Goal: Task Accomplishment & Management: Manage account settings

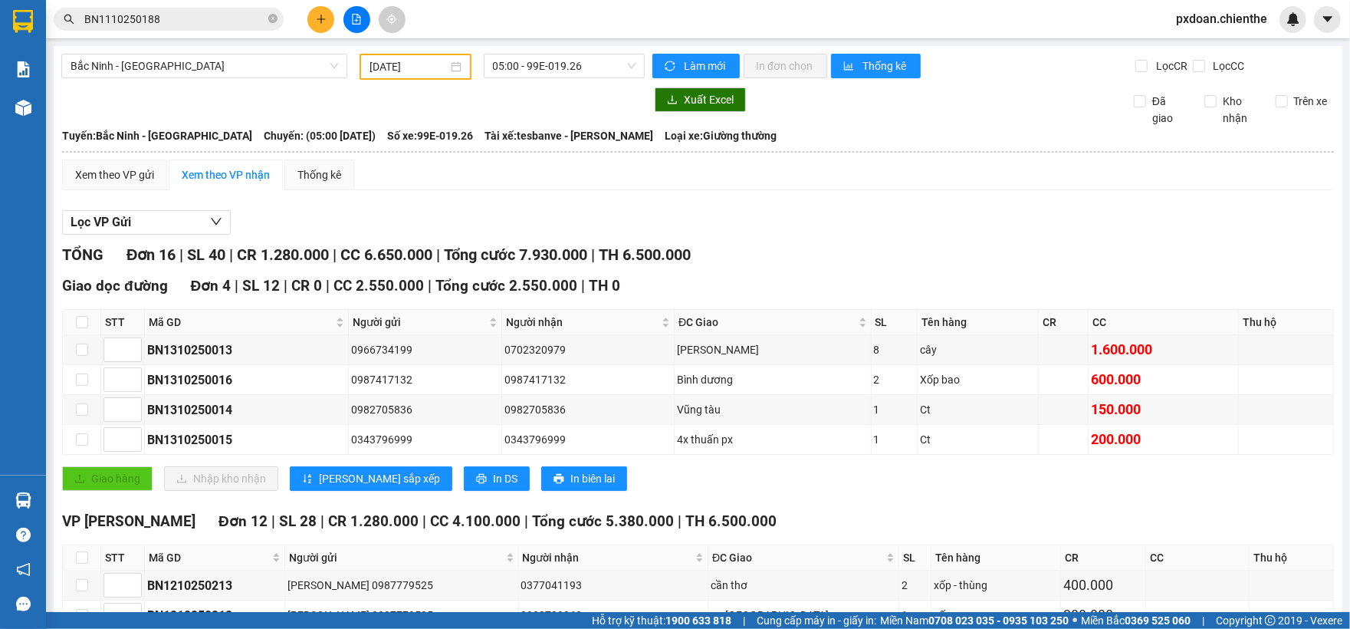
scroll to position [409, 0]
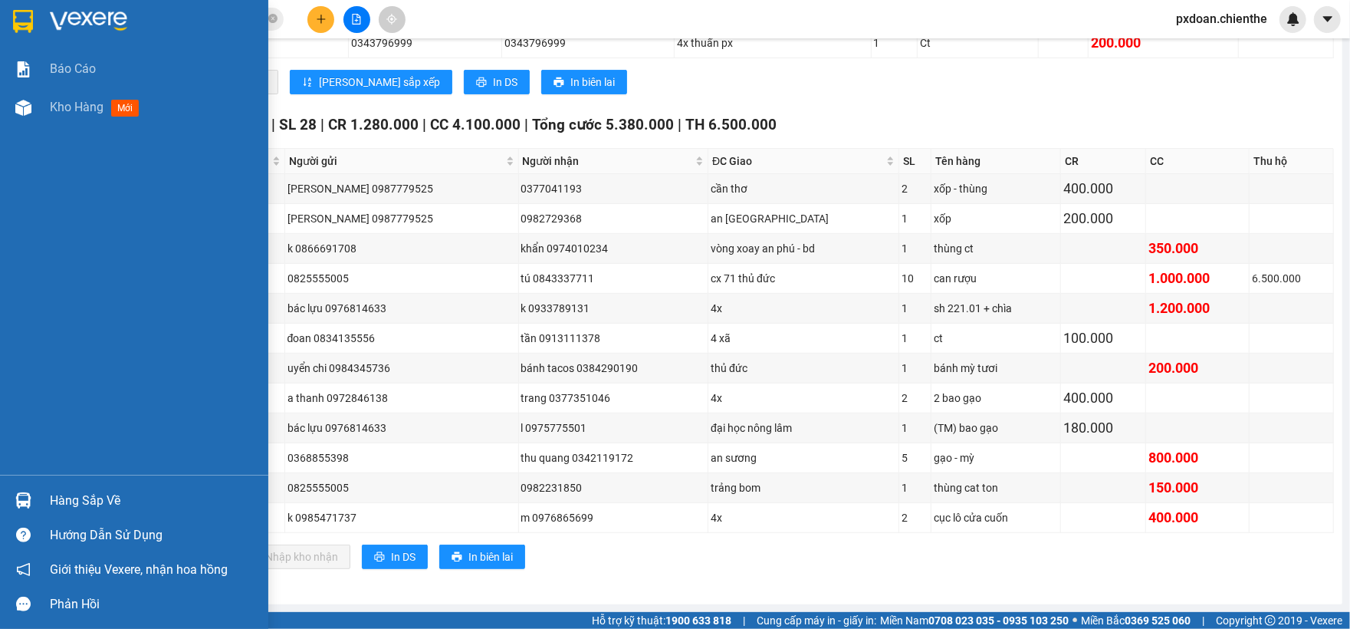
click at [109, 494] on div "Hàng sắp về" at bounding box center [153, 500] width 207 height 23
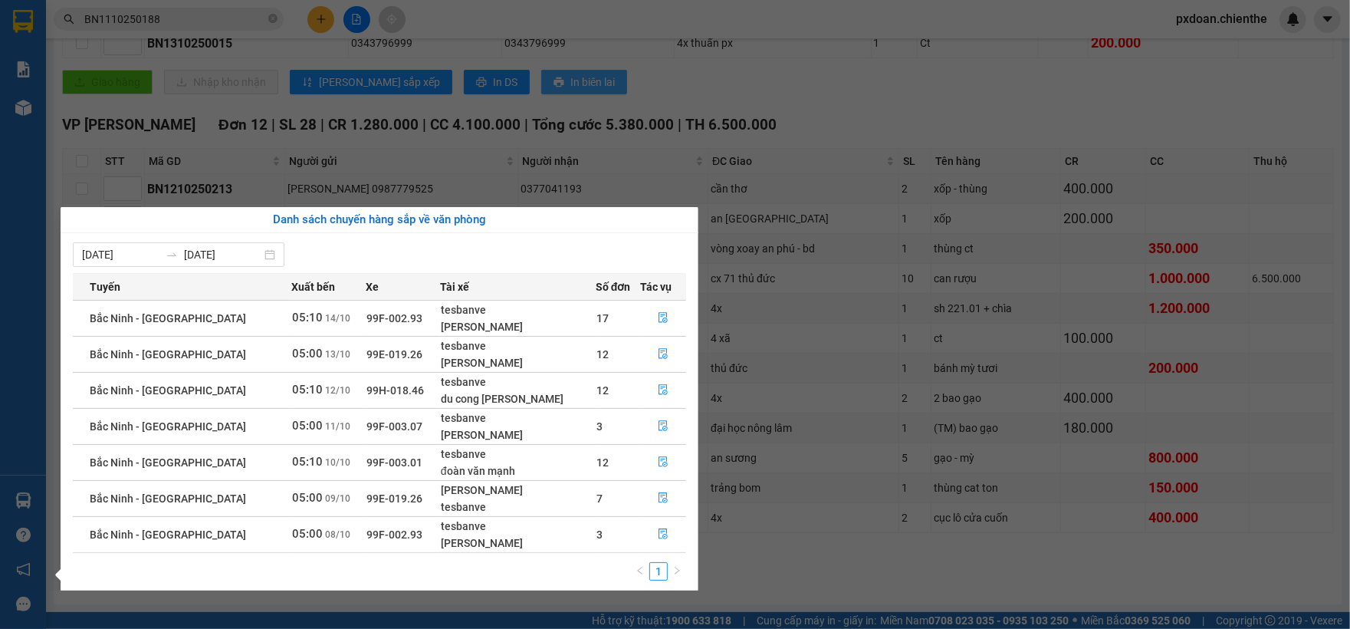
drag, startPoint x: 797, startPoint y: 74, endPoint x: 556, endPoint y: 78, distance: 241.5
click at [795, 74] on section "Kết quả tìm kiếm ( 1 ) Bộ lọc Mã ĐH Trạng thái Món hàng Thu hộ Tổng cước Chưa c…" at bounding box center [675, 314] width 1350 height 629
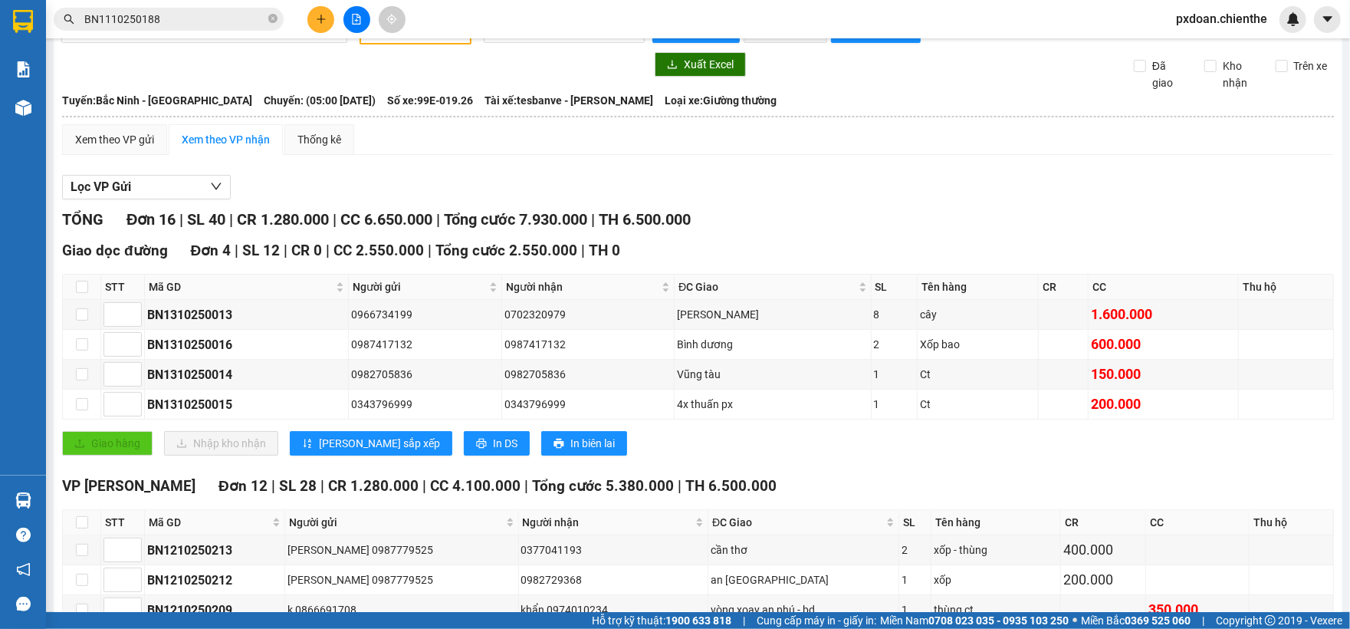
scroll to position [0, 0]
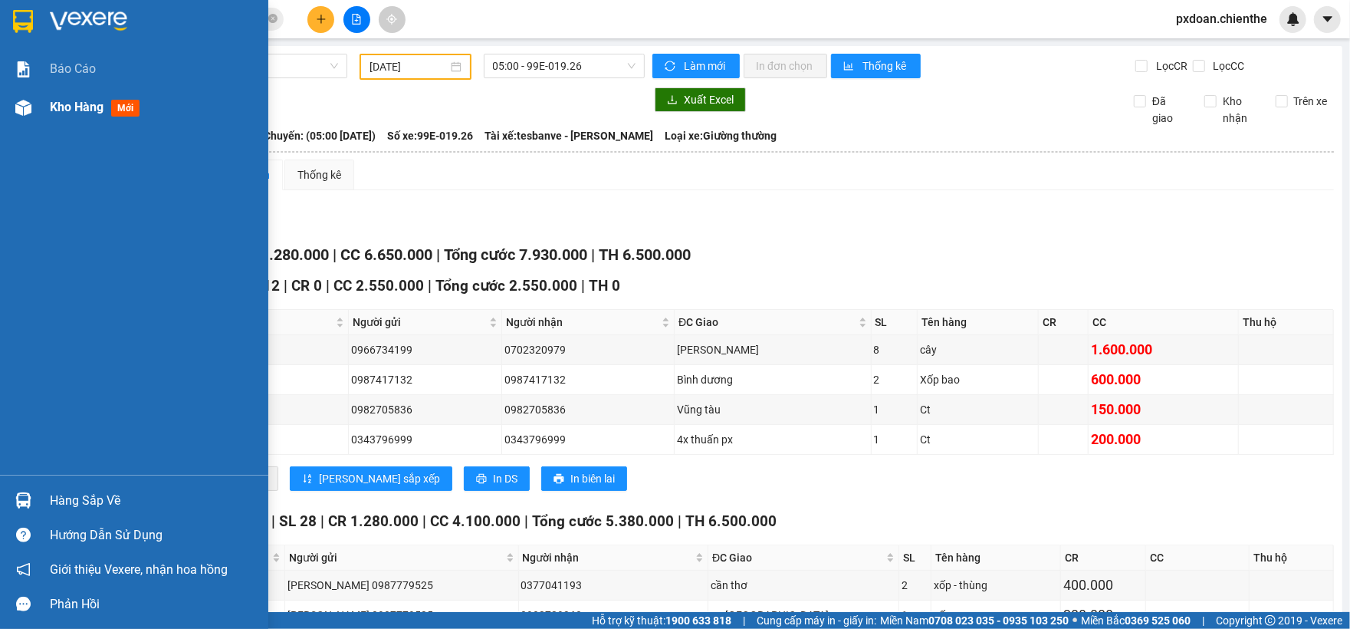
click at [25, 107] on img at bounding box center [23, 108] width 16 height 16
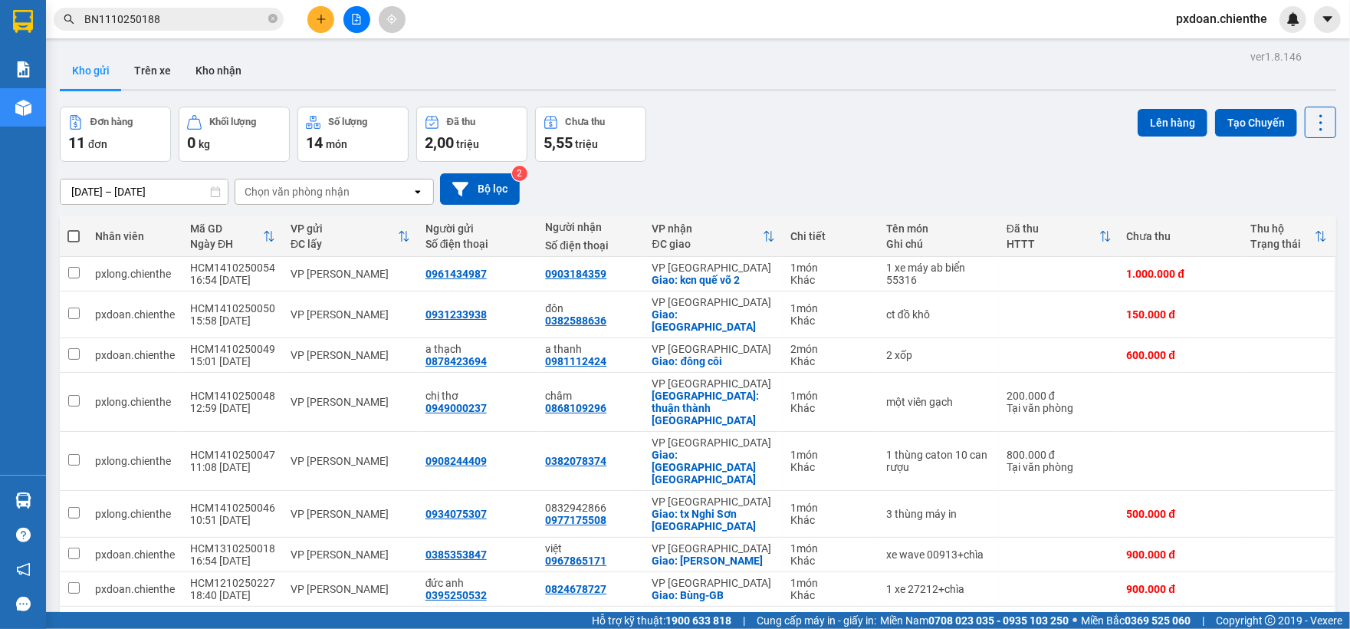
drag, startPoint x: 218, startPoint y: 75, endPoint x: 203, endPoint y: 102, distance: 30.5
click at [218, 74] on button "Kho nhận" at bounding box center [218, 70] width 71 height 37
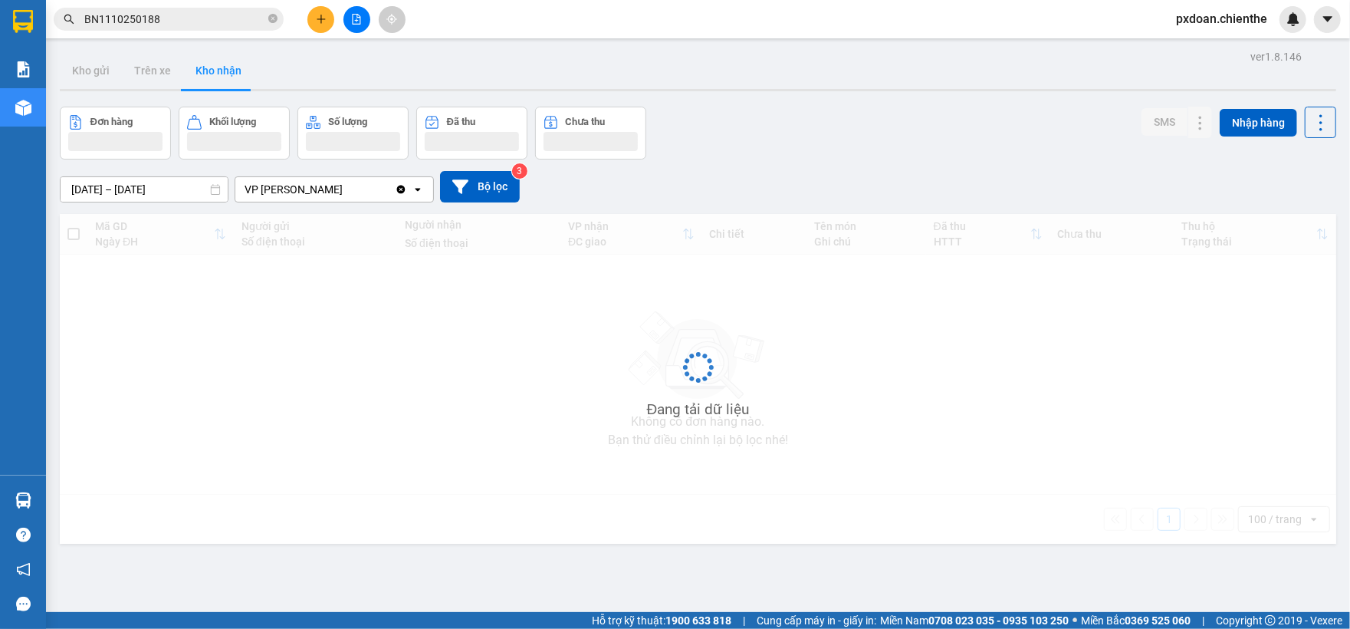
click at [132, 195] on input "[DATE] – [DATE]" at bounding box center [144, 189] width 167 height 25
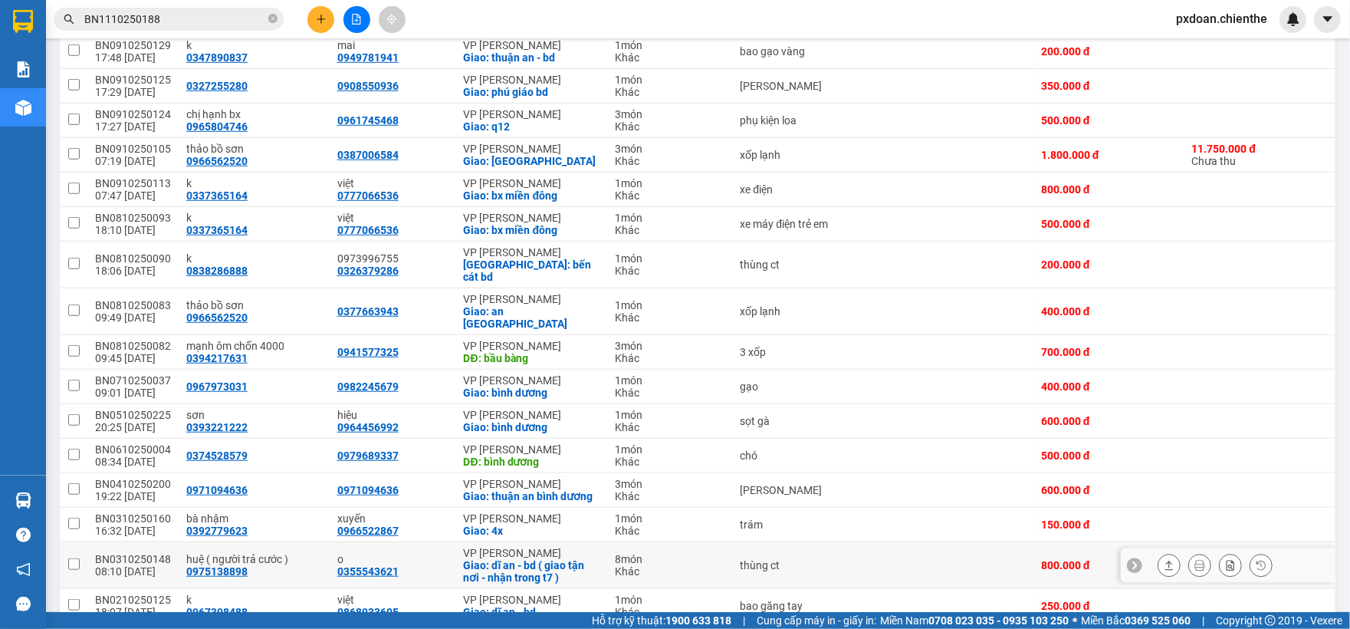
scroll to position [871, 0]
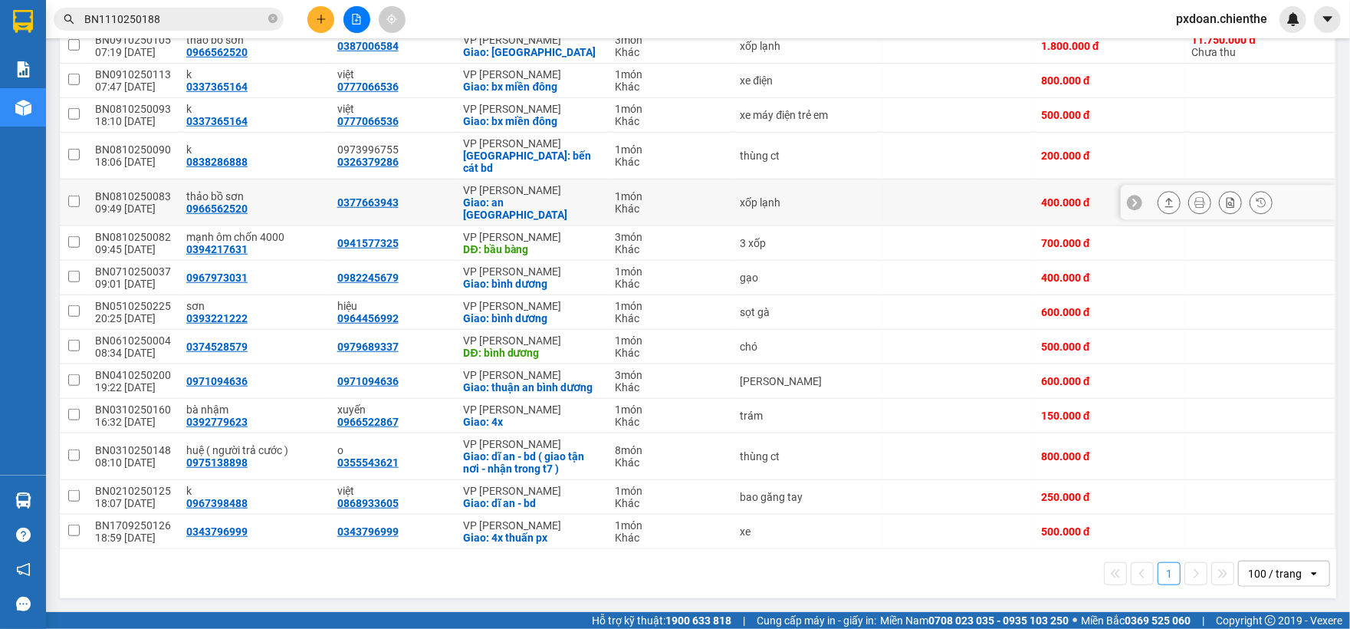
click at [698, 202] on div "Khác" at bounding box center [671, 208] width 110 height 12
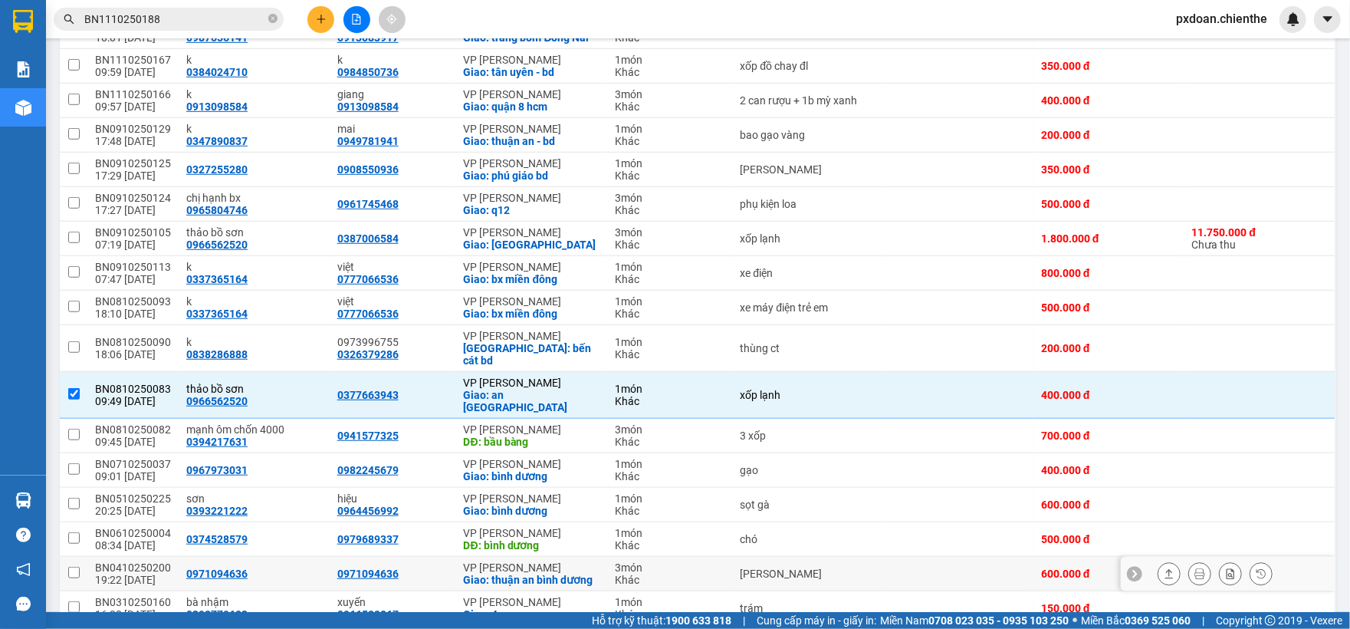
scroll to position [666, 0]
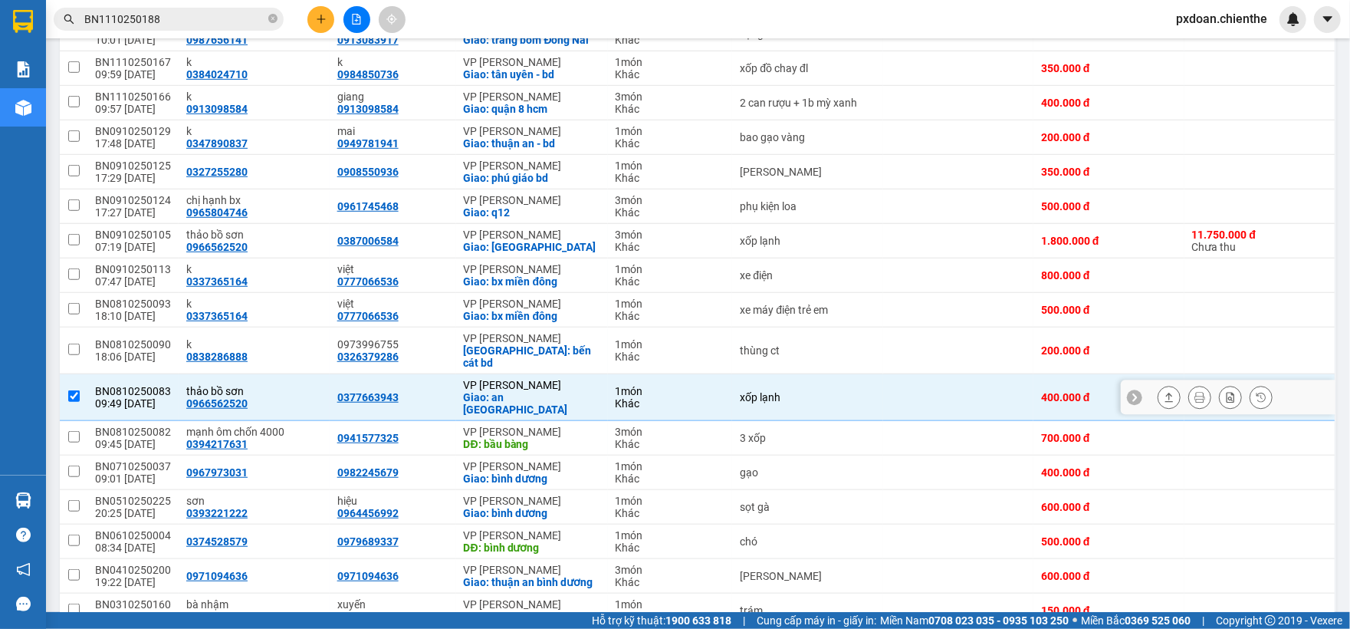
click at [274, 393] on div "thảo bồ sơn" at bounding box center [254, 391] width 136 height 12
checkbox input "false"
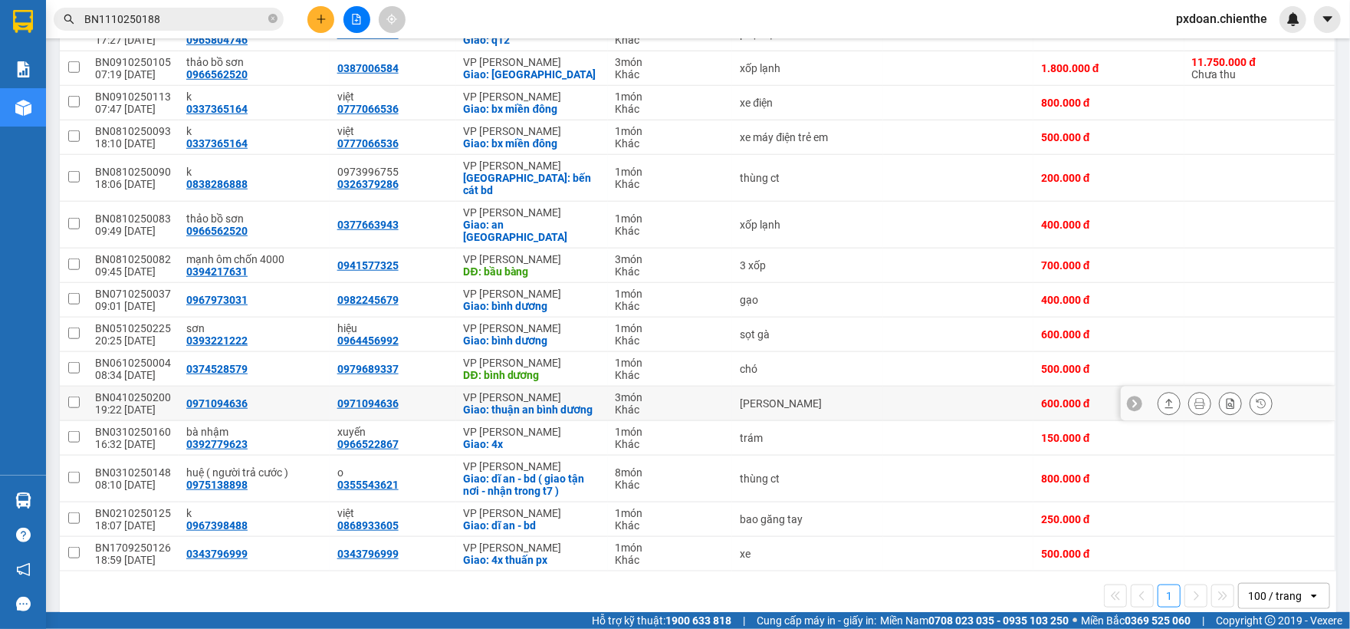
scroll to position [871, 0]
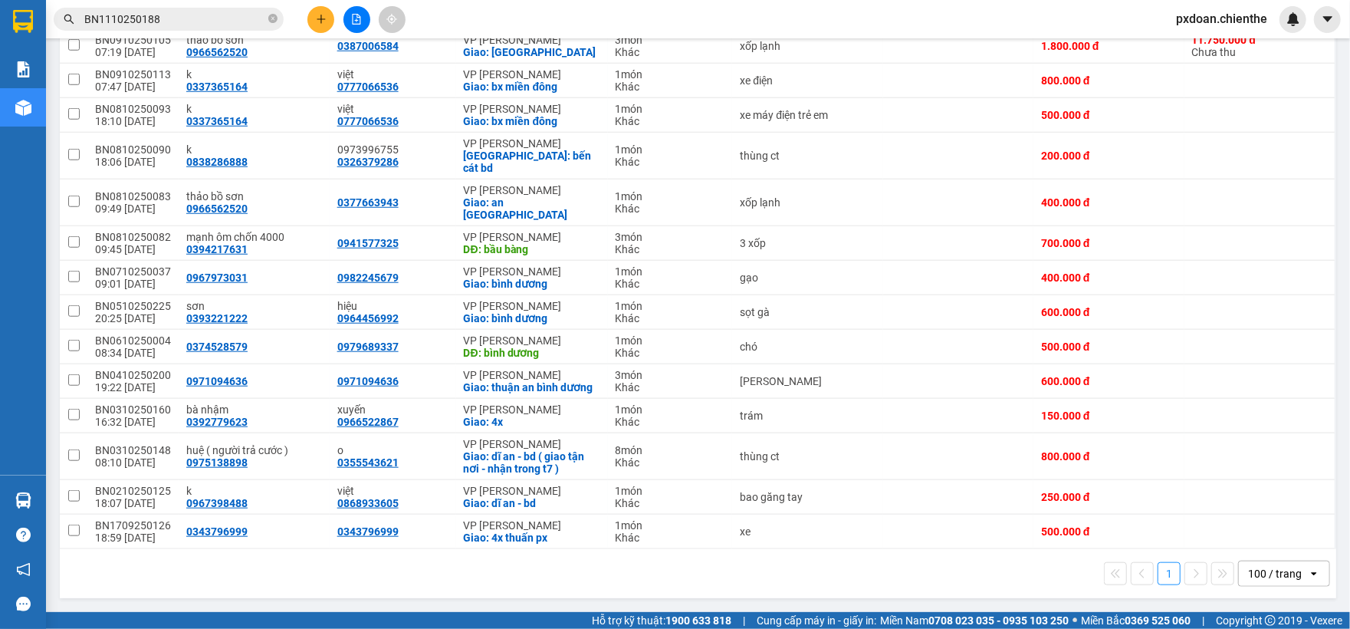
click at [188, 15] on input "BN1110250188" at bounding box center [174, 19] width 181 height 17
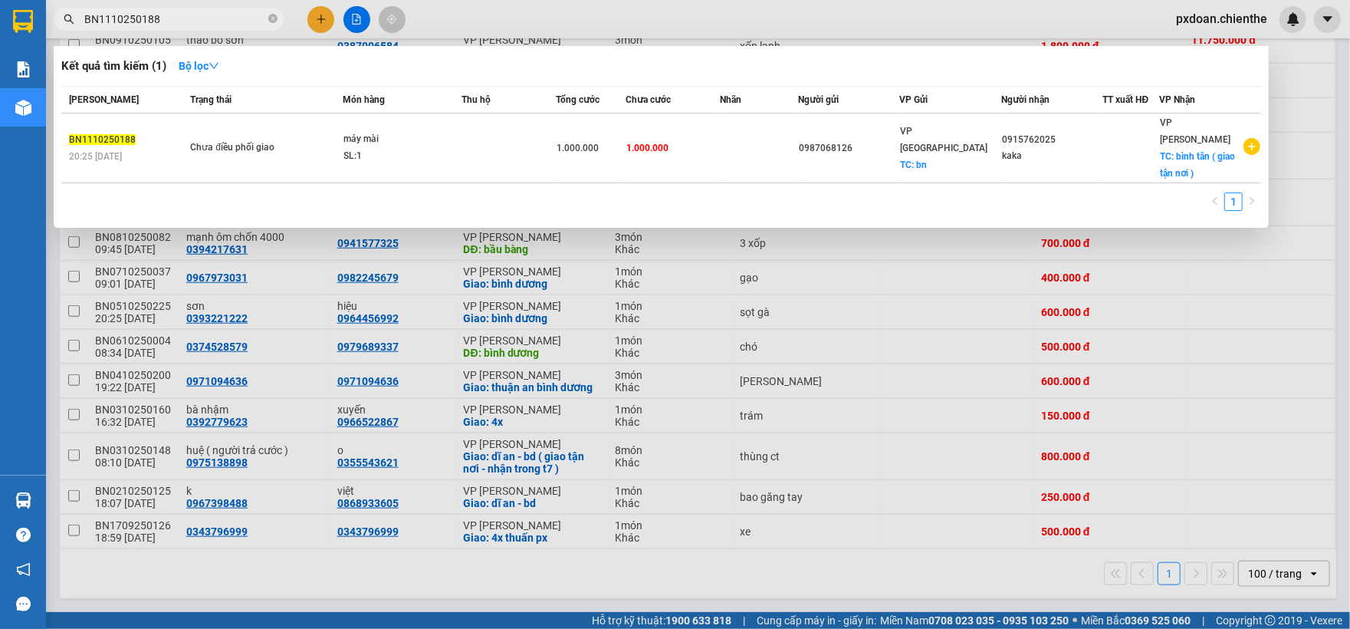
click at [188, 15] on input "BN1110250188" at bounding box center [174, 19] width 181 height 17
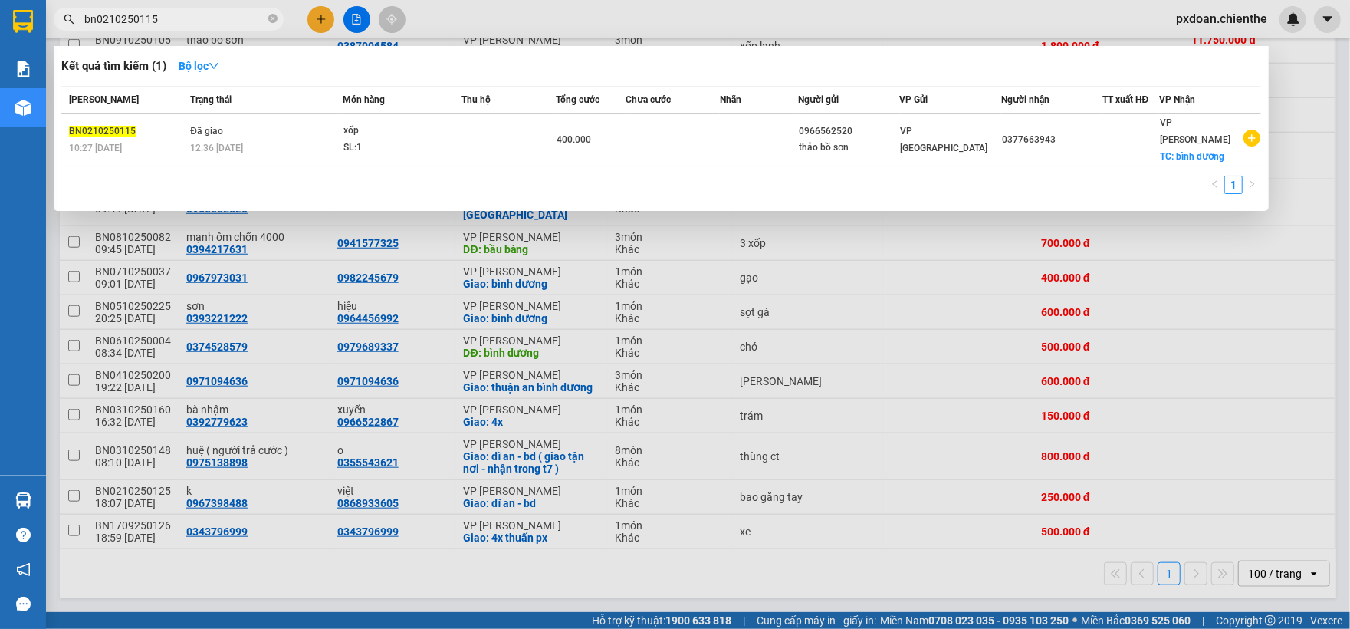
click at [562, 356] on div at bounding box center [675, 314] width 1350 height 629
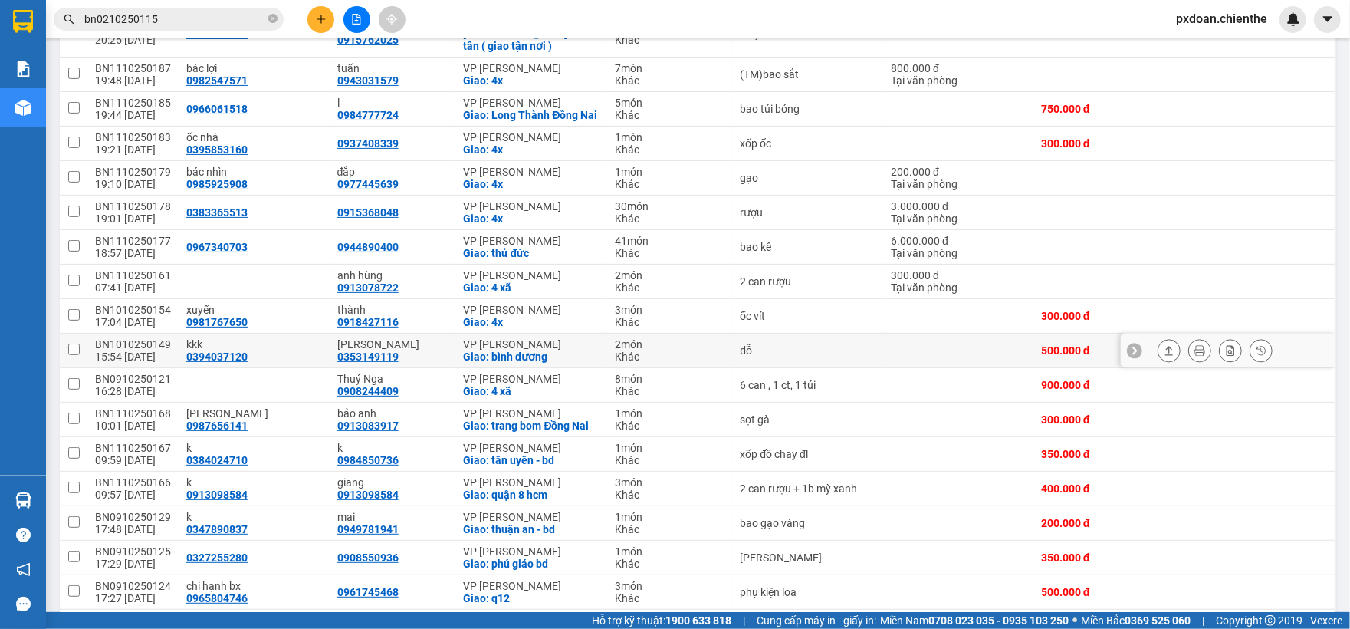
scroll to position [258, 0]
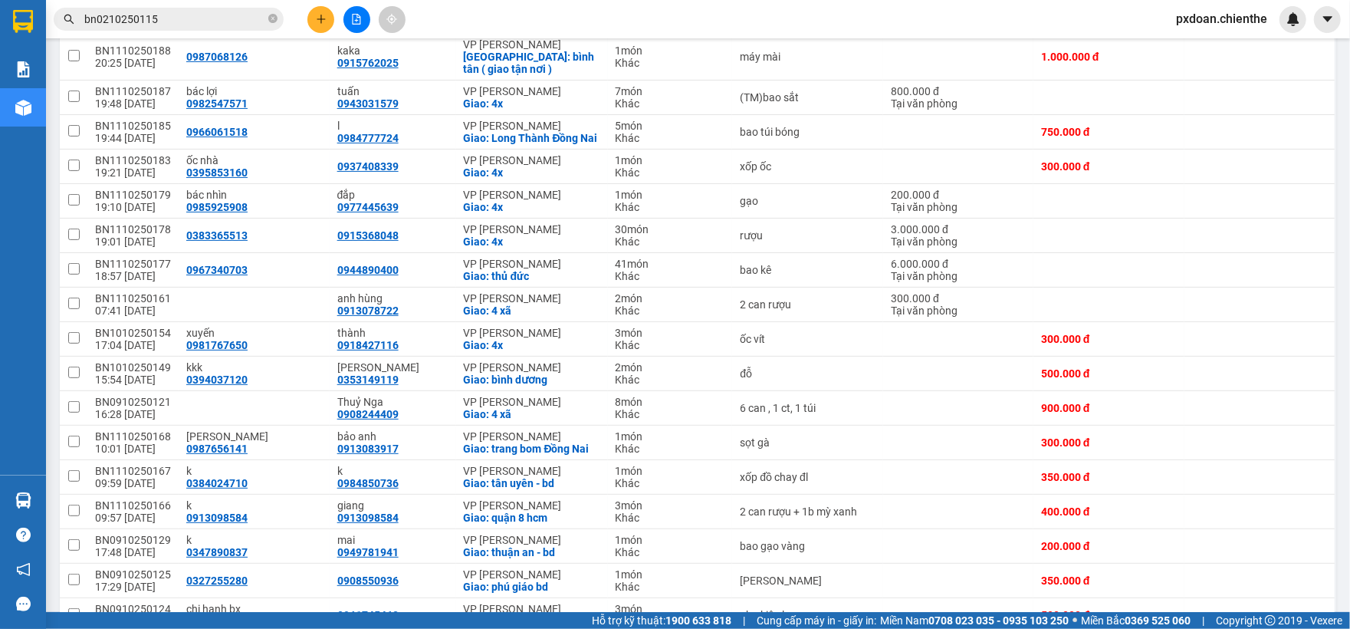
click at [188, 13] on input "bn0210250115" at bounding box center [174, 19] width 181 height 17
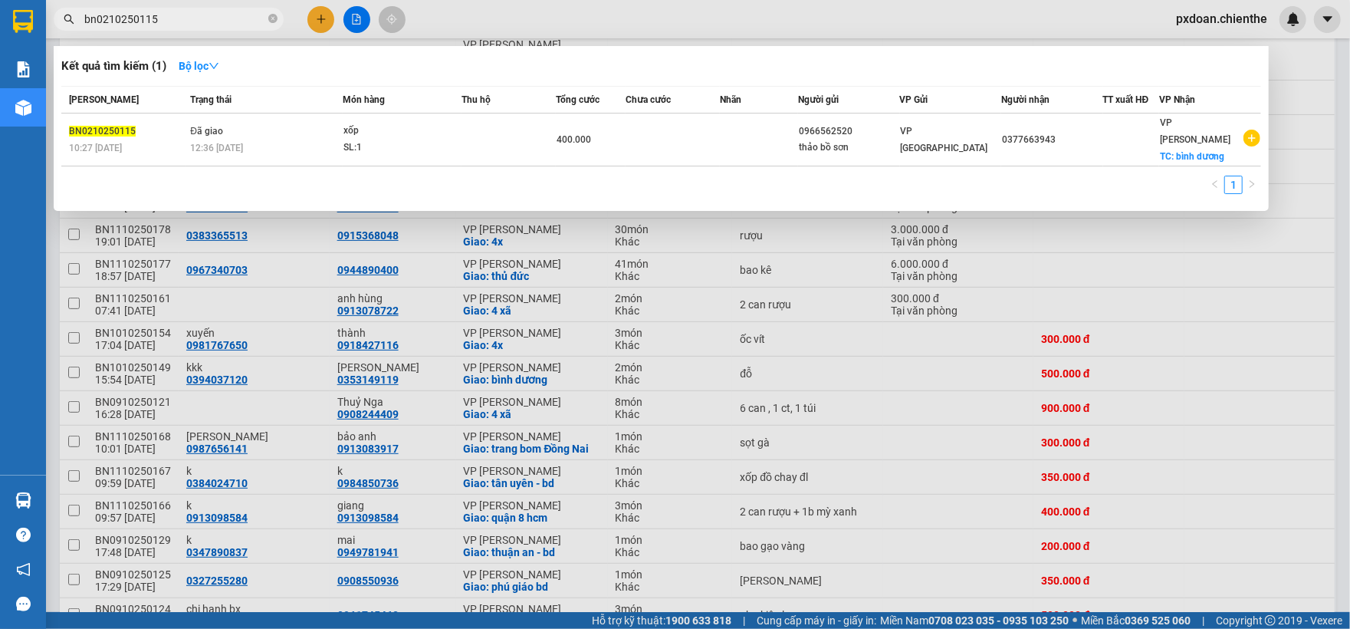
click at [188, 13] on input "bn0210250115" at bounding box center [174, 19] width 181 height 17
type input "bn0110250075"
click at [550, 218] on div at bounding box center [675, 314] width 1350 height 629
click at [274, 17] on icon "close-circle" at bounding box center [272, 18] width 9 height 9
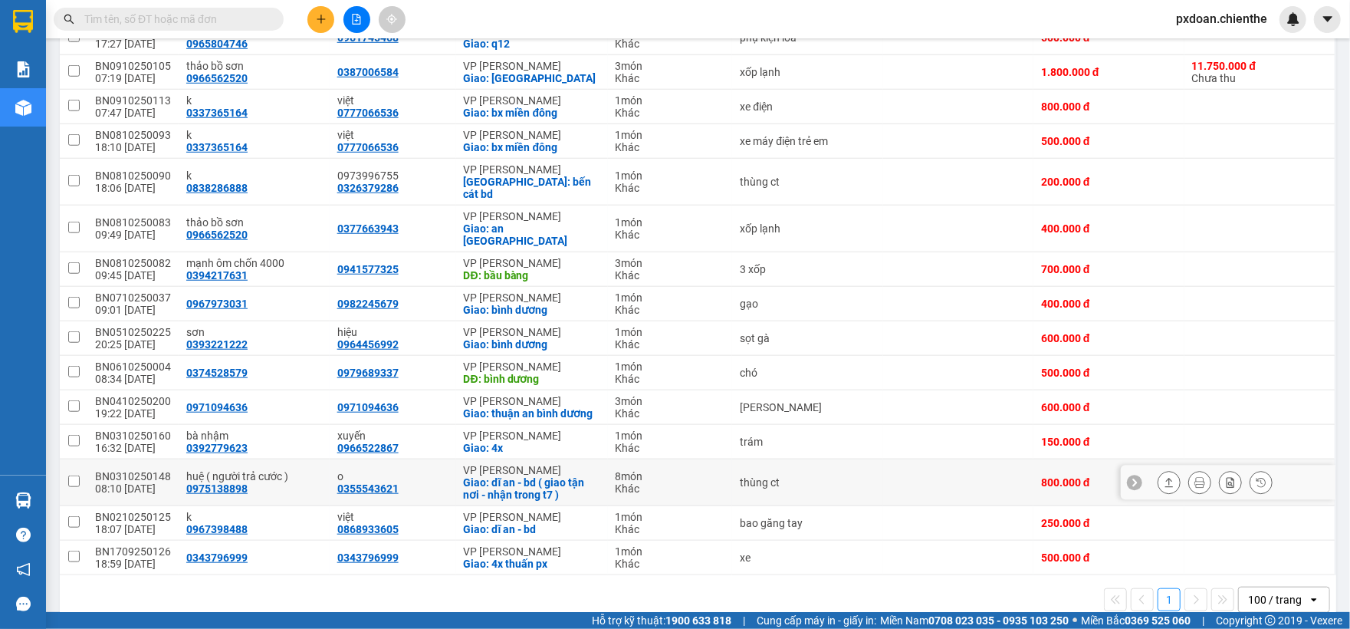
scroll to position [871, 0]
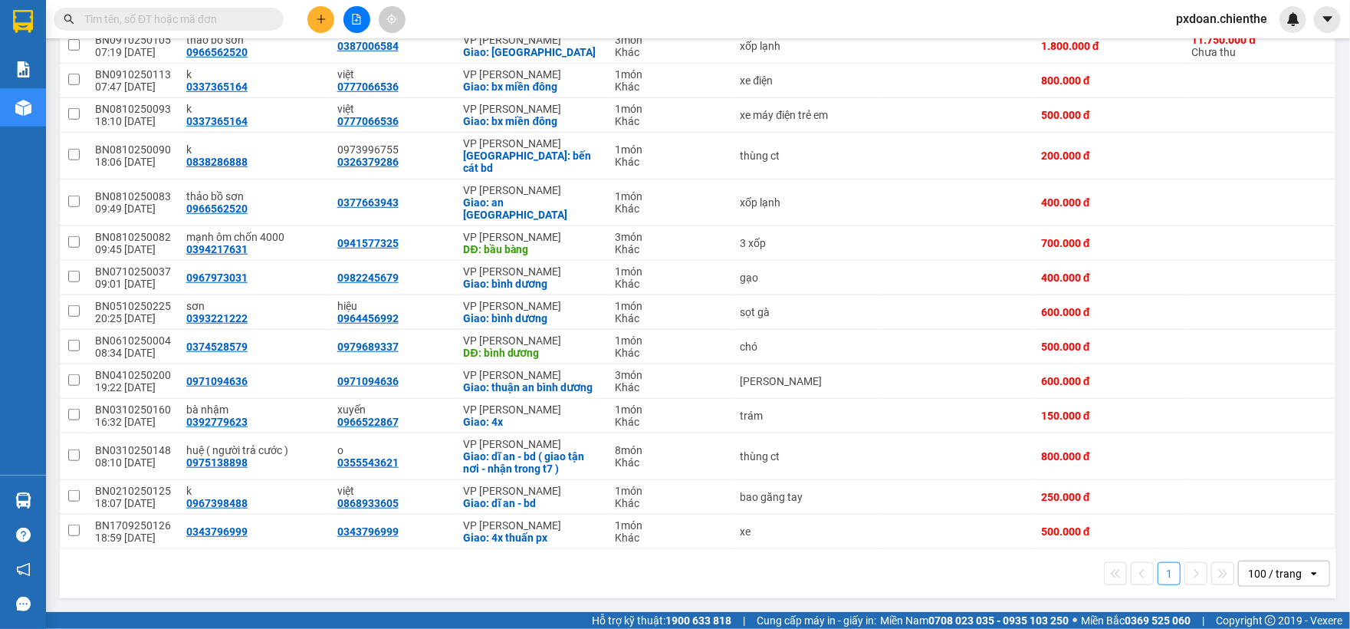
click at [201, 14] on input "text" at bounding box center [174, 19] width 181 height 17
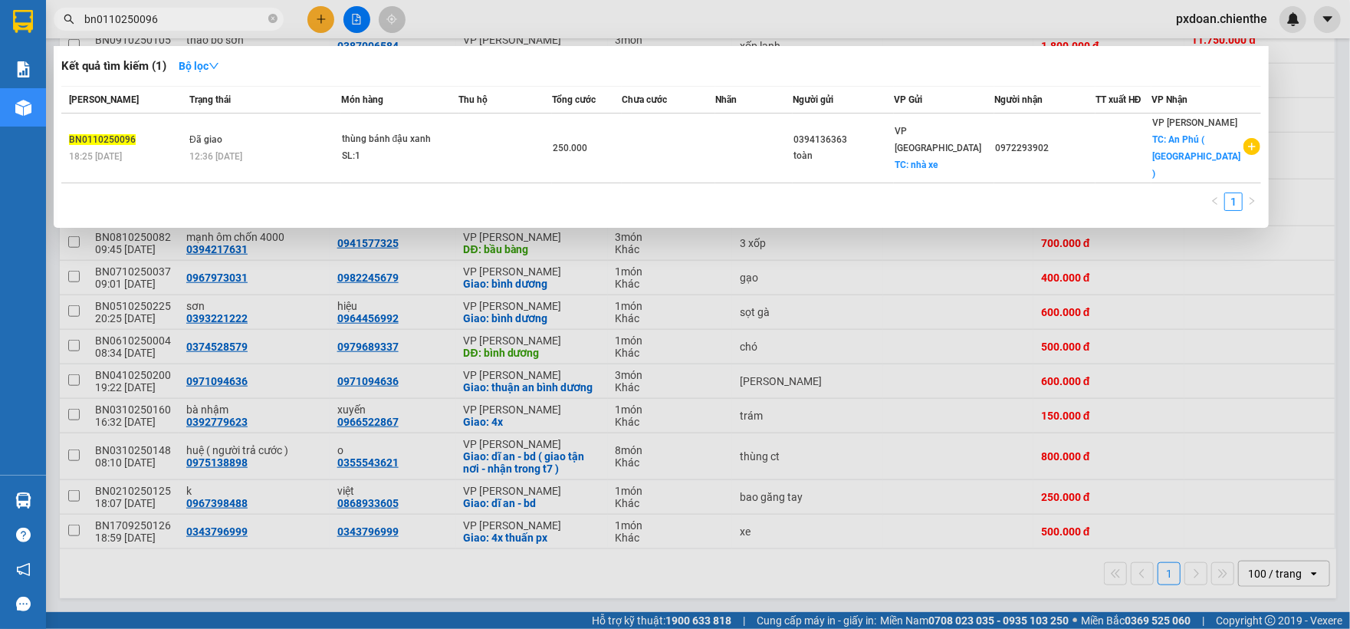
click at [425, 319] on div at bounding box center [675, 314] width 1350 height 629
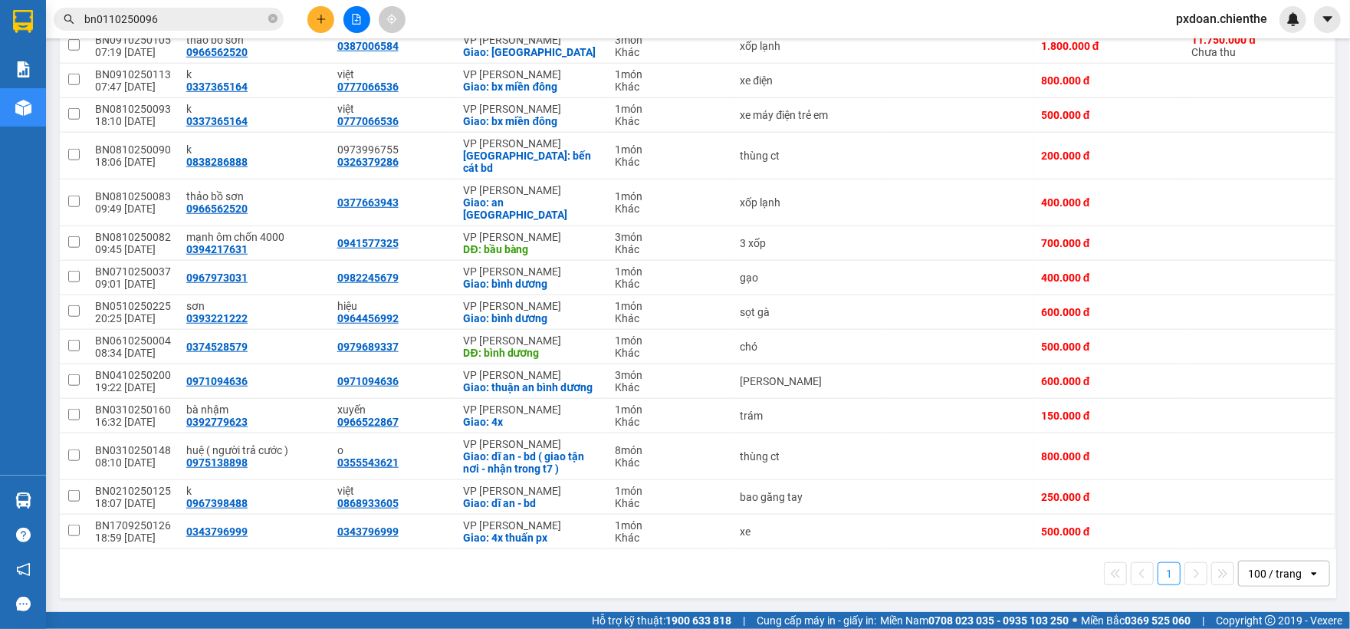
click at [173, 15] on input "bn0110250096" at bounding box center [174, 19] width 181 height 17
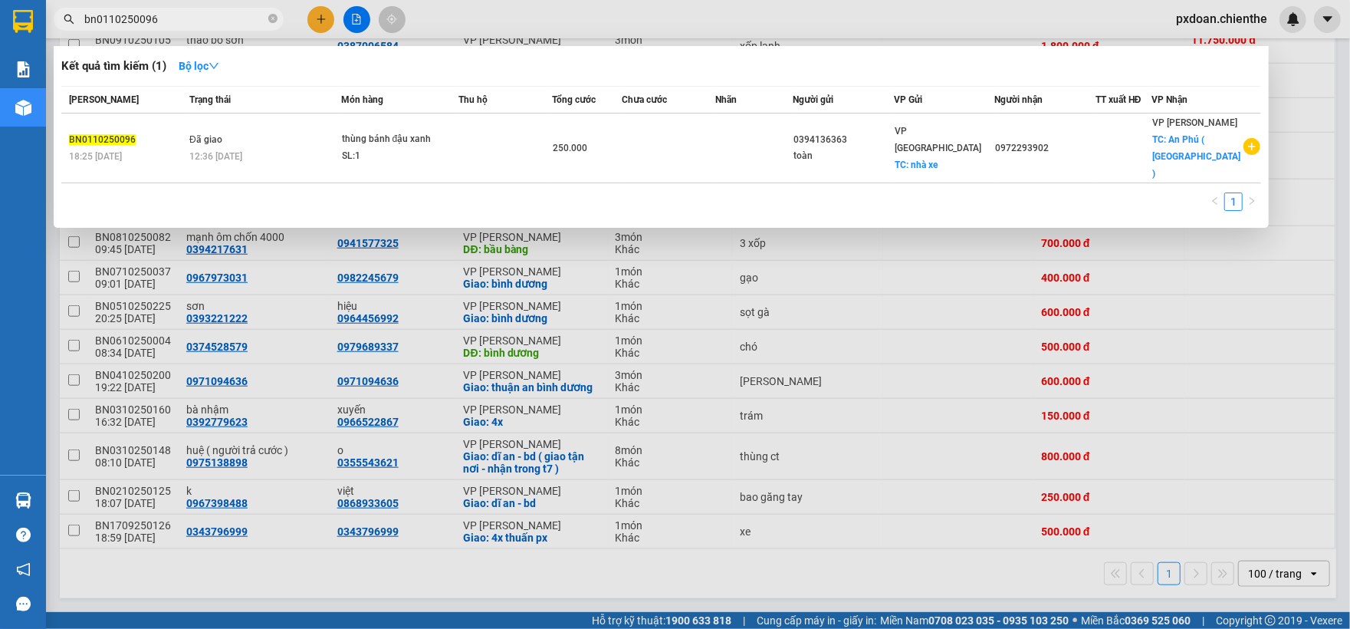
click at [173, 15] on input "bn0110250096" at bounding box center [174, 19] width 181 height 17
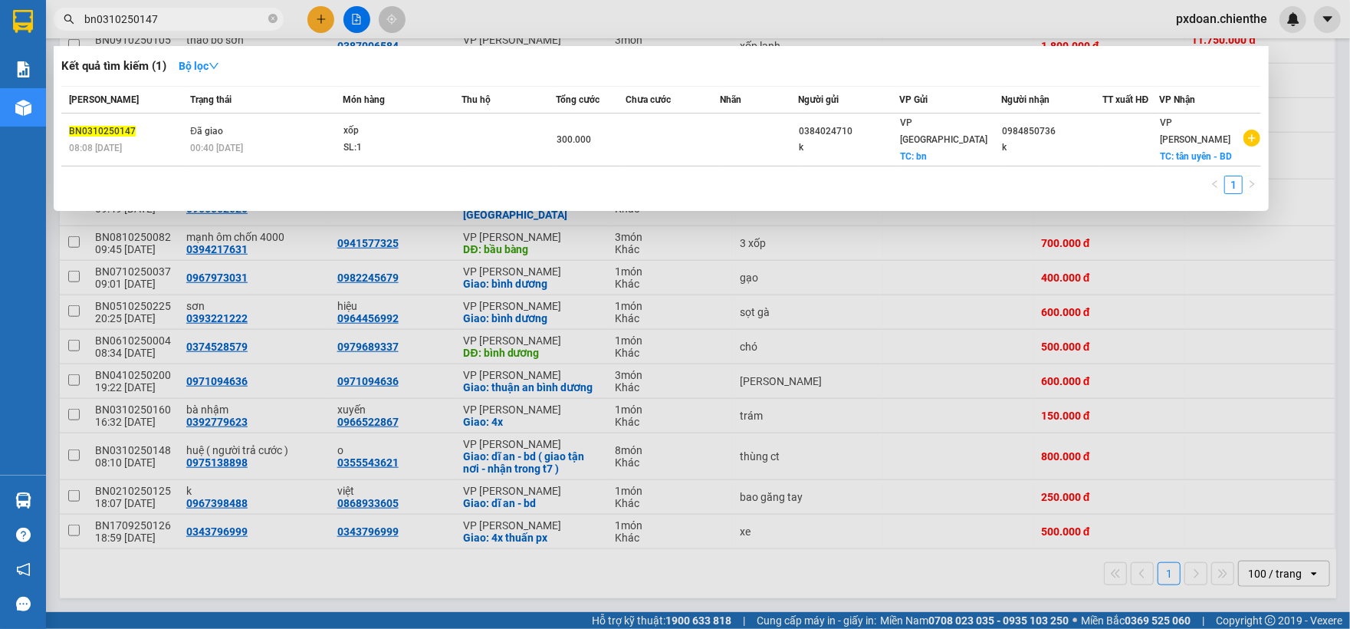
type input "bn0310250147"
click at [376, 285] on div at bounding box center [675, 314] width 1350 height 629
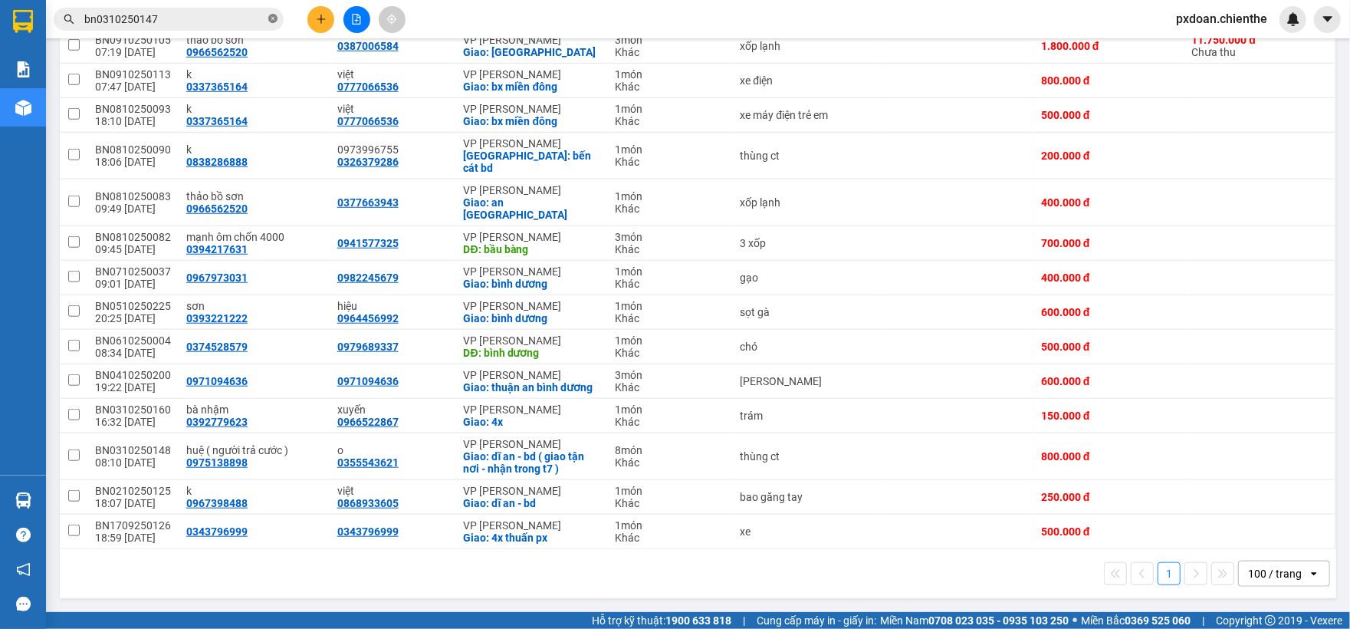
click at [277, 12] on span at bounding box center [272, 19] width 9 height 15
drag, startPoint x: 277, startPoint y: 12, endPoint x: 268, endPoint y: 18, distance: 11.1
click at [273, 15] on span at bounding box center [272, 19] width 9 height 17
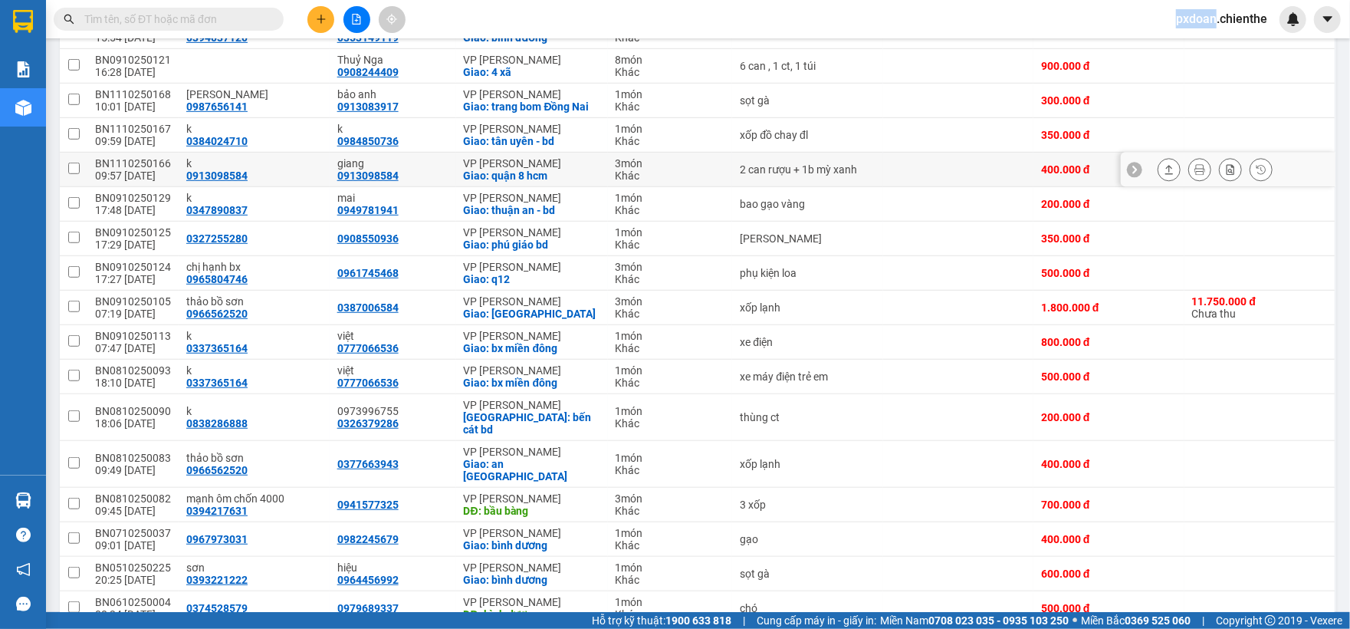
scroll to position [564, 0]
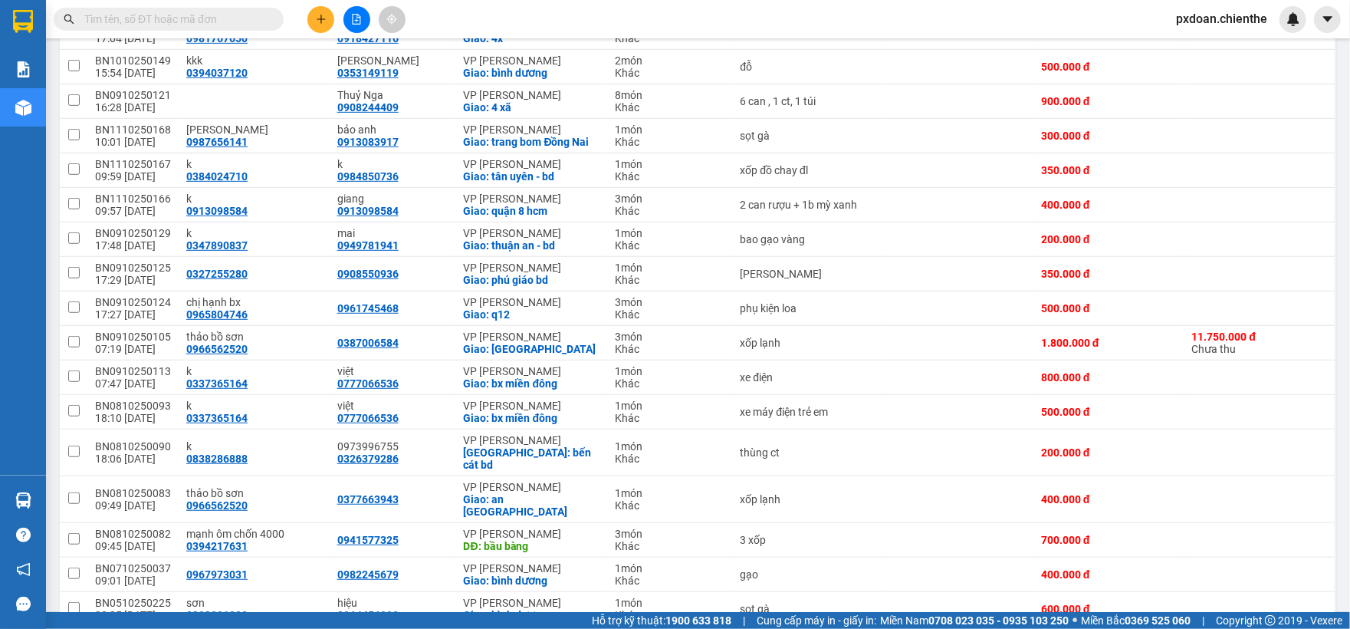
click at [215, 23] on input "text" at bounding box center [174, 19] width 181 height 17
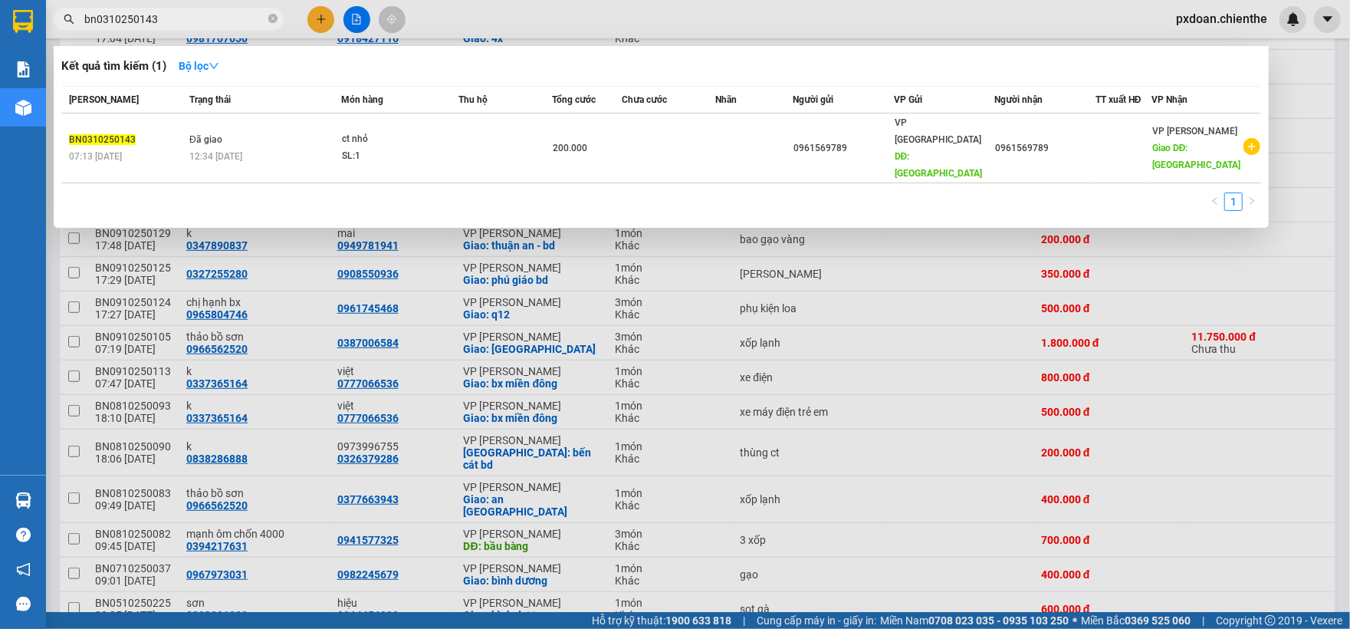
type input "bn0310250143"
click at [300, 377] on div at bounding box center [675, 314] width 1350 height 629
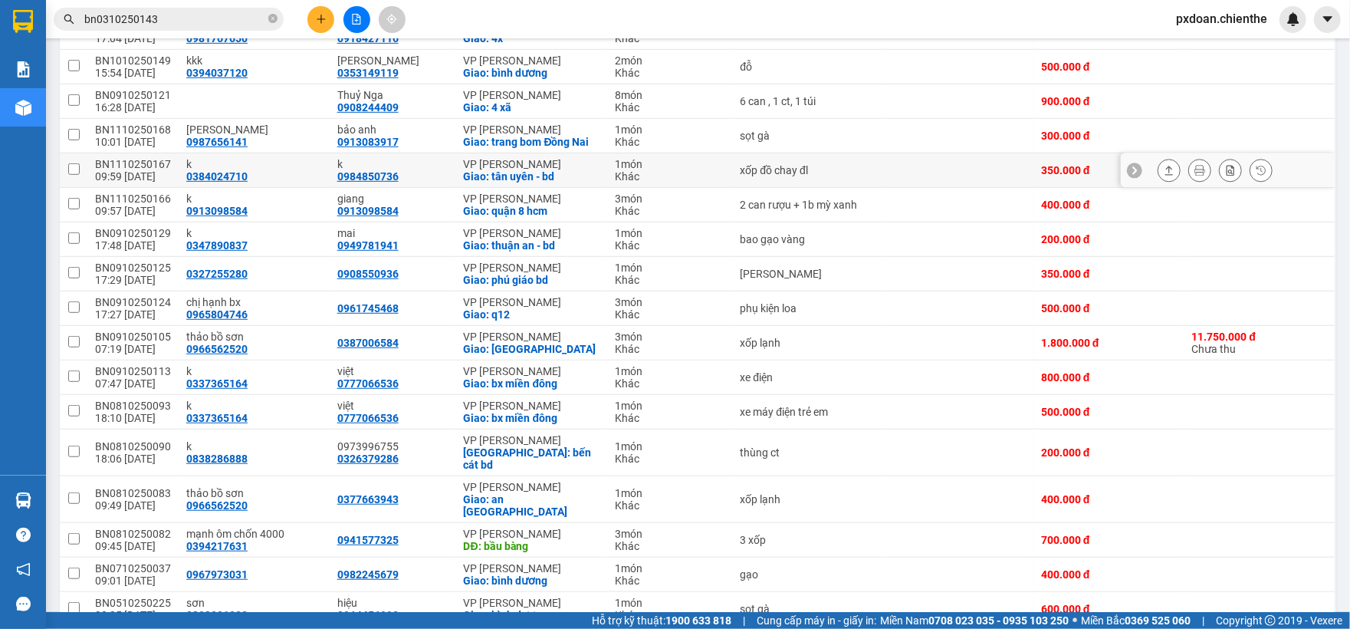
click at [302, 170] on div "k" at bounding box center [254, 164] width 136 height 12
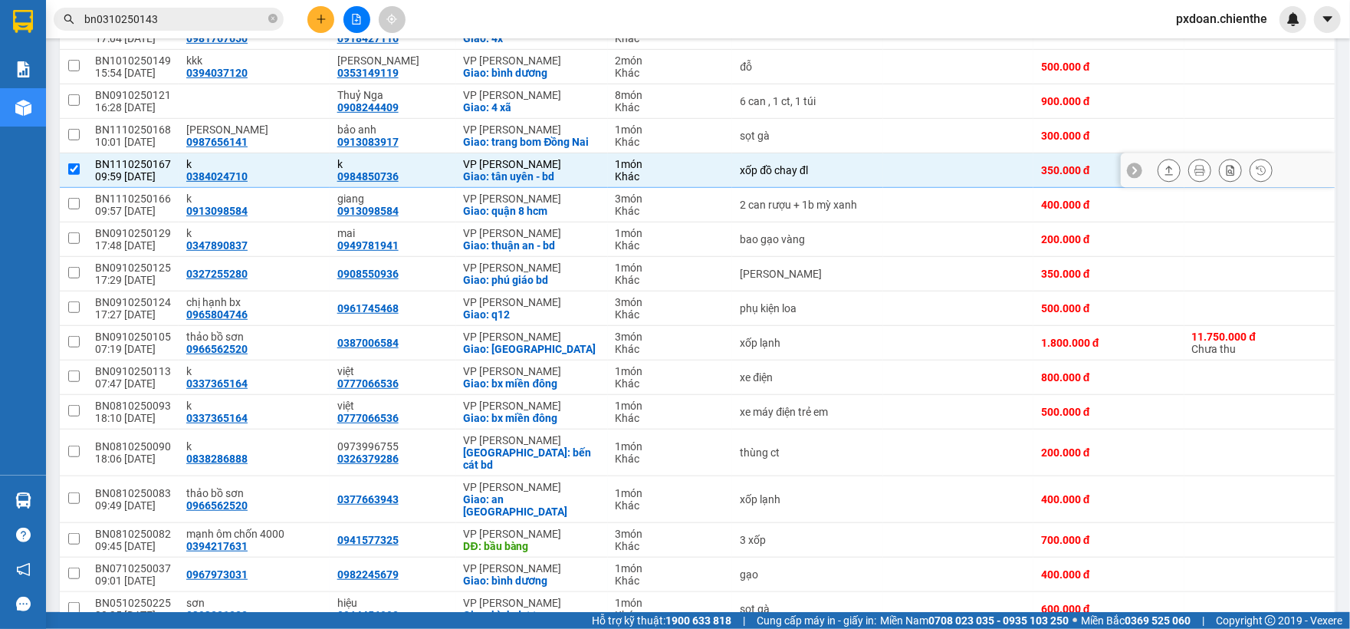
click at [298, 170] on div "k" at bounding box center [254, 164] width 136 height 12
checkbox input "false"
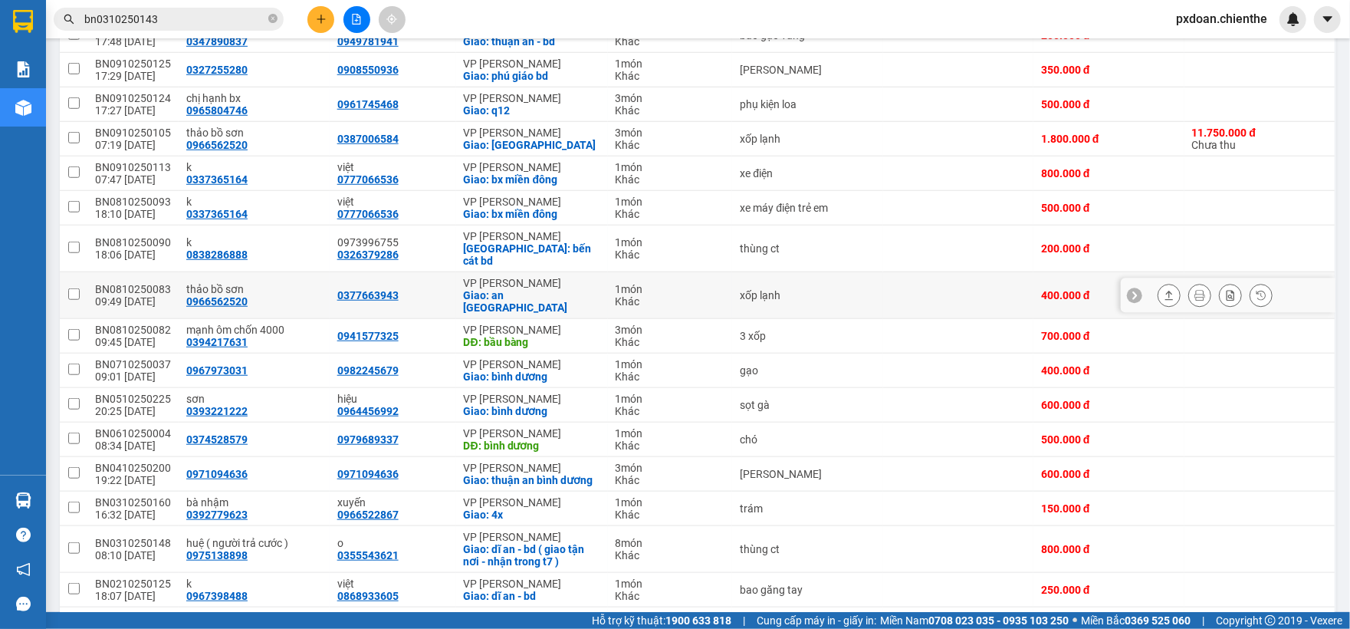
scroll to position [871, 0]
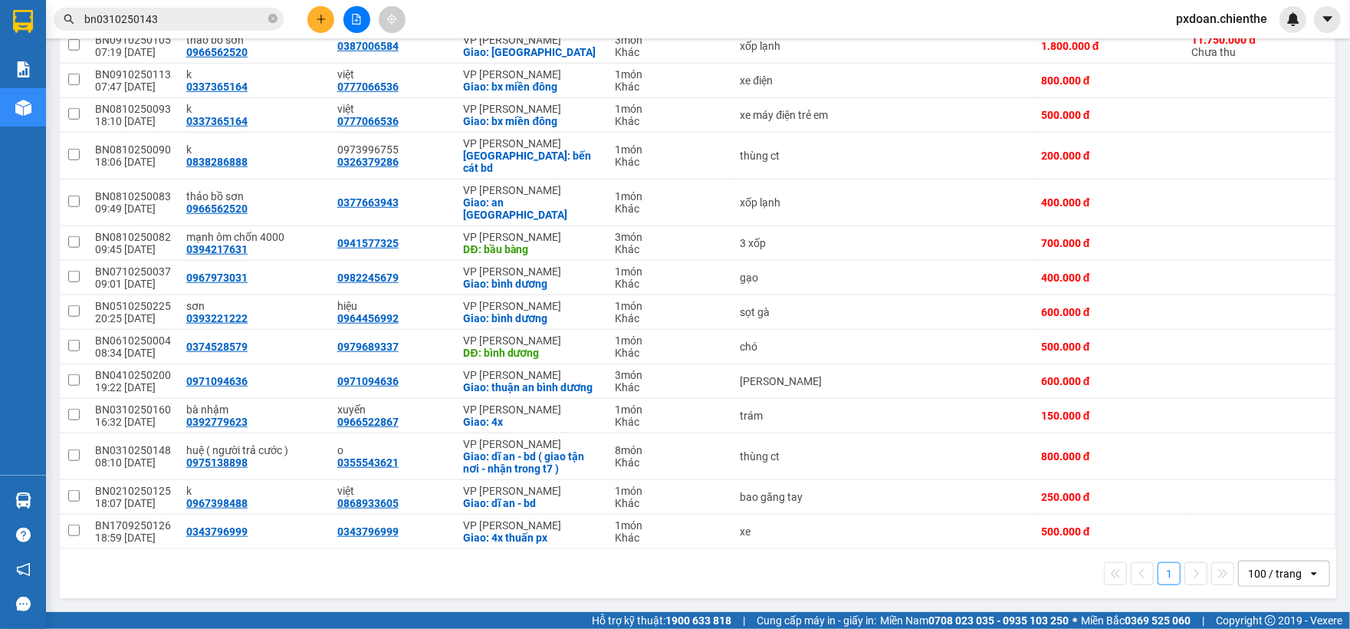
click at [206, 11] on input "bn0310250143" at bounding box center [174, 19] width 181 height 17
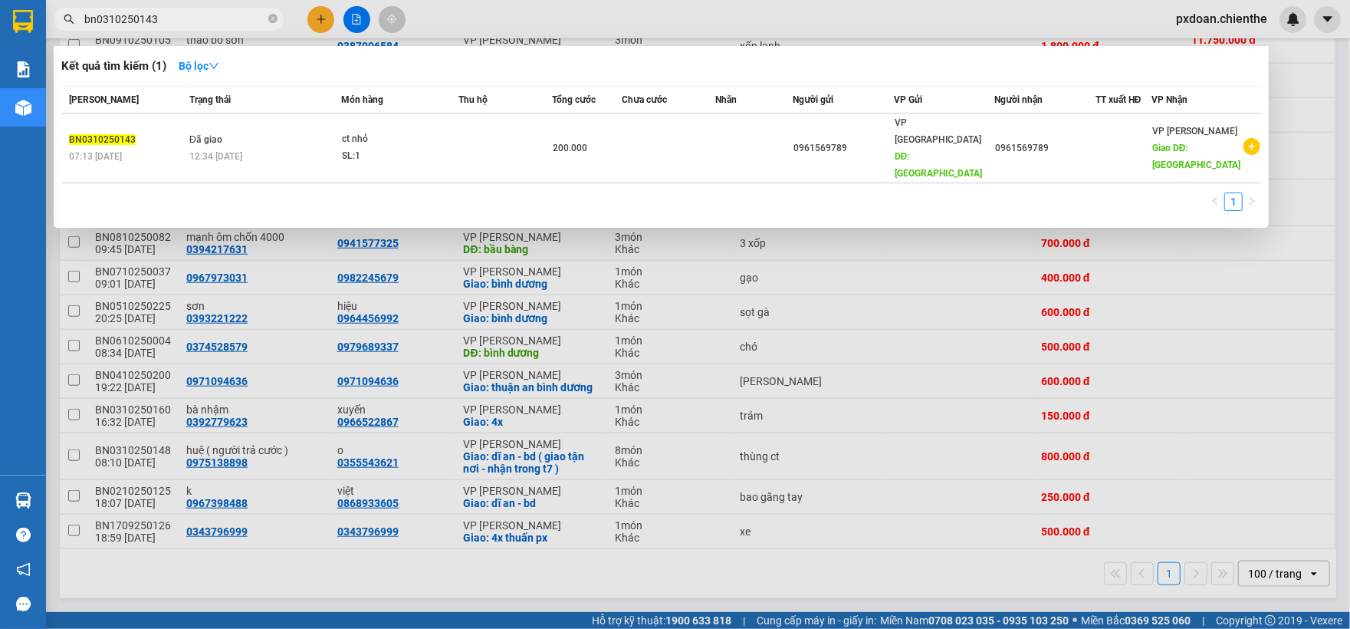
click at [206, 11] on input "bn0310250143" at bounding box center [174, 19] width 181 height 17
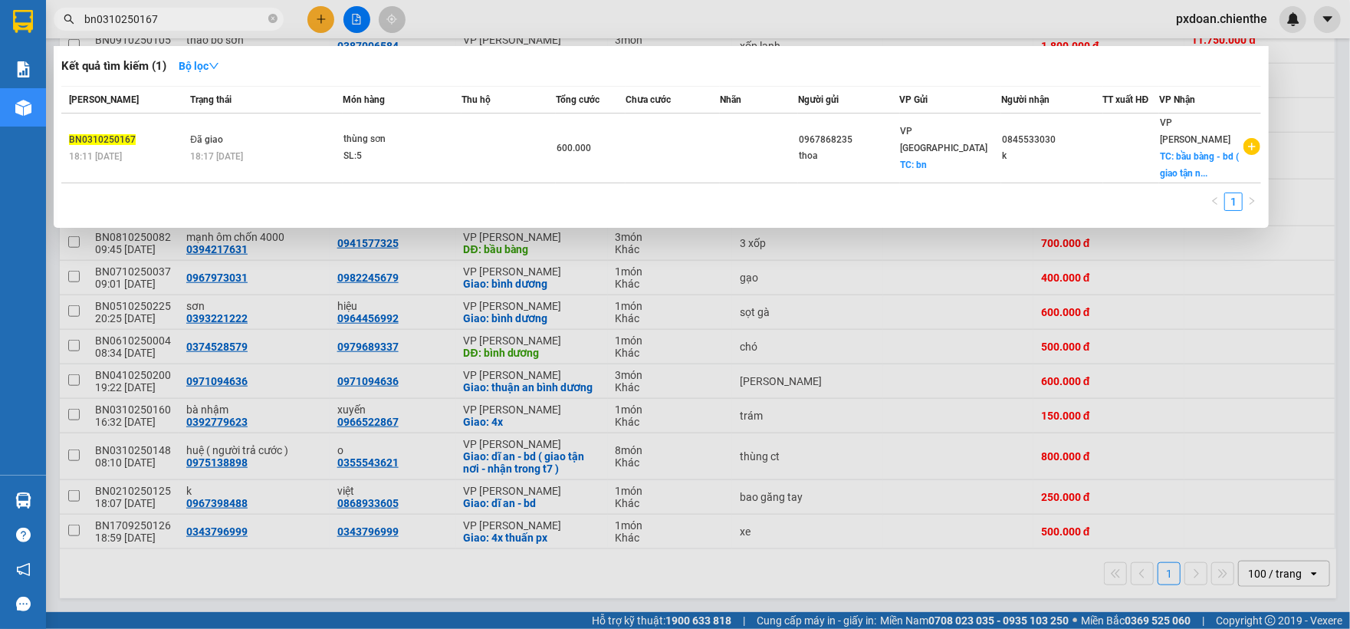
type input "bn0310250167"
click at [277, 23] on span "bn0310250167" at bounding box center [169, 19] width 230 height 23
click at [268, 18] on icon "close-circle" at bounding box center [272, 18] width 9 height 9
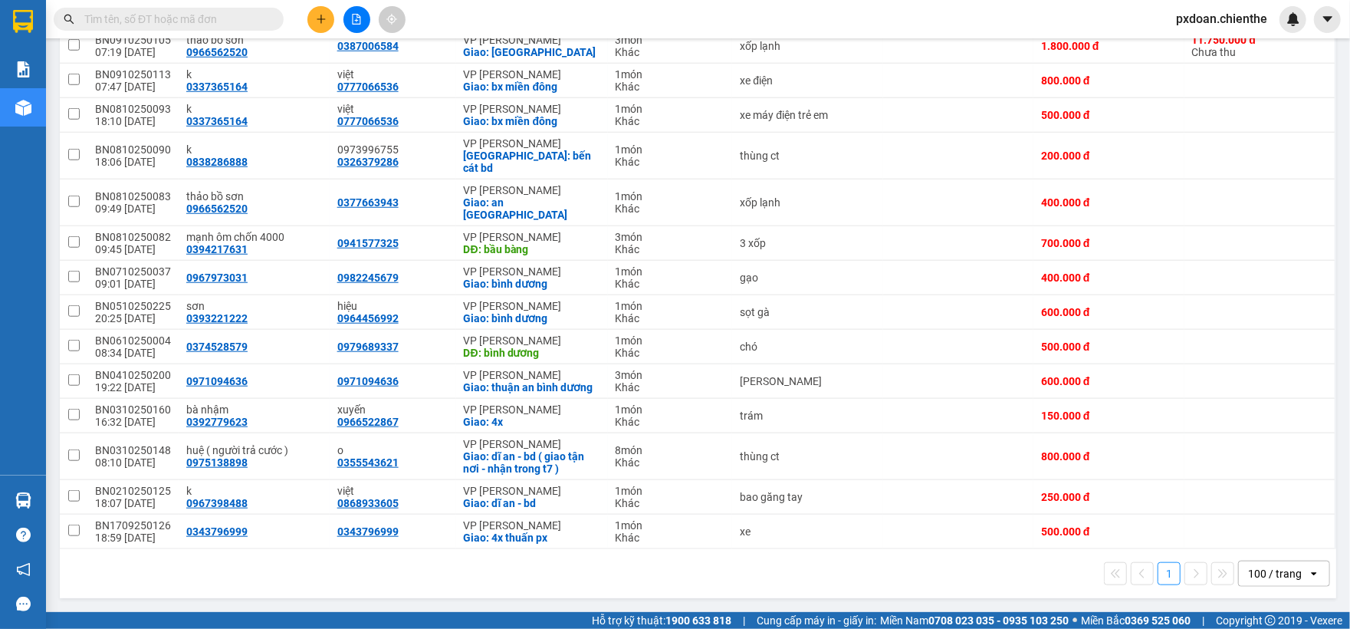
click at [224, 16] on input "text" at bounding box center [174, 19] width 181 height 17
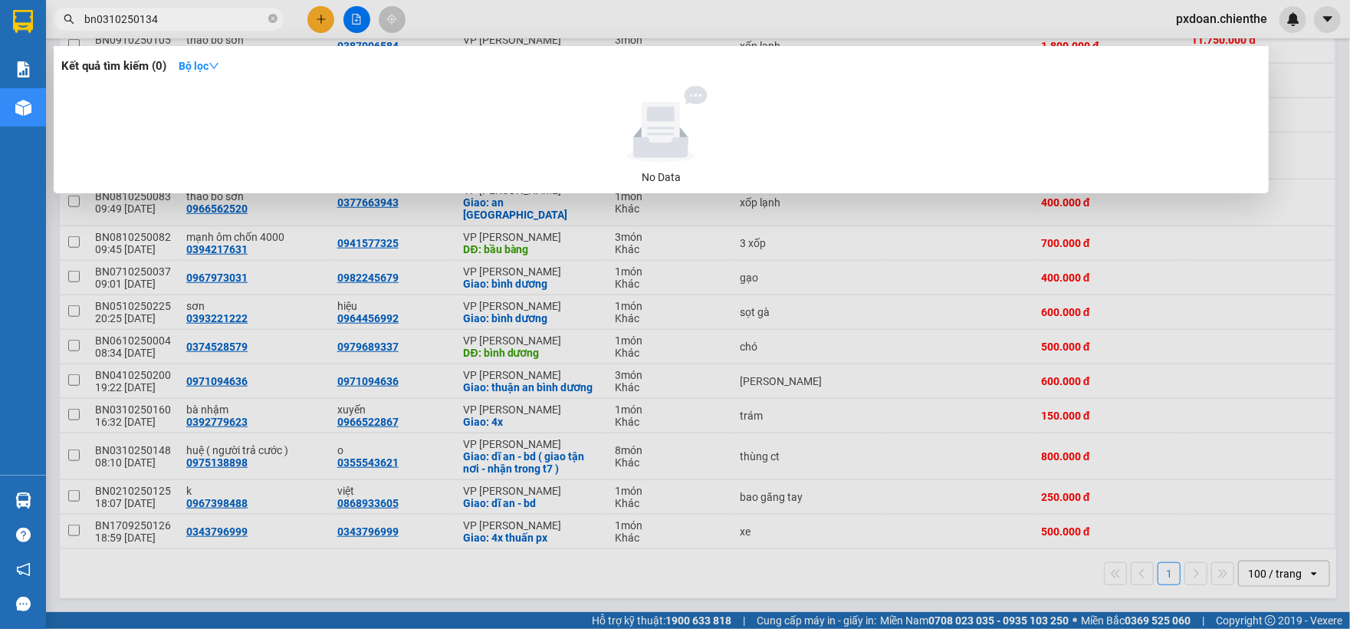
drag, startPoint x: 182, startPoint y: 18, endPoint x: 95, endPoint y: 19, distance: 86.6
click at [95, 19] on input "bn0310250134" at bounding box center [174, 19] width 181 height 17
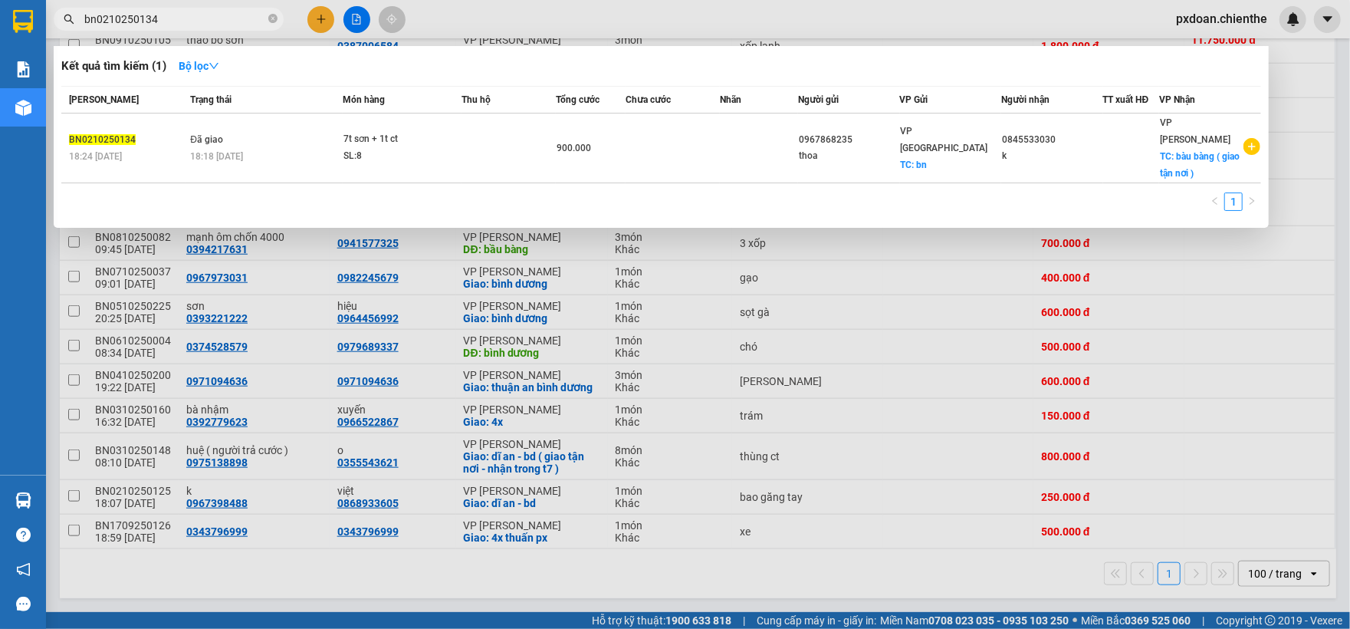
type input "bn0210250134"
click at [697, 592] on div at bounding box center [675, 314] width 1350 height 629
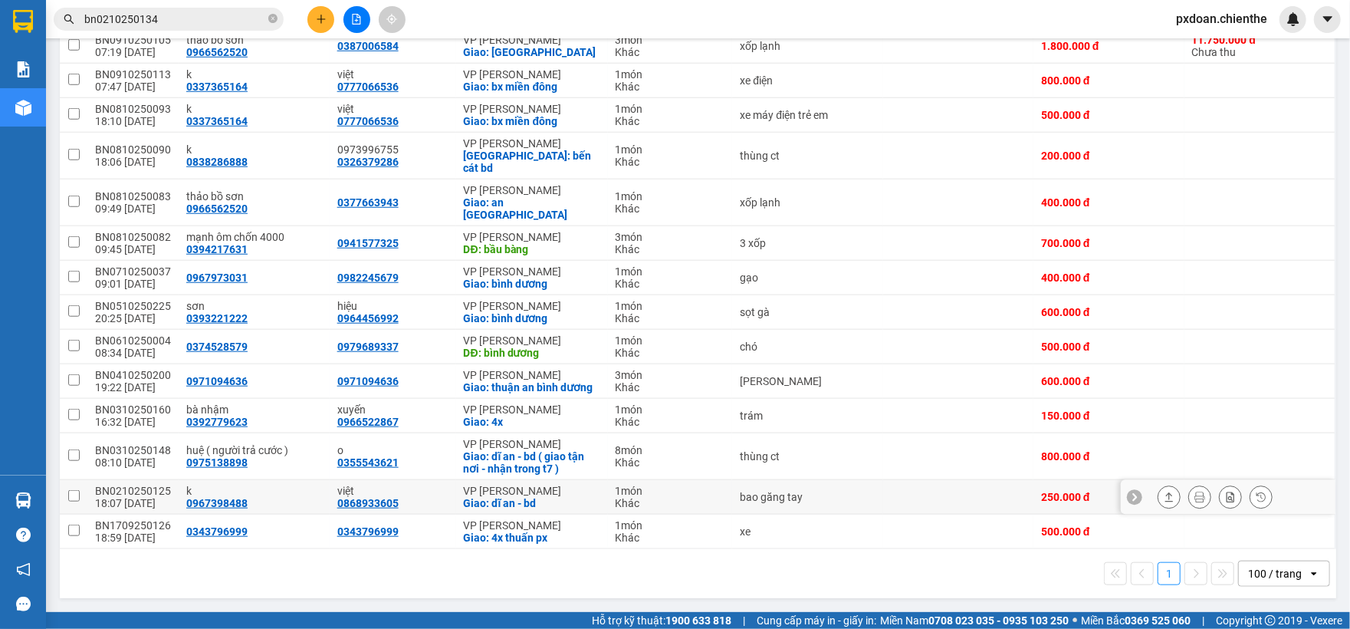
click at [608, 491] on td "1 món Khác" at bounding box center [670, 497] width 125 height 34
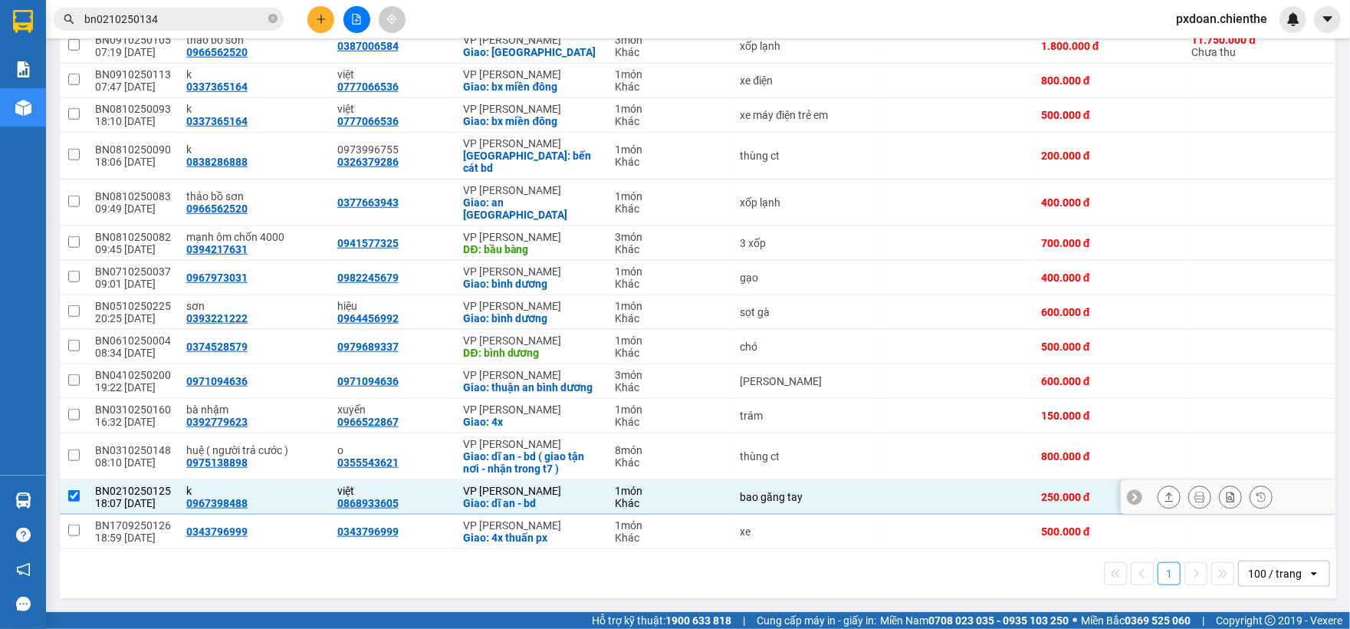
checkbox input "true"
click at [577, 300] on div "VP [PERSON_NAME]" at bounding box center [532, 306] width 136 height 12
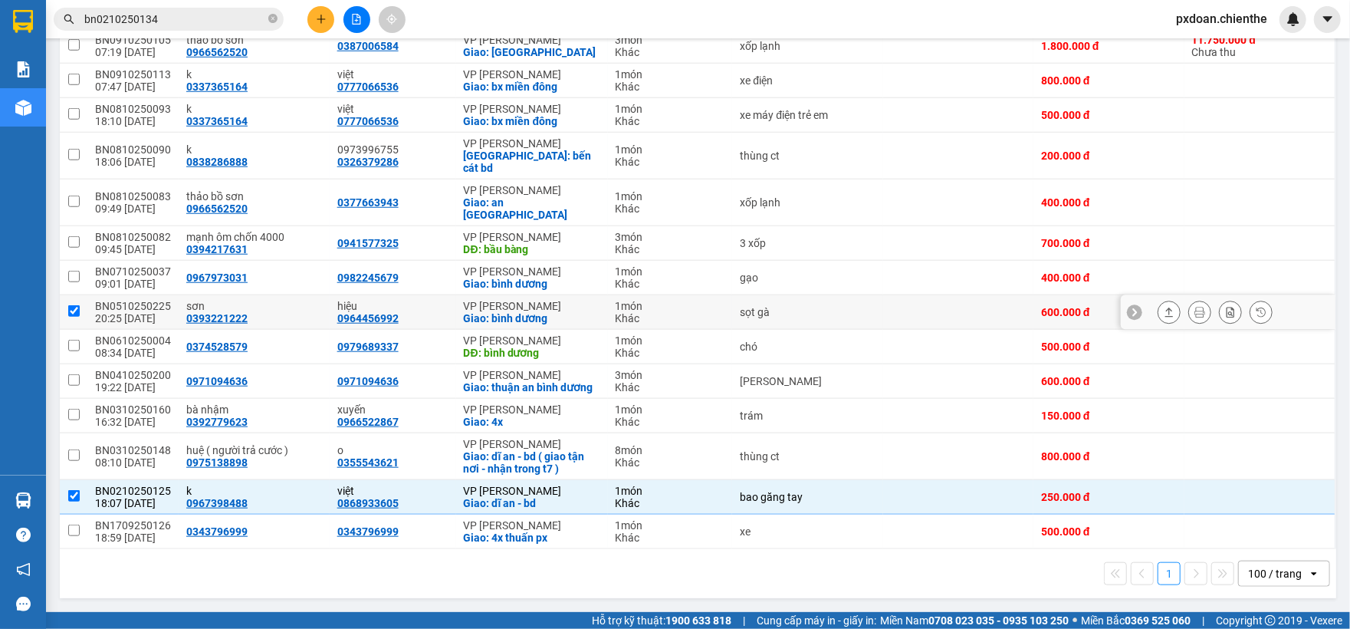
checkbox input "true"
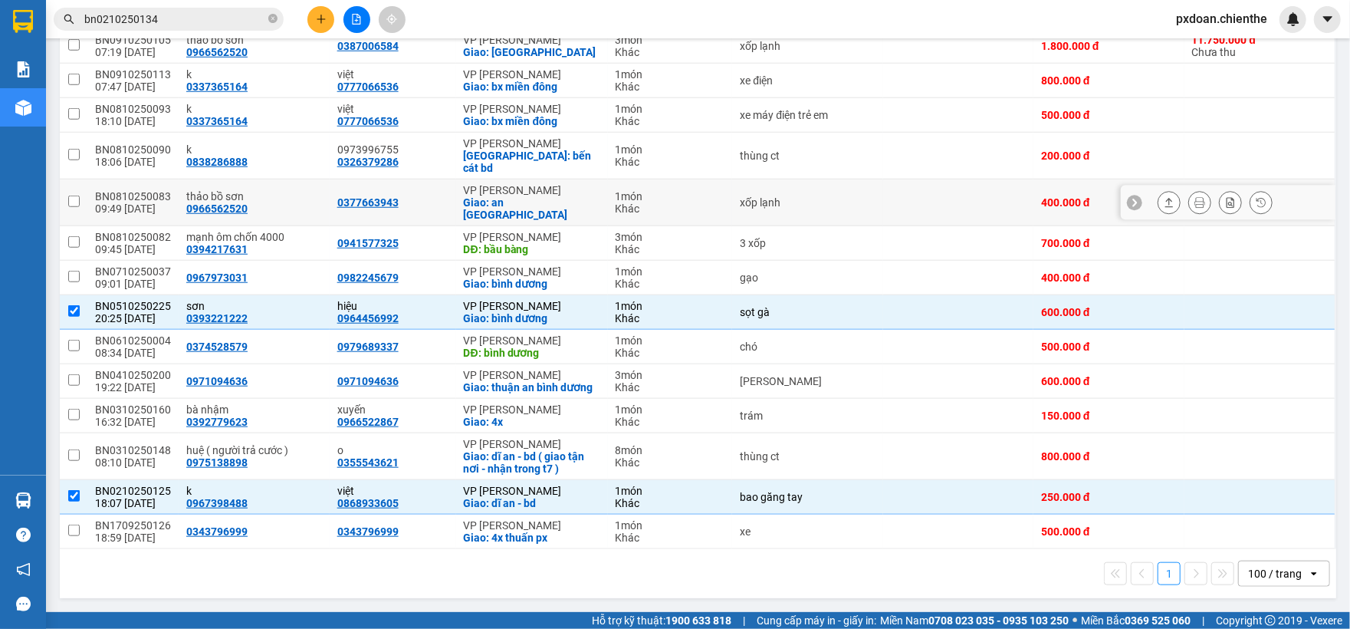
click at [265, 196] on div "thảo [GEOGRAPHIC_DATA] 0966562520" at bounding box center [254, 202] width 136 height 25
checkbox input "true"
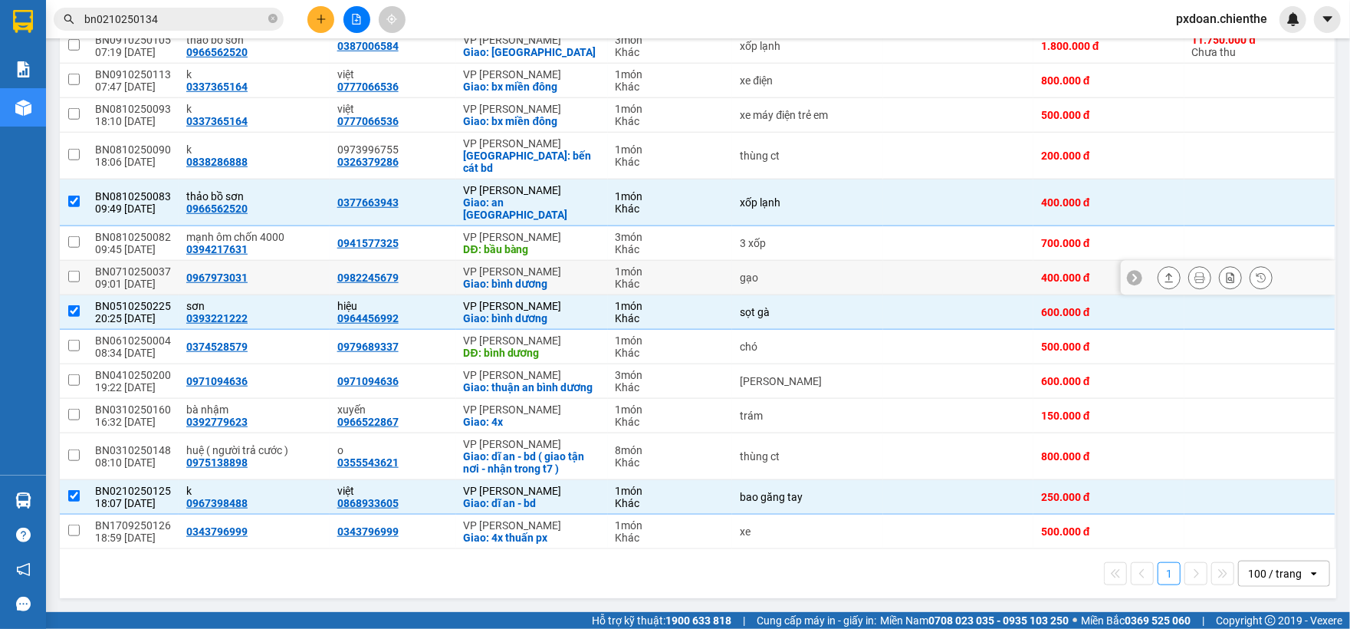
click at [261, 271] on div "0967973031" at bounding box center [254, 277] width 136 height 12
checkbox input "true"
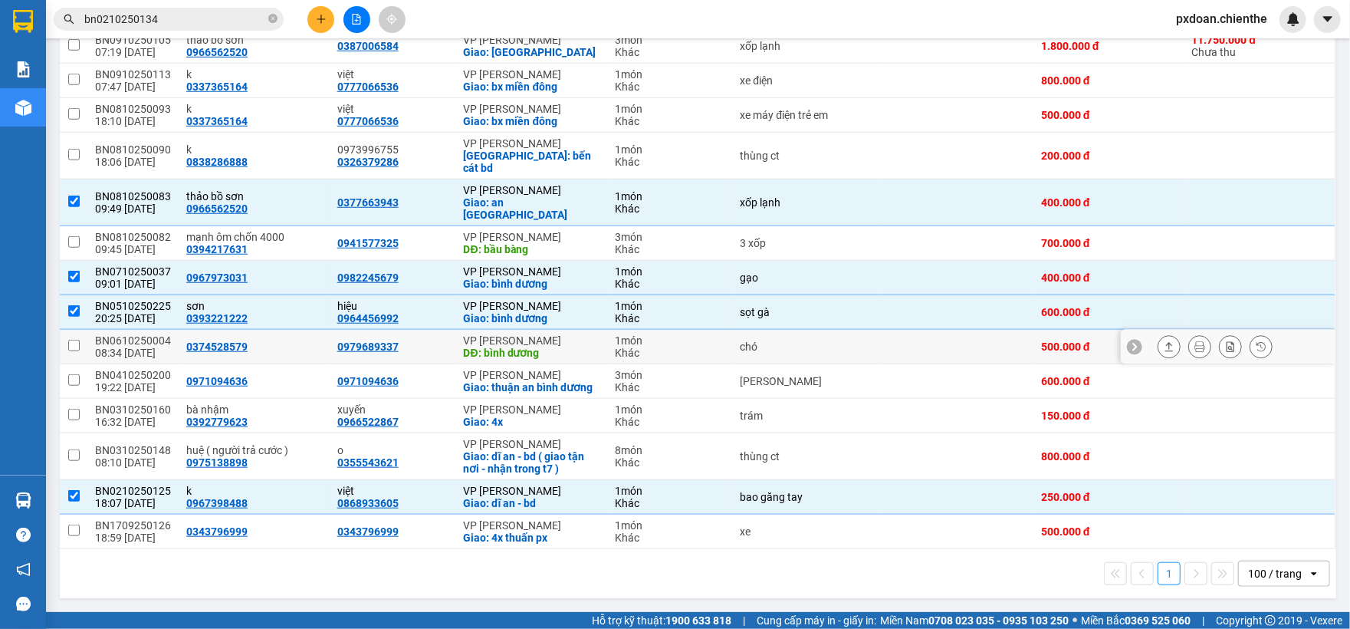
click at [290, 340] on div "0374528579" at bounding box center [254, 346] width 136 height 12
checkbox input "true"
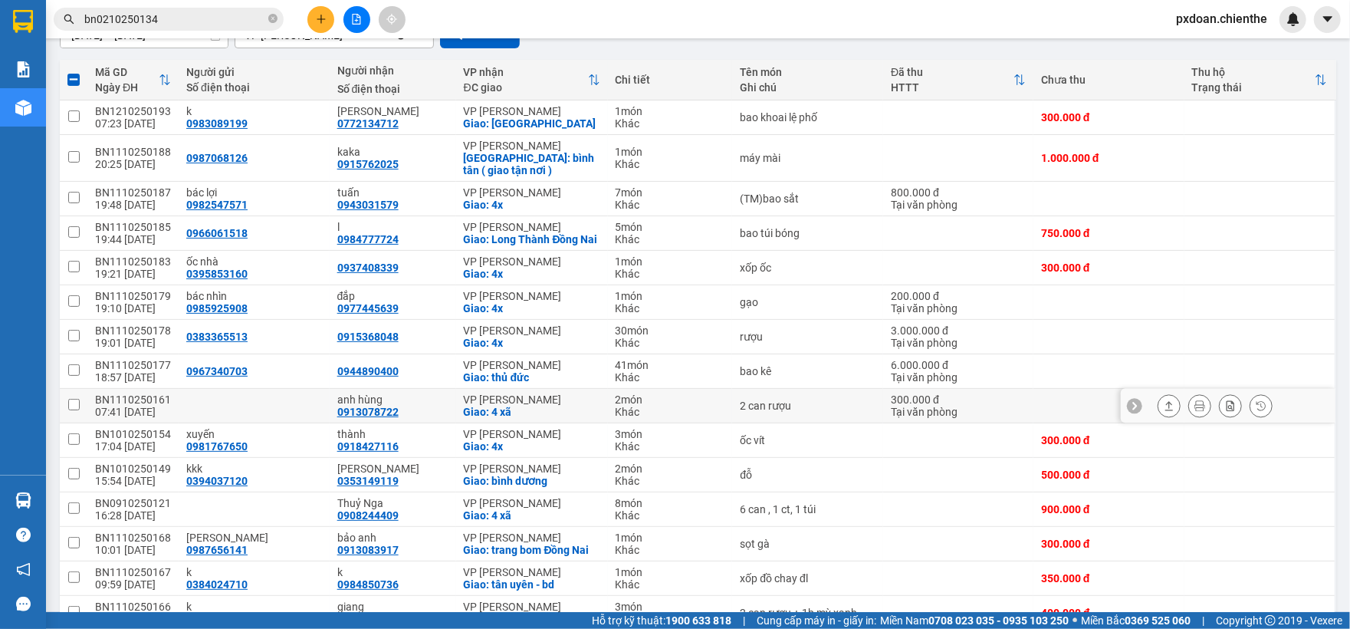
scroll to position [155, 0]
click at [208, 23] on input "bn0210250134" at bounding box center [174, 19] width 181 height 17
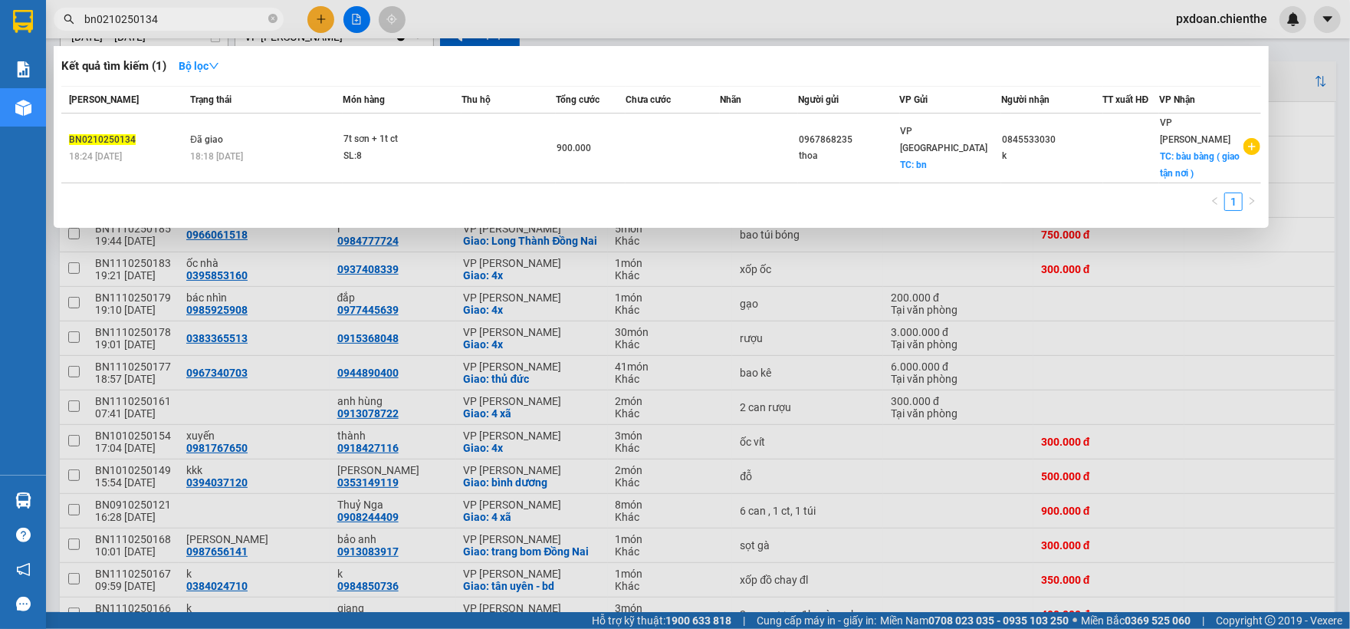
click at [208, 23] on input "bn0210250134" at bounding box center [174, 19] width 181 height 17
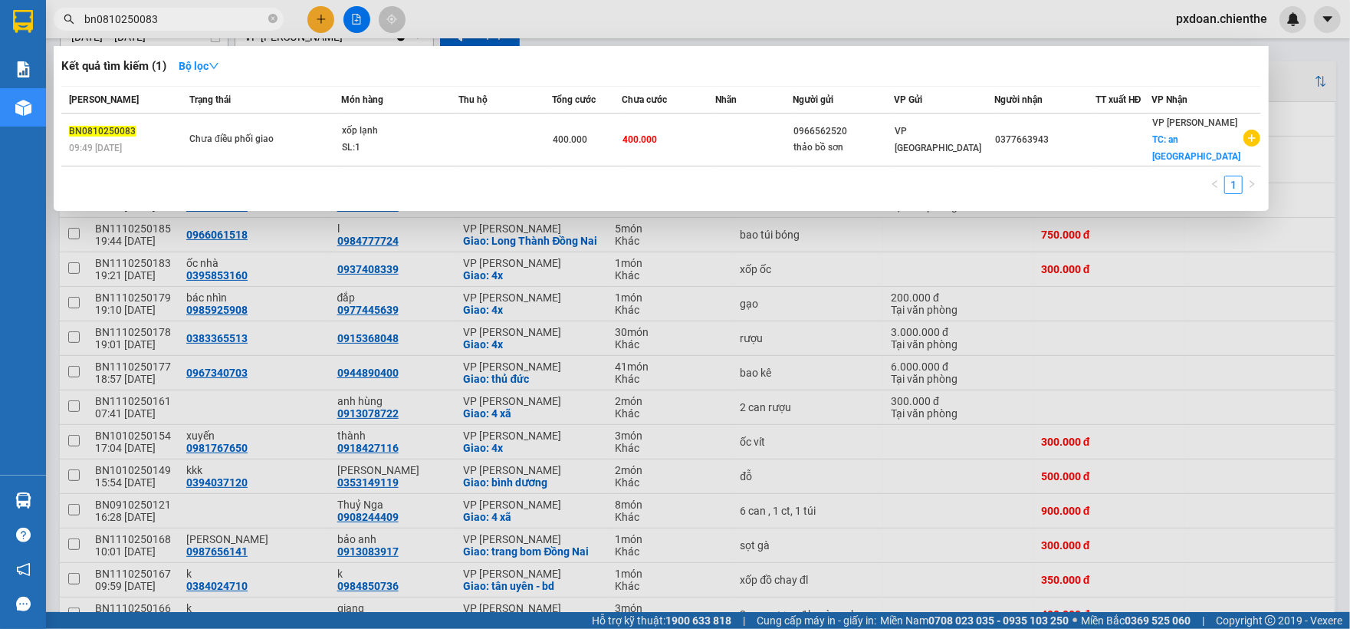
type input "bn0810250083"
click at [305, 354] on div at bounding box center [675, 314] width 1350 height 629
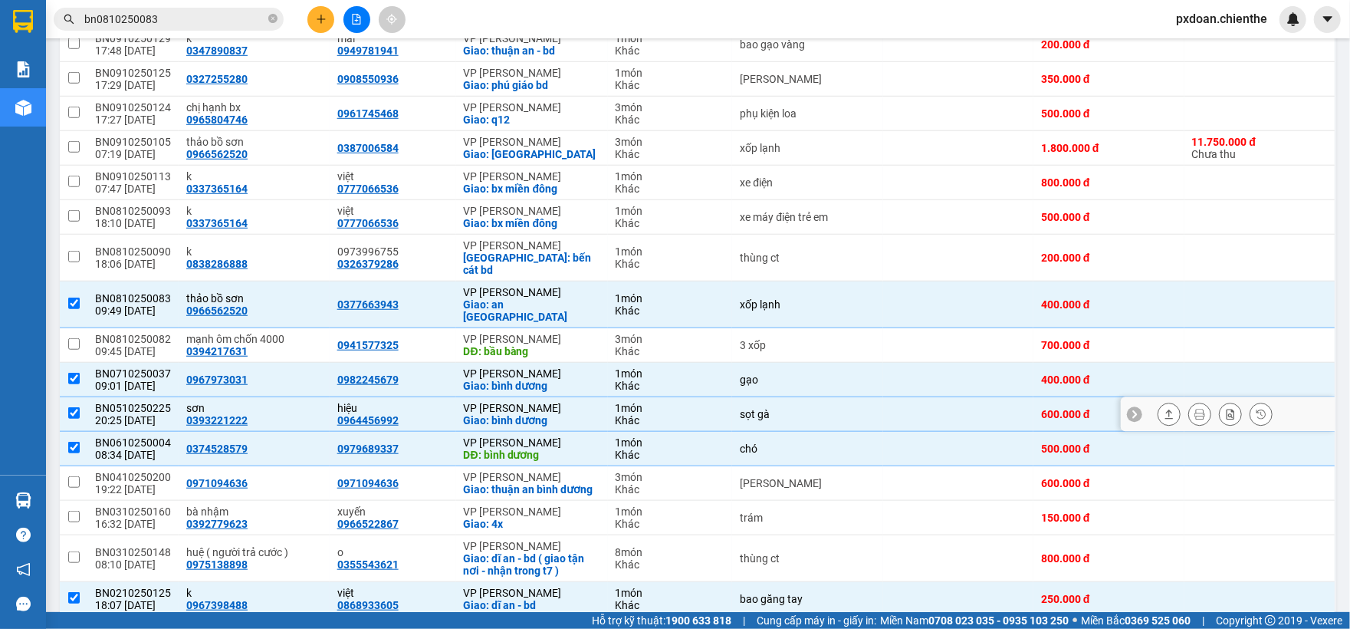
scroll to position [768, 0]
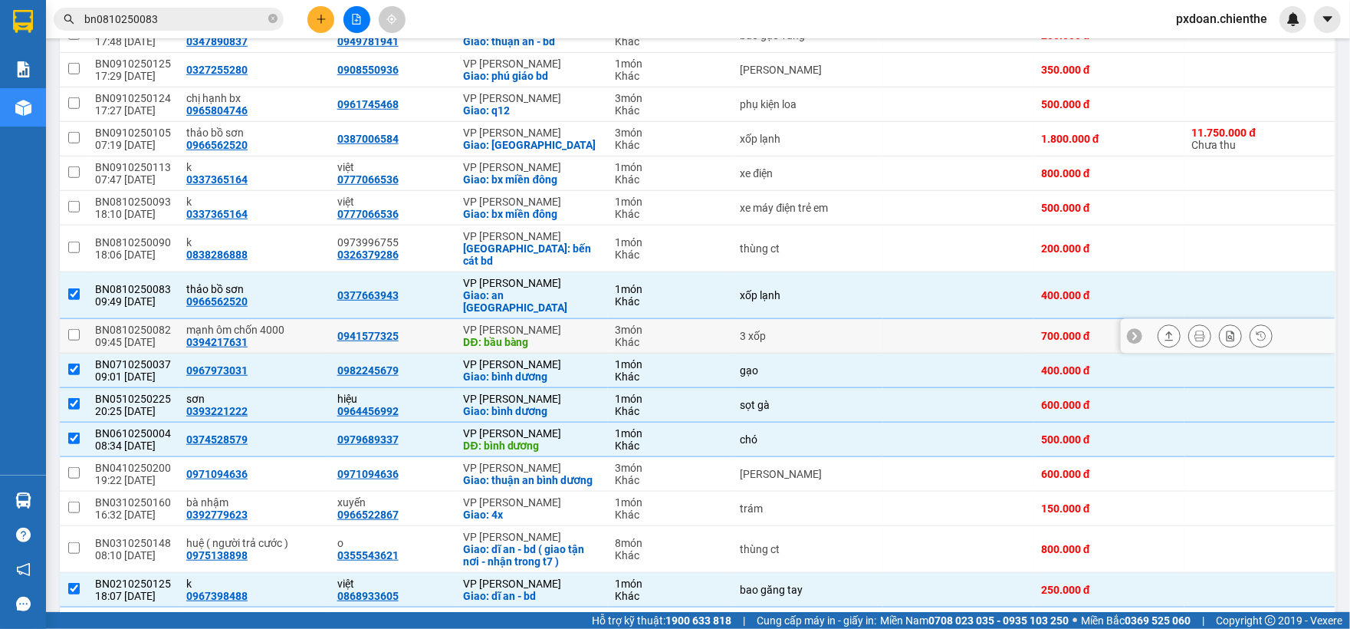
click at [286, 325] on div "mạnh ôm chốn 4000" at bounding box center [254, 329] width 136 height 12
checkbox input "true"
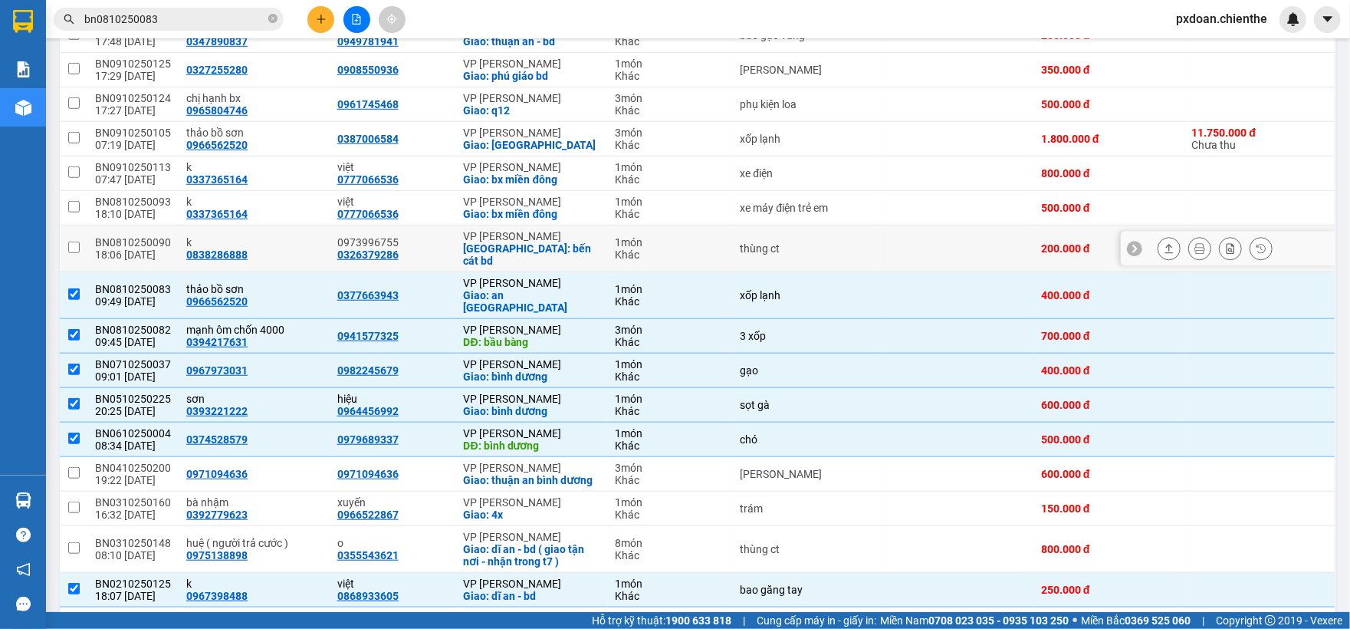
click at [255, 261] on div "k 0838286888" at bounding box center [254, 248] width 136 height 25
checkbox input "true"
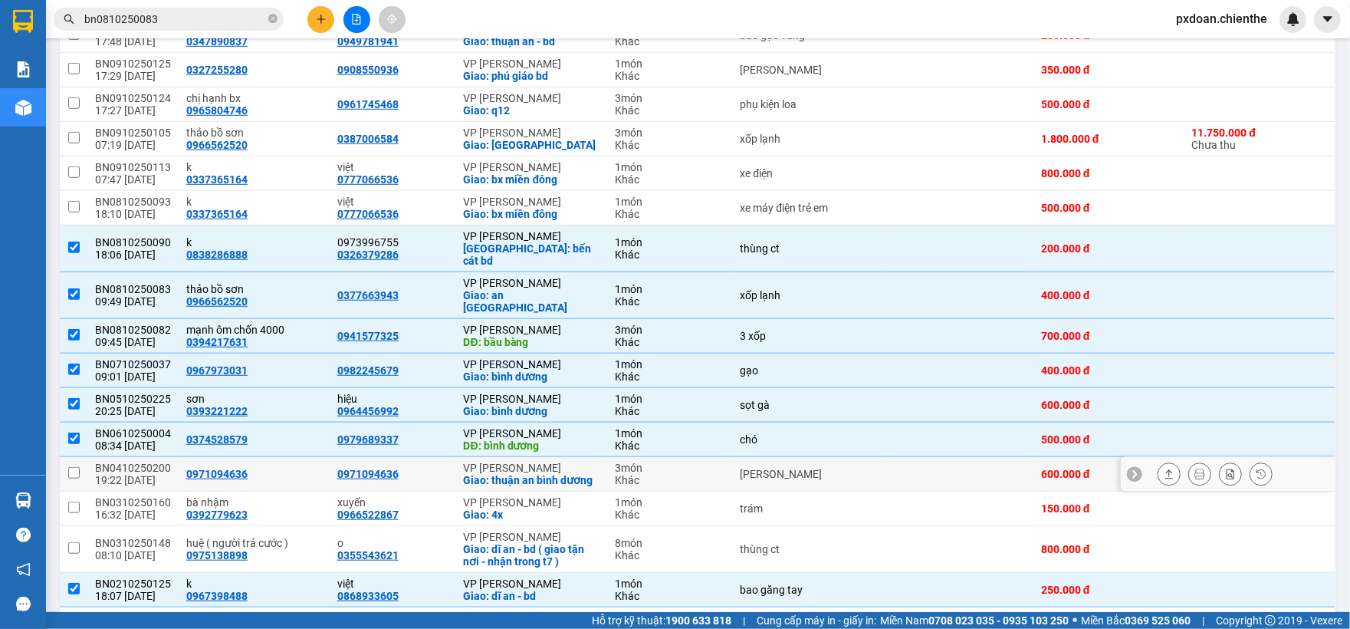
click at [287, 485] on td "0971094636" at bounding box center [254, 474] width 151 height 34
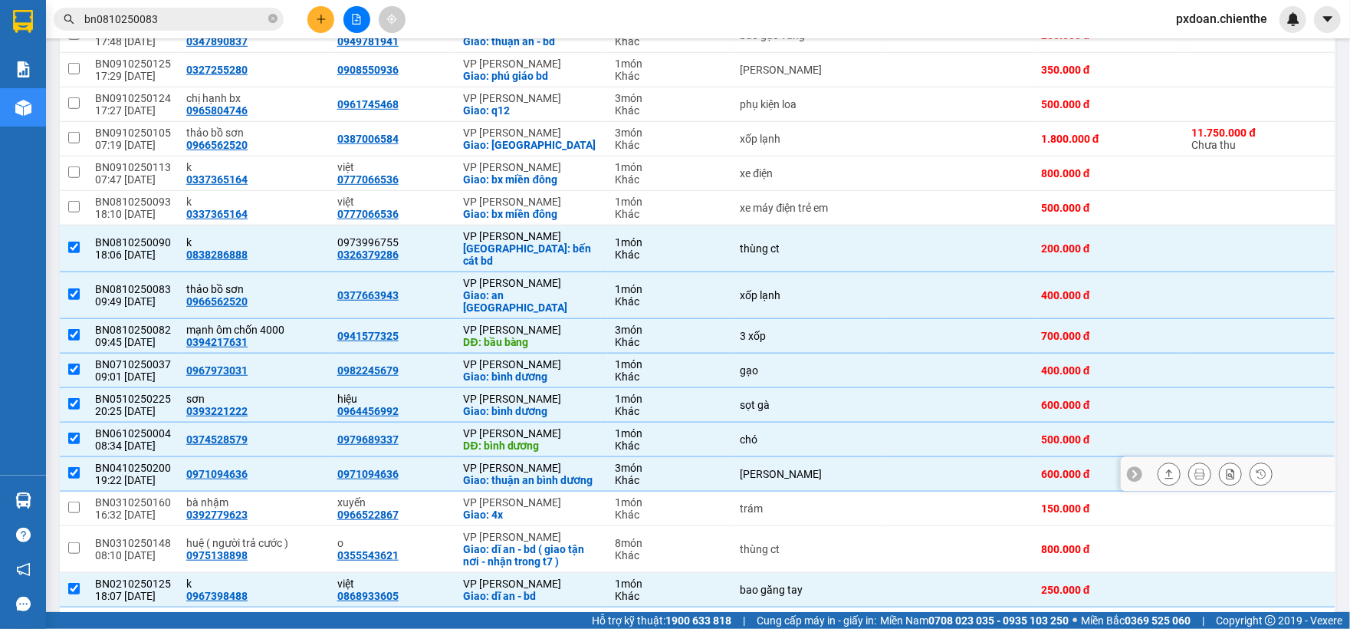
click at [281, 474] on div "0971094636" at bounding box center [254, 474] width 136 height 12
checkbox input "false"
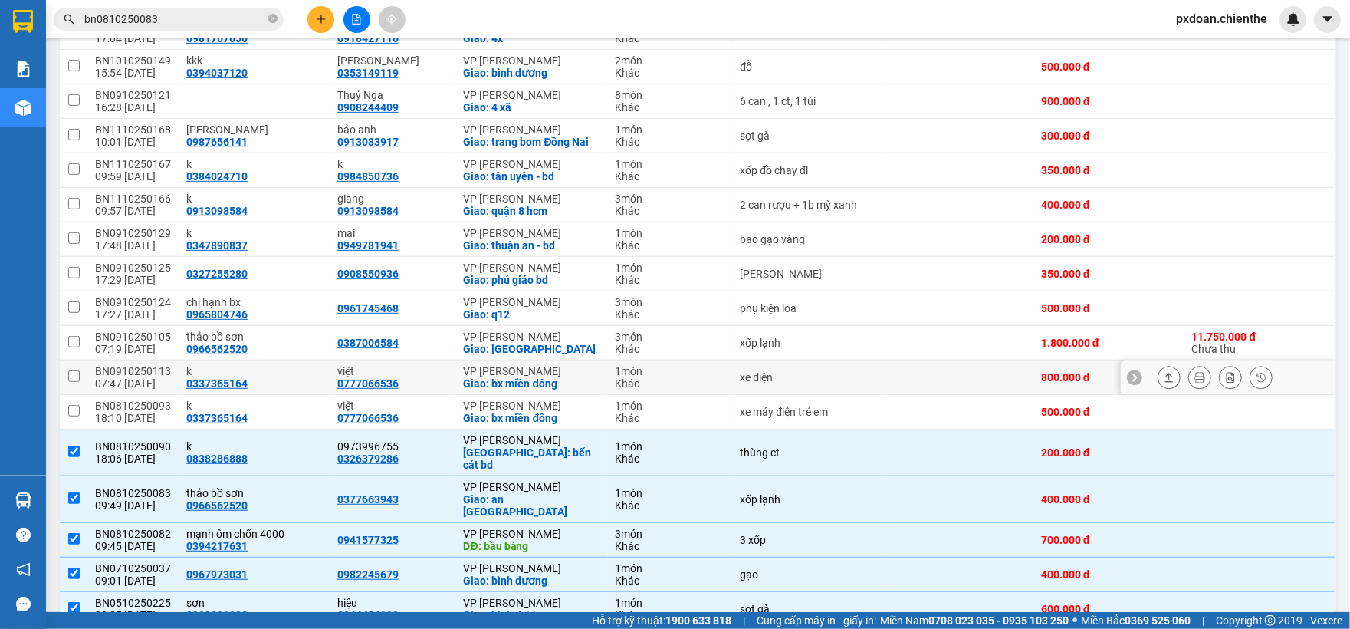
scroll to position [461, 0]
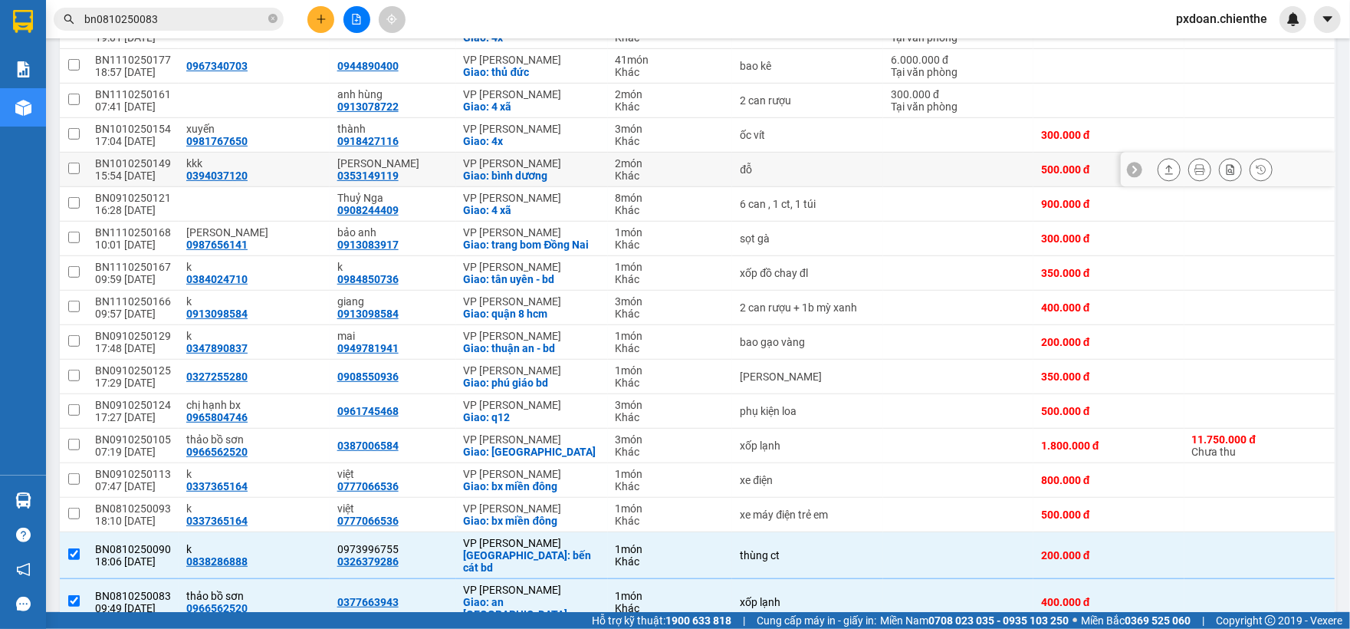
click at [256, 169] on div "kkk" at bounding box center [254, 163] width 136 height 12
checkbox input "true"
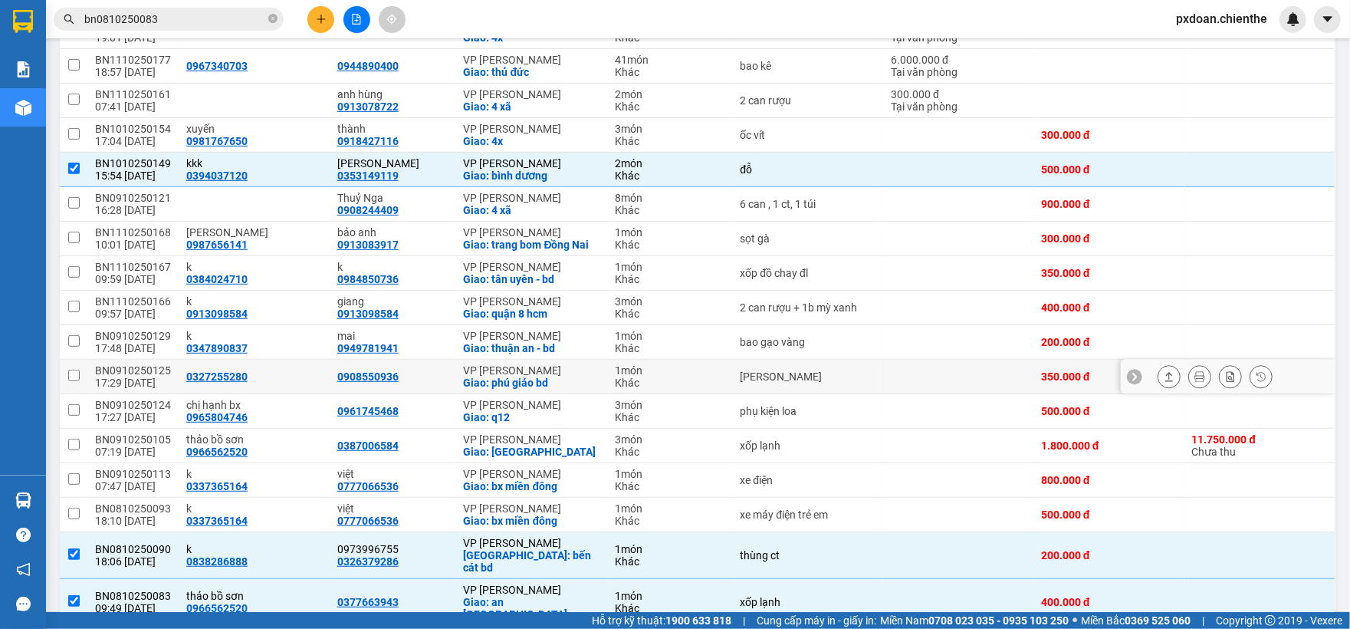
click at [285, 382] on div "0327255280" at bounding box center [254, 376] width 136 height 12
checkbox input "true"
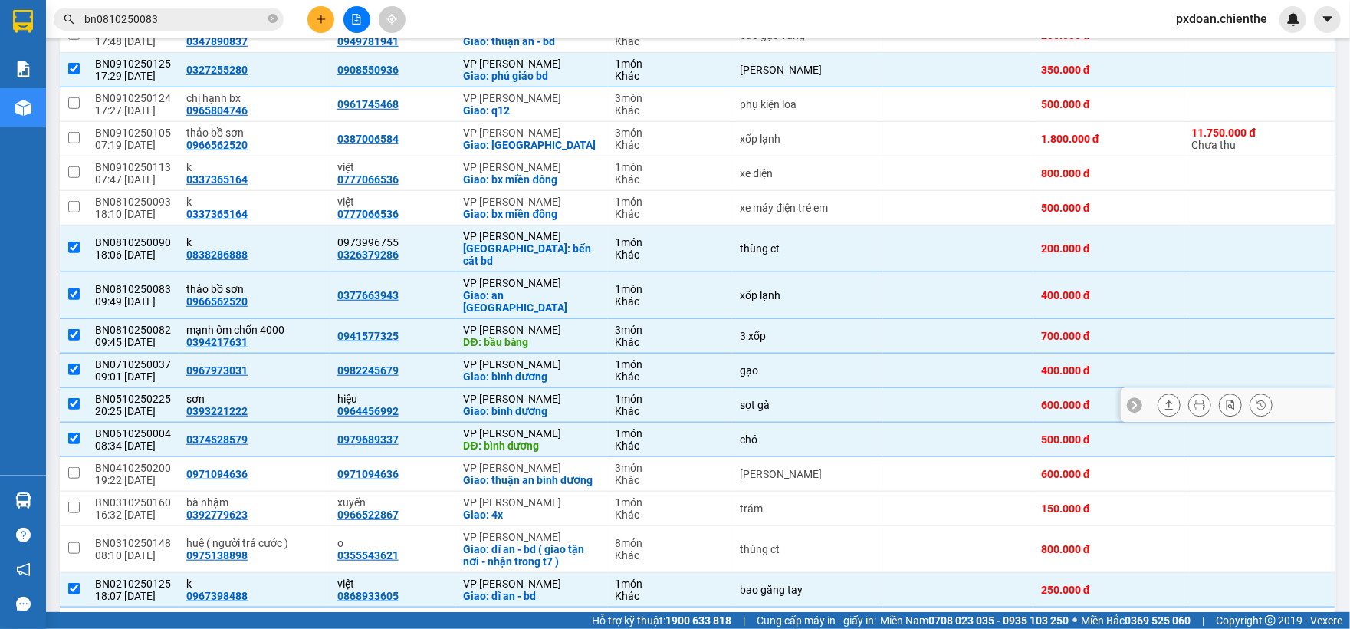
scroll to position [871, 0]
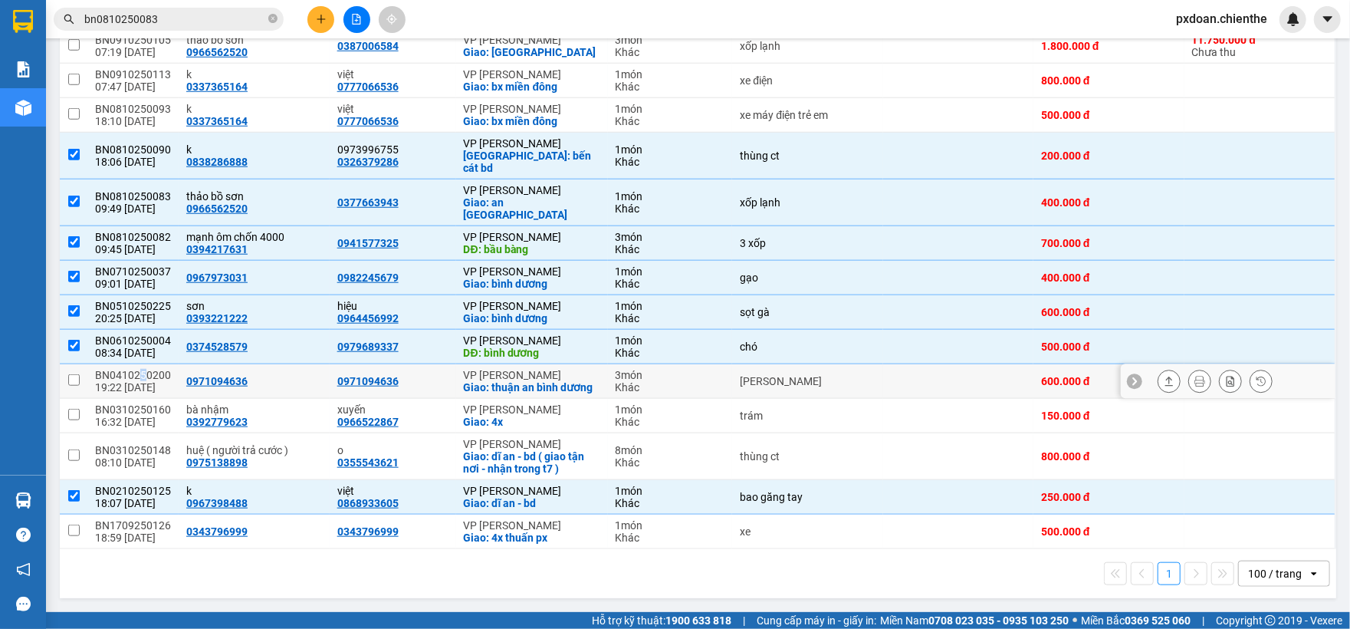
click at [142, 369] on div "BN0410250200" at bounding box center [133, 375] width 76 height 12
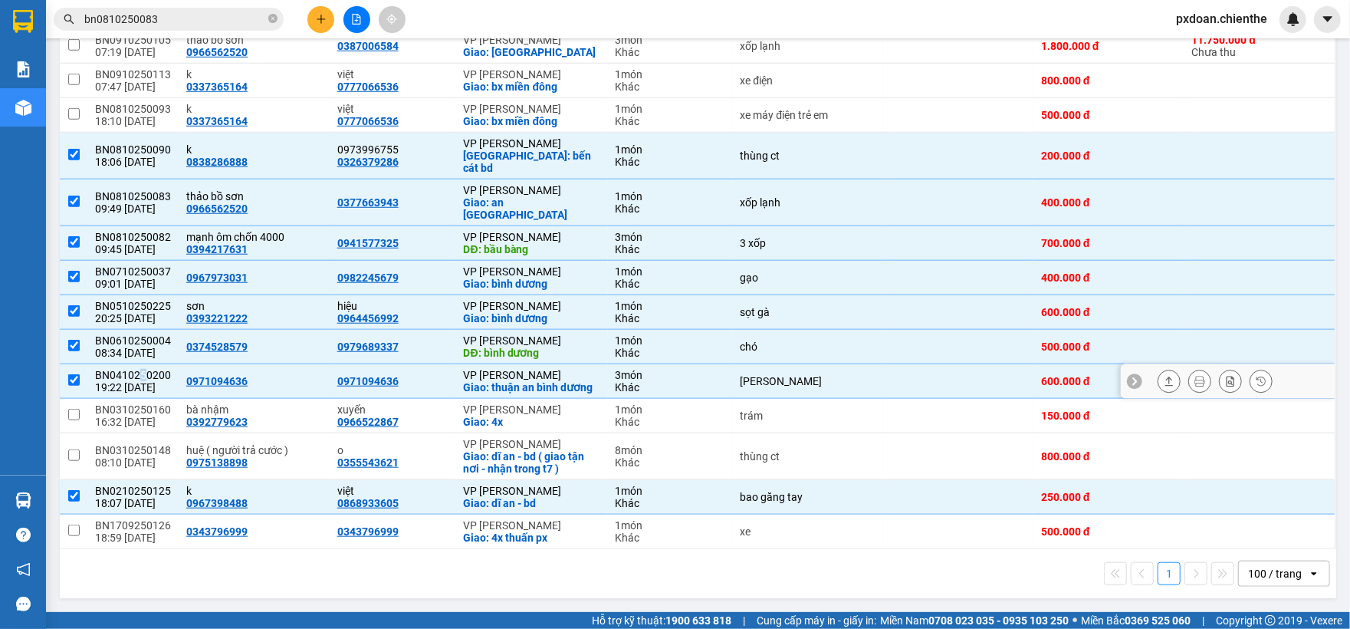
click at [142, 369] on div "BN0410250200" at bounding box center [133, 375] width 76 height 12
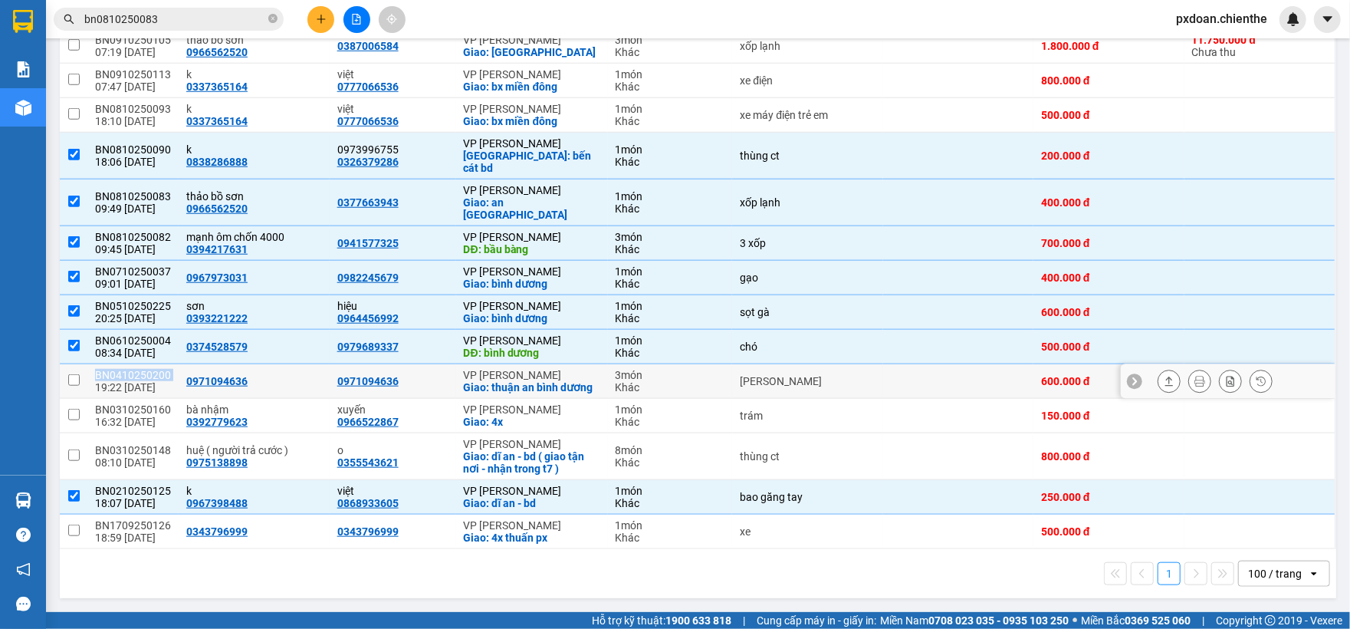
click at [142, 369] on div "BN0410250200" at bounding box center [133, 375] width 76 height 12
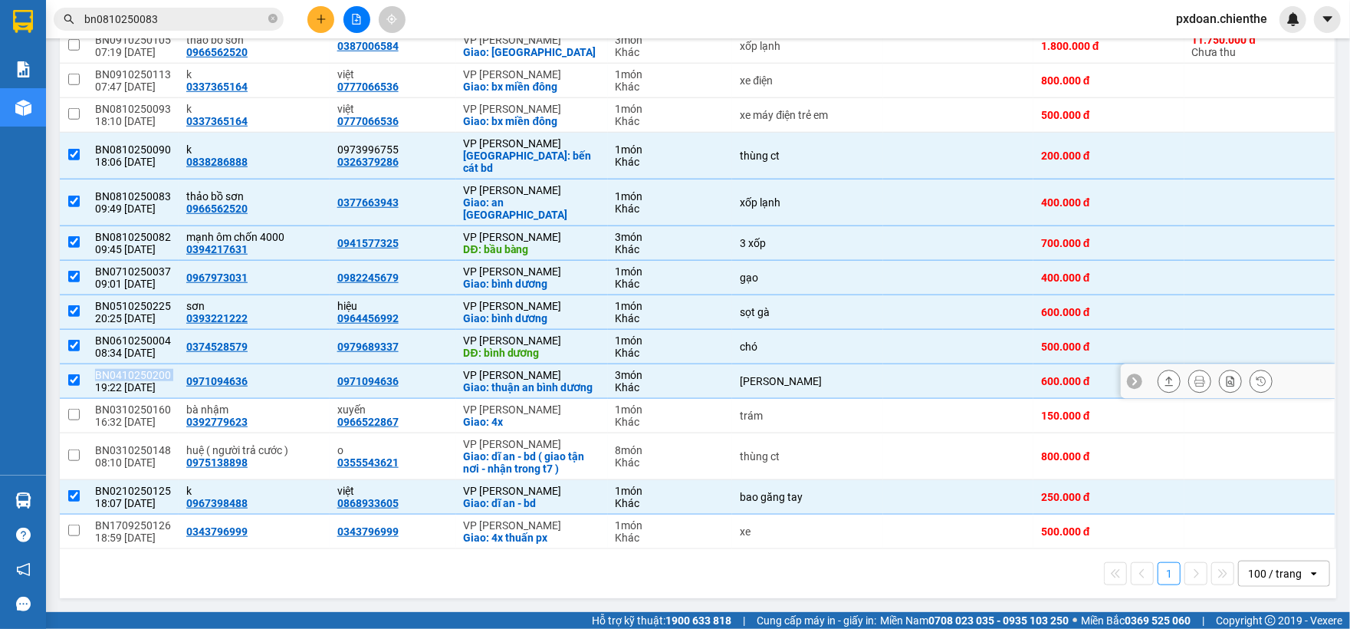
click at [142, 369] on div "BN0410250200" at bounding box center [133, 375] width 76 height 12
checkbox input "false"
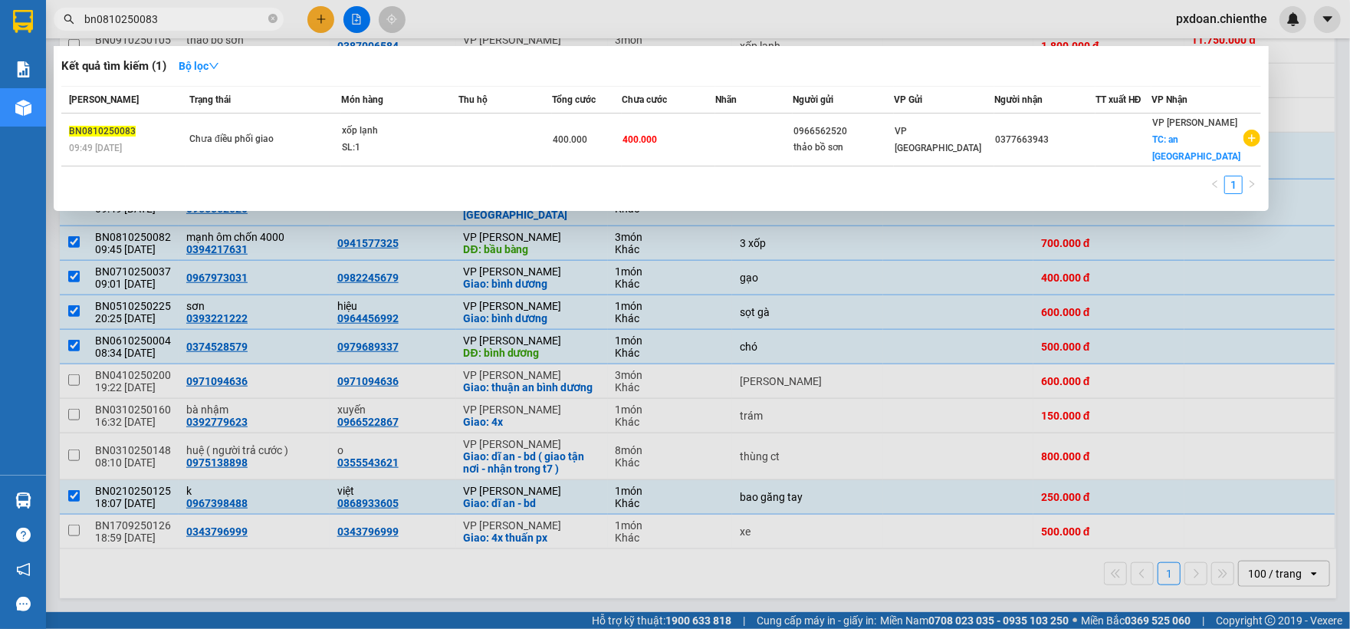
click at [173, 15] on input "bn0810250083" at bounding box center [174, 19] width 181 height 17
paste input "BN0410250200"
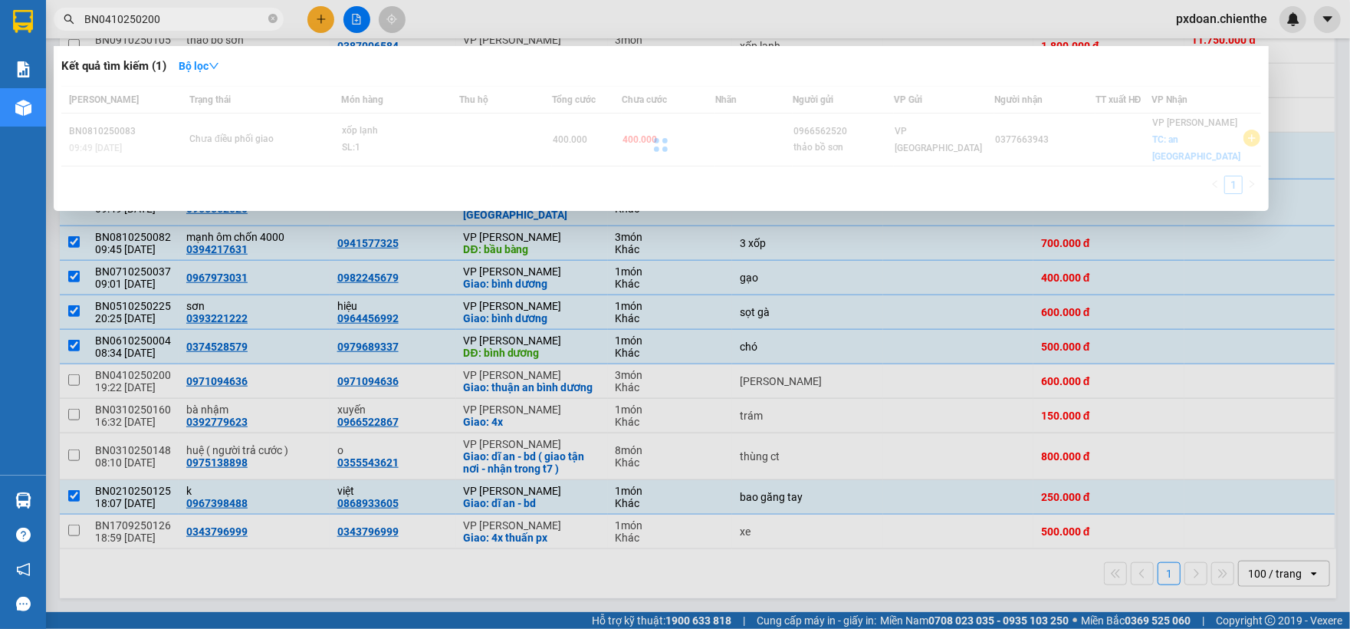
type input "BN0410250200"
click at [377, 144] on div at bounding box center [661, 144] width 1200 height 117
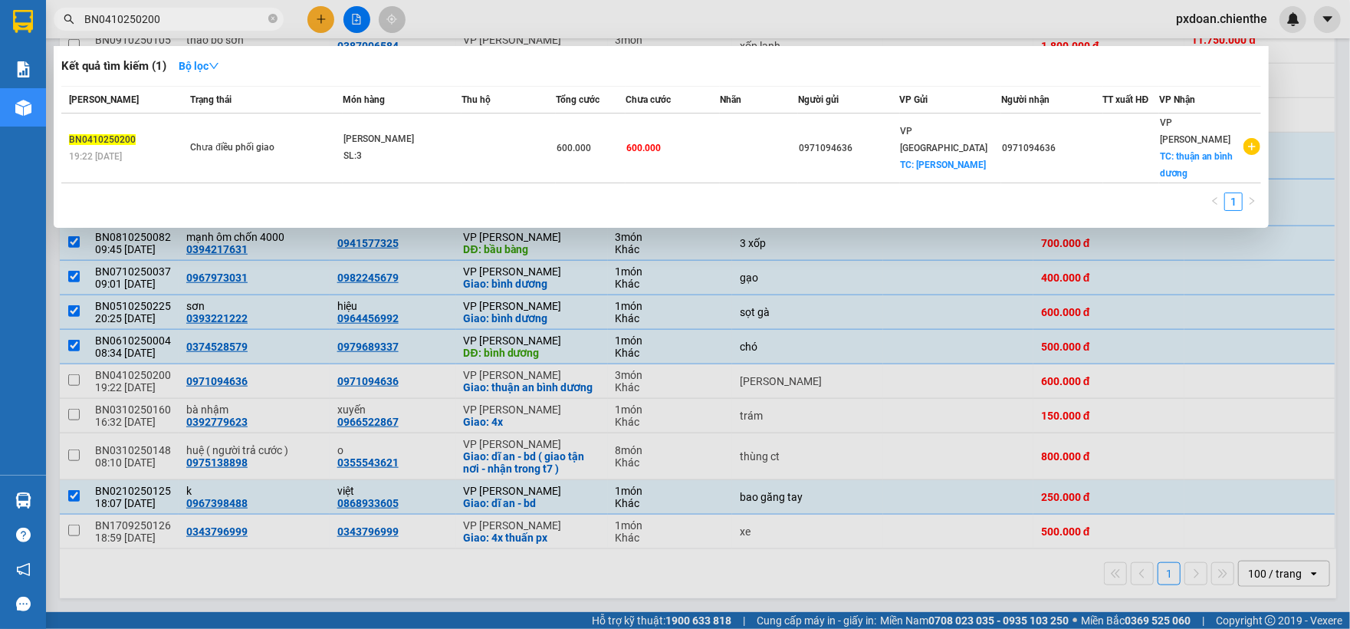
click at [392, 148] on div "SL: 3" at bounding box center [400, 156] width 115 height 17
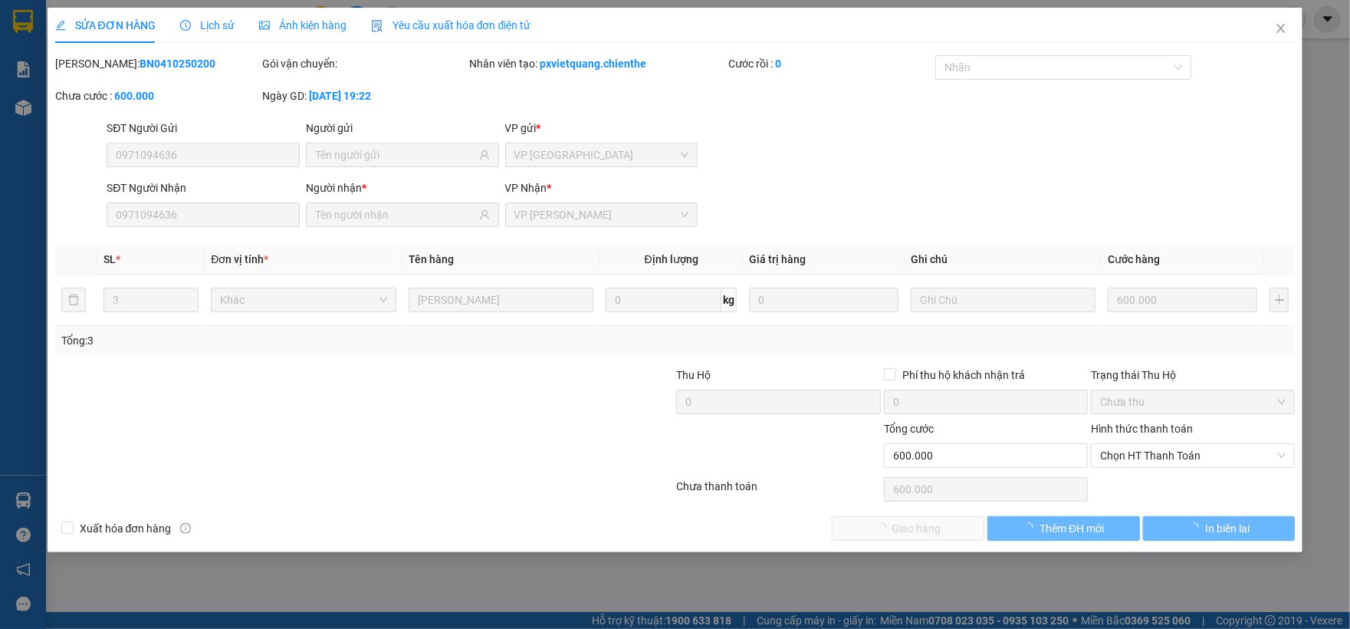
click at [305, 34] on div "Ảnh kiện hàng" at bounding box center [302, 25] width 87 height 35
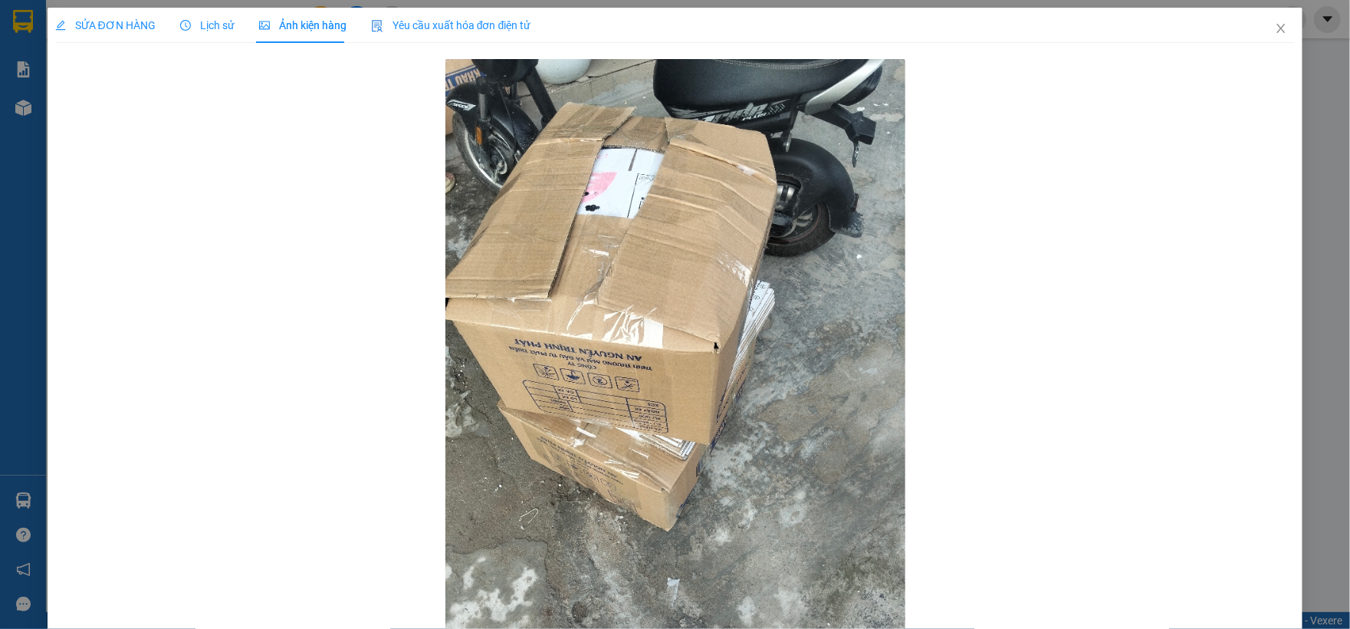
click at [199, 31] on span "Lịch sử" at bounding box center [207, 25] width 54 height 12
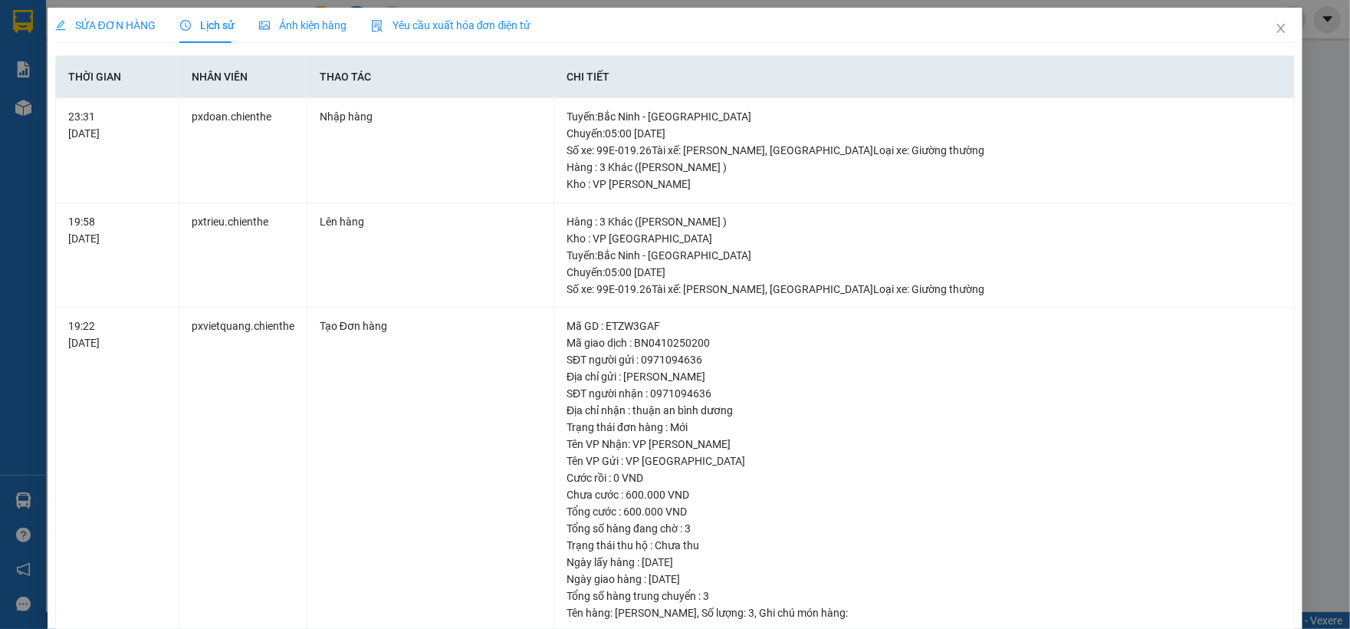
click at [290, 31] on span "Ảnh kiện hàng" at bounding box center [302, 25] width 87 height 12
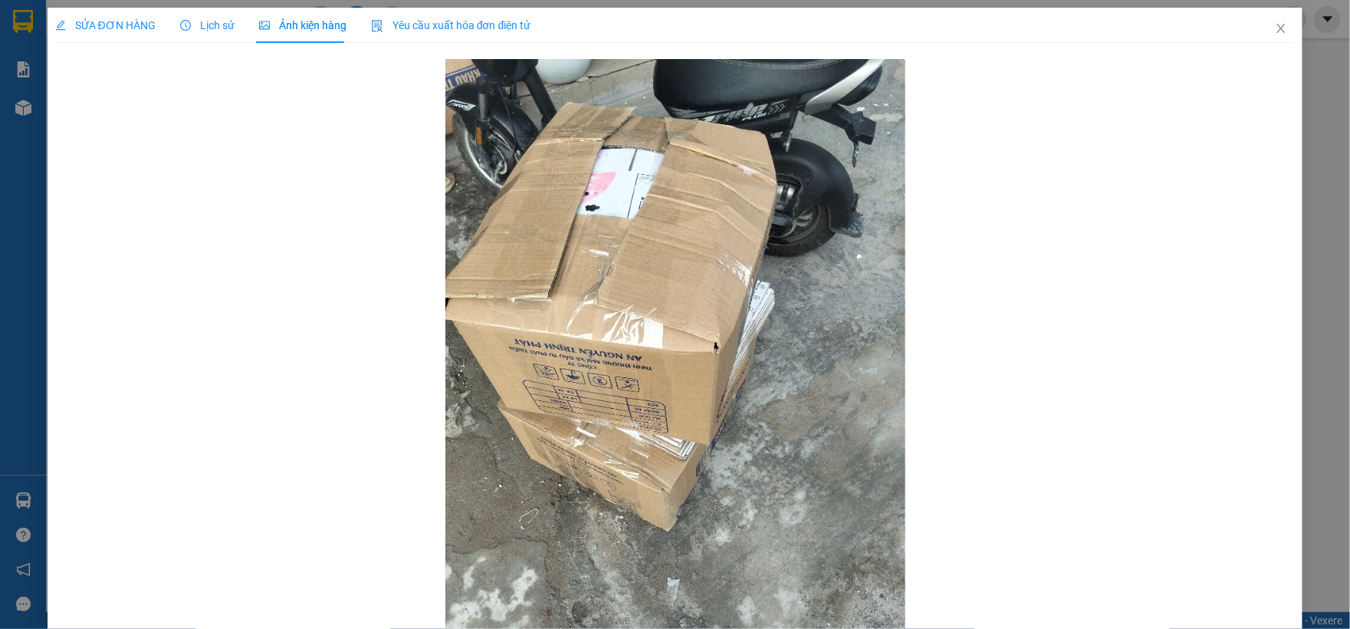
click at [212, 32] on div "Lịch sử" at bounding box center [207, 25] width 54 height 17
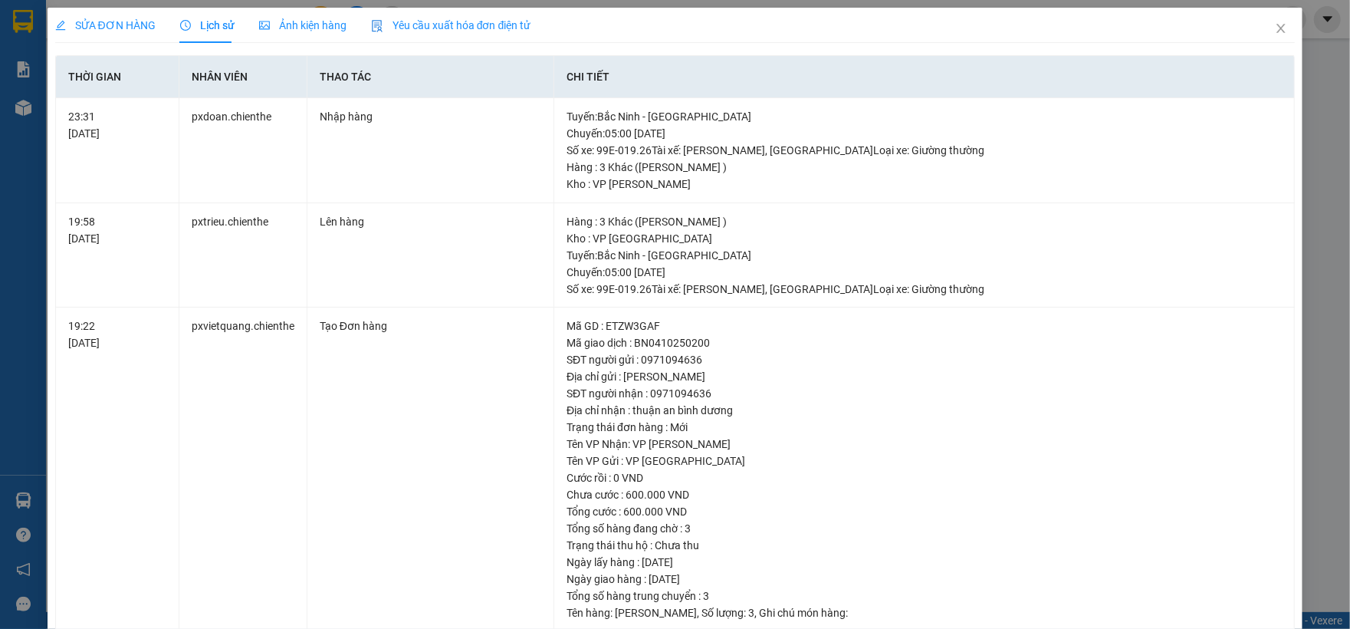
click at [282, 28] on span "Ảnh kiện hàng" at bounding box center [302, 25] width 87 height 12
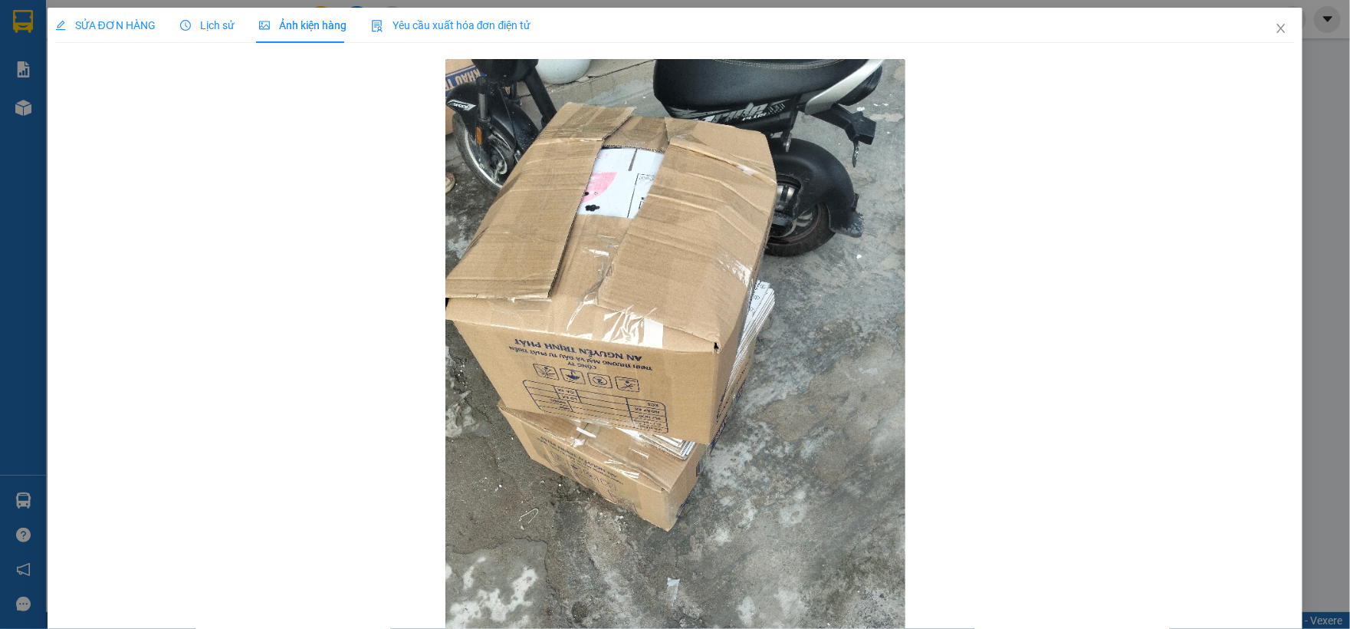
click at [182, 28] on icon "clock-circle" at bounding box center [185, 25] width 11 height 11
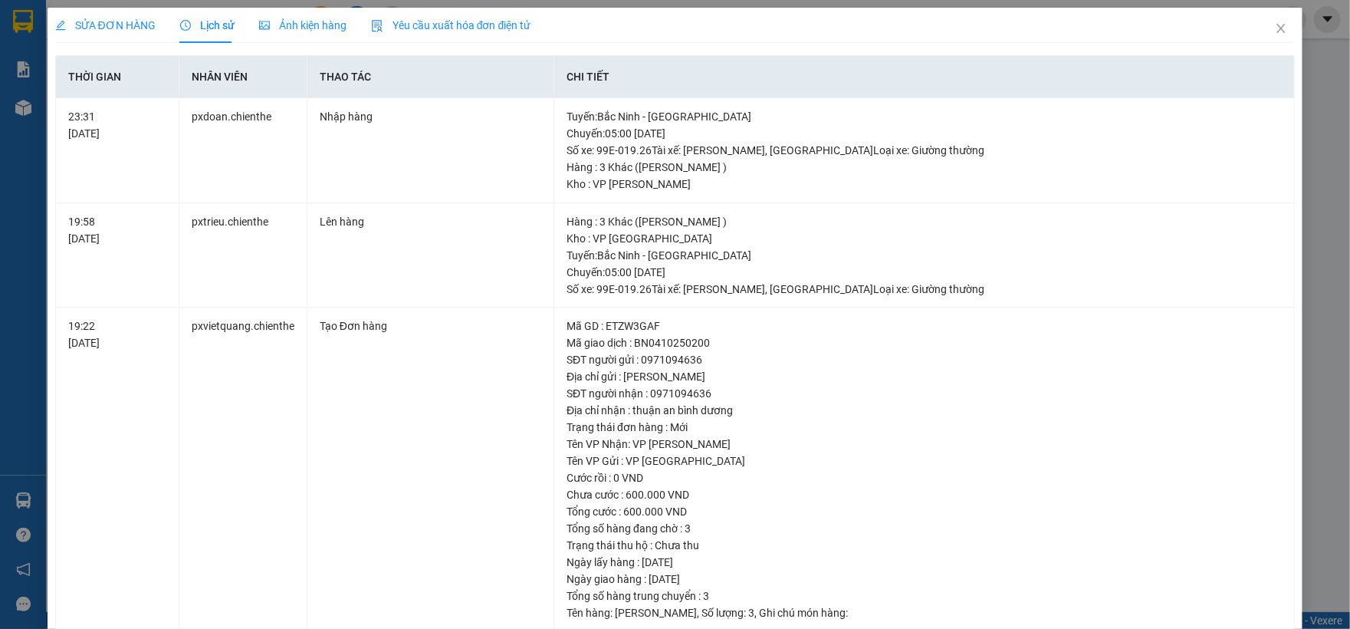
click at [271, 25] on span "Ảnh kiện hàng" at bounding box center [302, 25] width 87 height 12
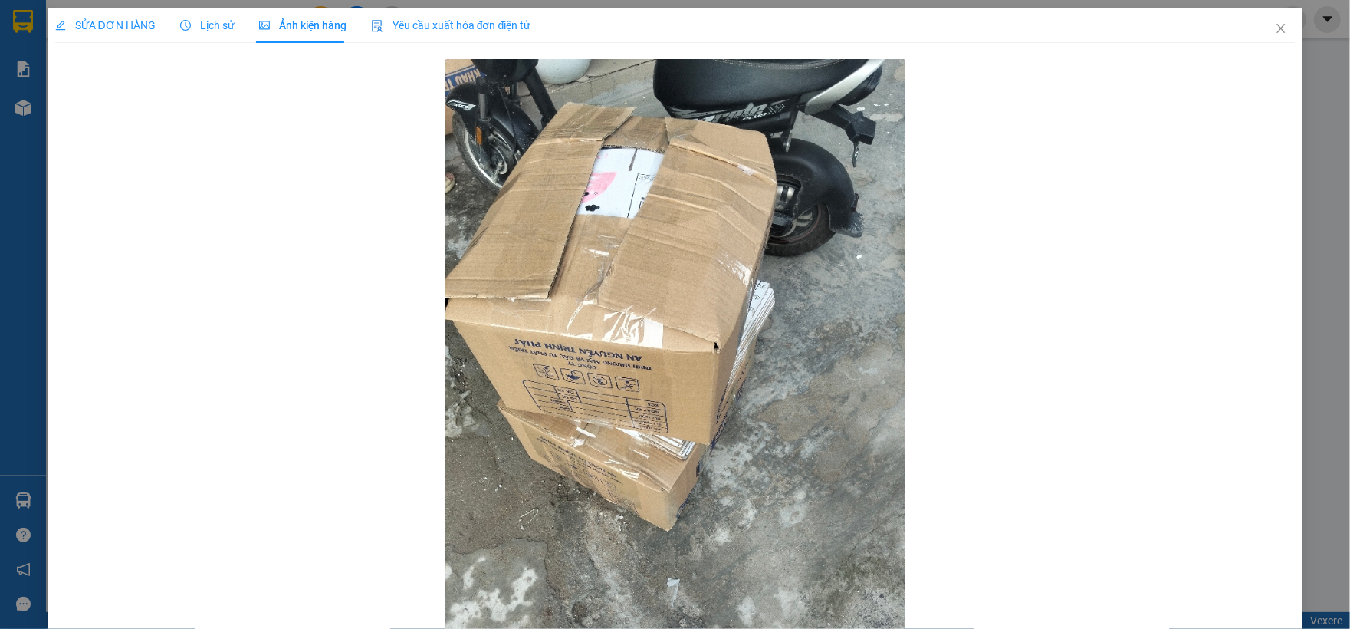
click at [187, 29] on icon "clock-circle" at bounding box center [185, 25] width 11 height 11
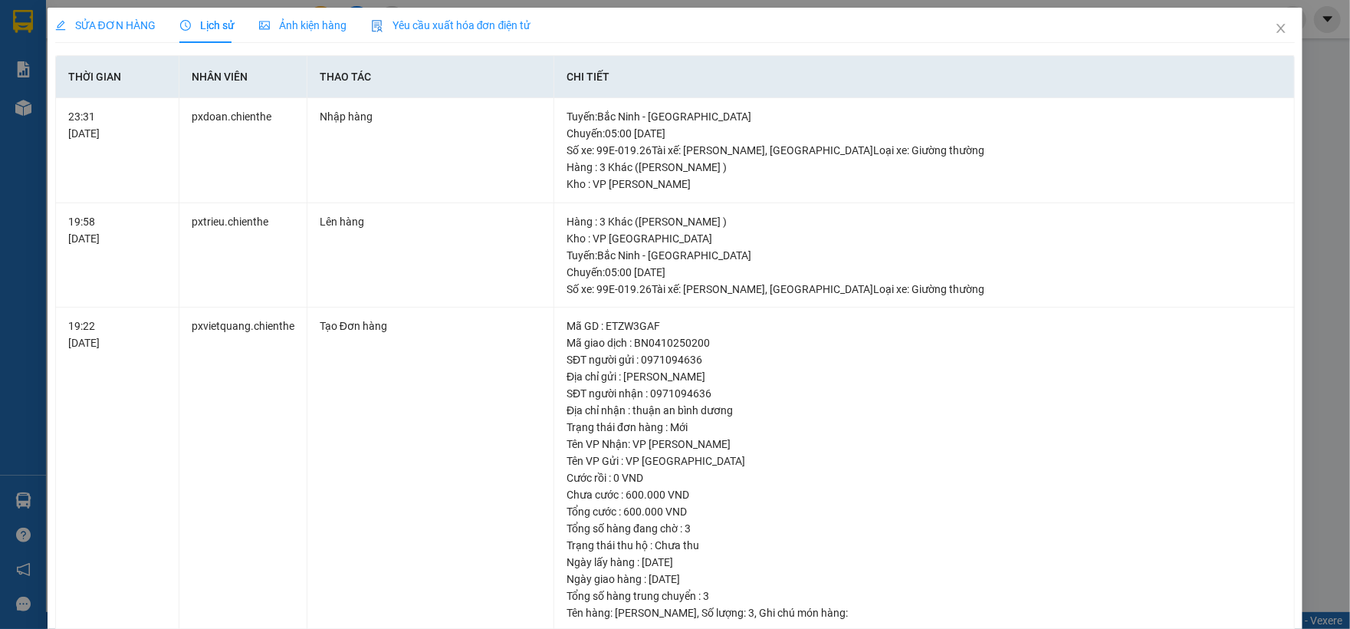
click at [252, 28] on div "SỬA ĐƠN HÀNG Lịch sử Ảnh kiện hàng Yêu cầu xuất hóa đơn điện tử" at bounding box center [293, 25] width 476 height 35
click at [286, 29] on span "Ảnh kiện hàng" at bounding box center [302, 25] width 87 height 12
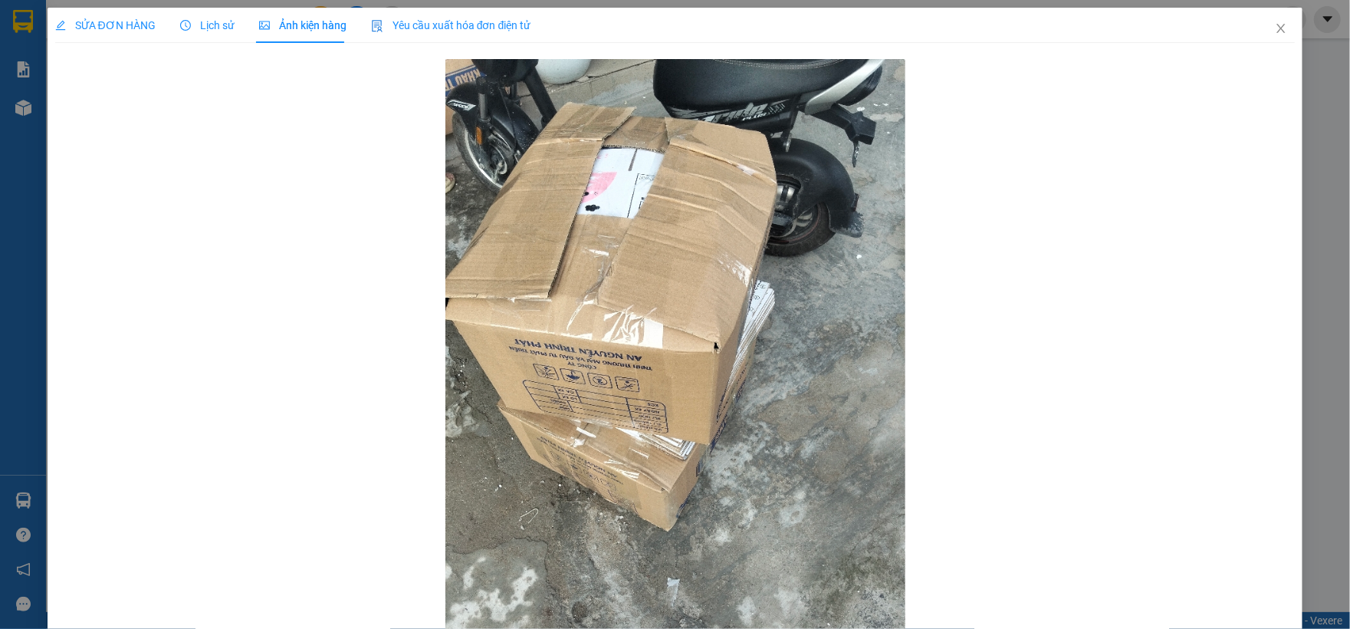
click at [225, 28] on span "Lịch sử" at bounding box center [207, 25] width 54 height 12
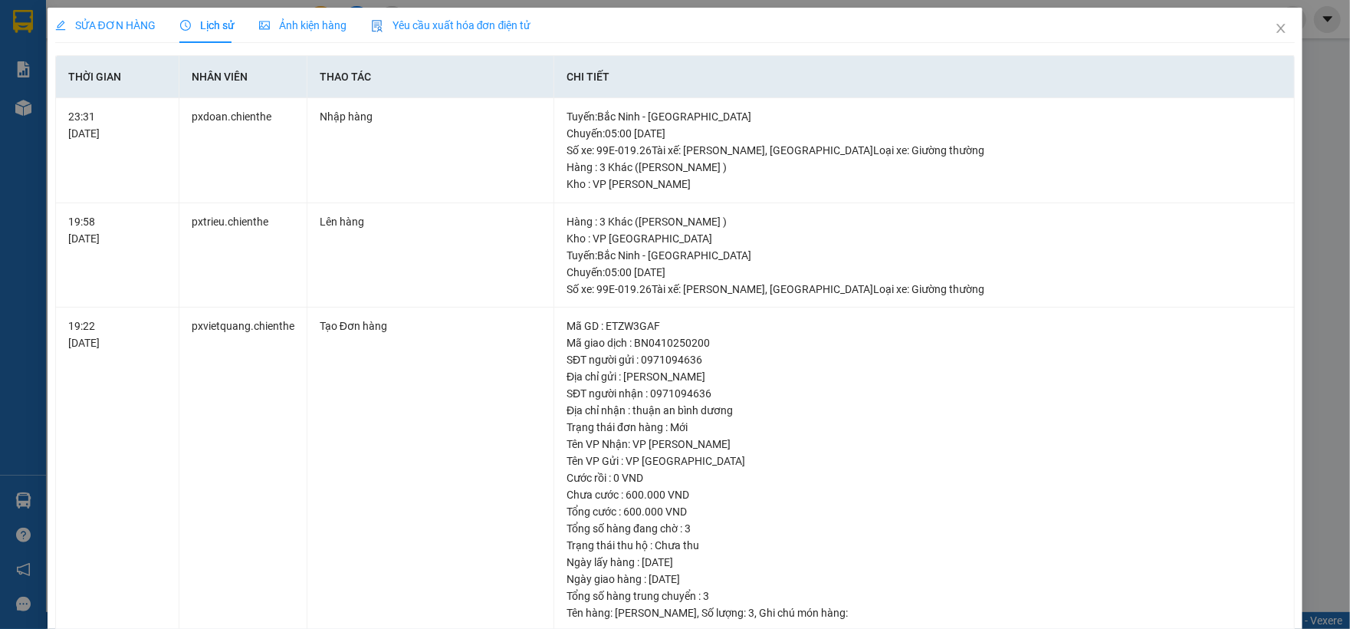
click at [307, 25] on span "Ảnh kiện hàng" at bounding box center [302, 25] width 87 height 12
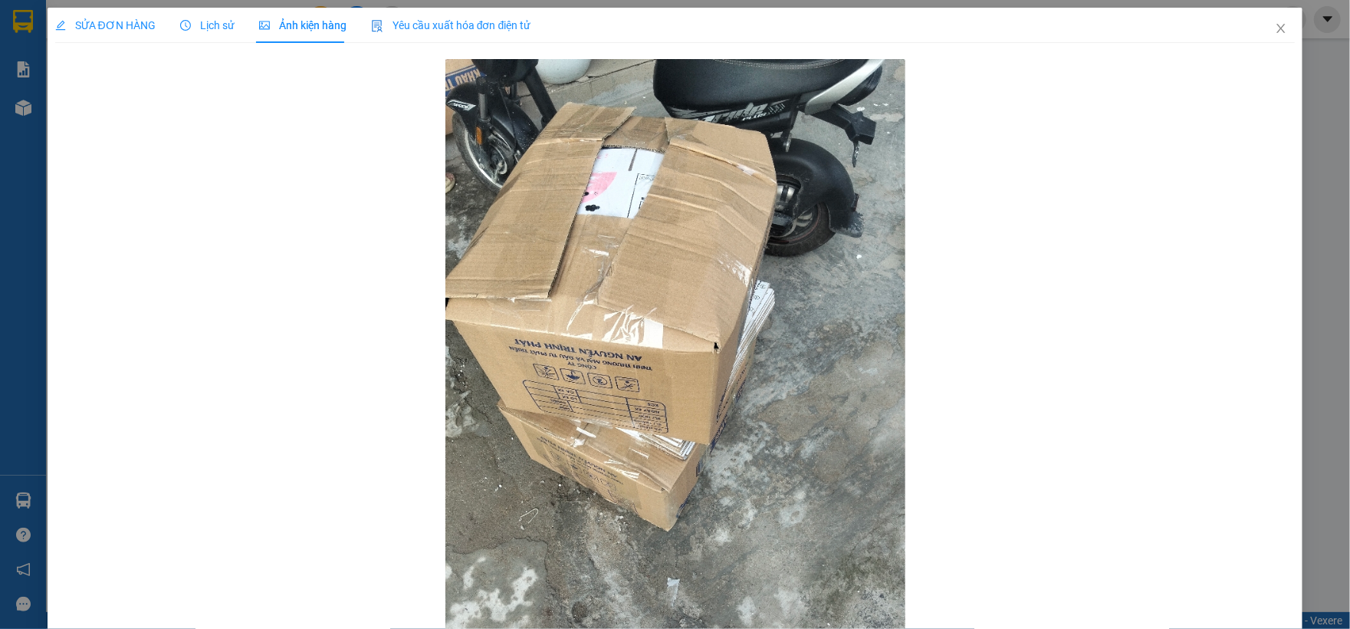
click at [225, 28] on span "Lịch sử" at bounding box center [207, 25] width 54 height 12
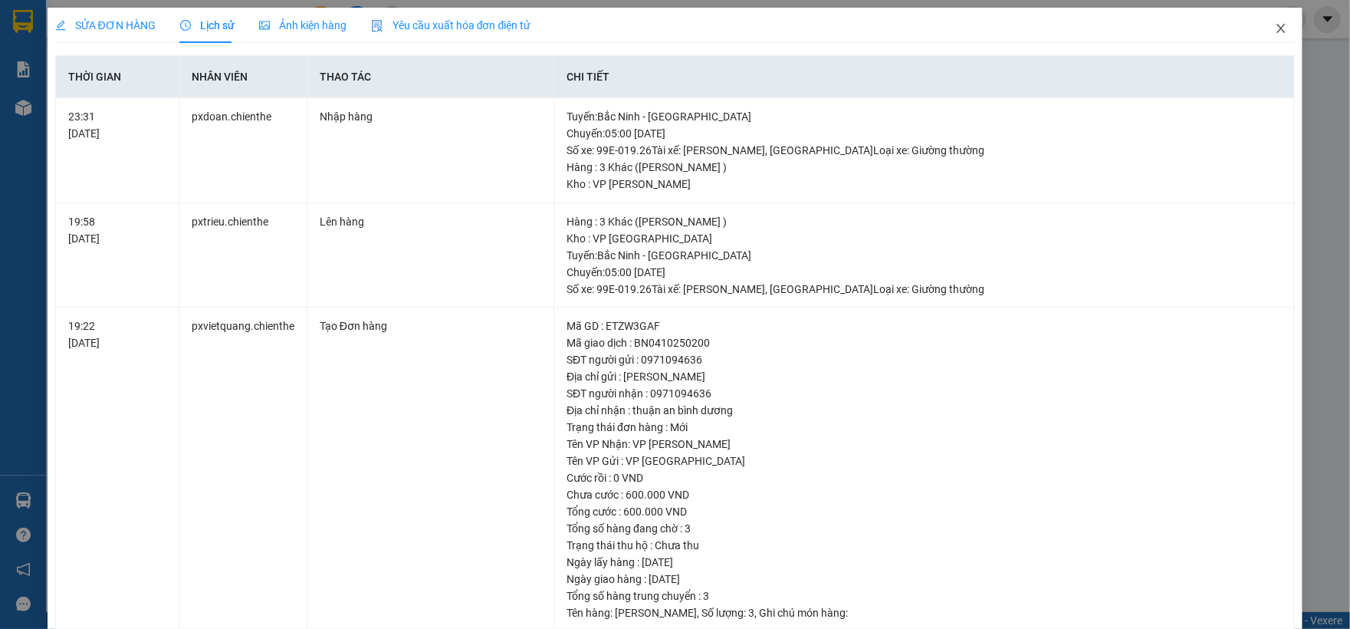
click at [1267, 21] on span "Close" at bounding box center [1280, 29] width 43 height 43
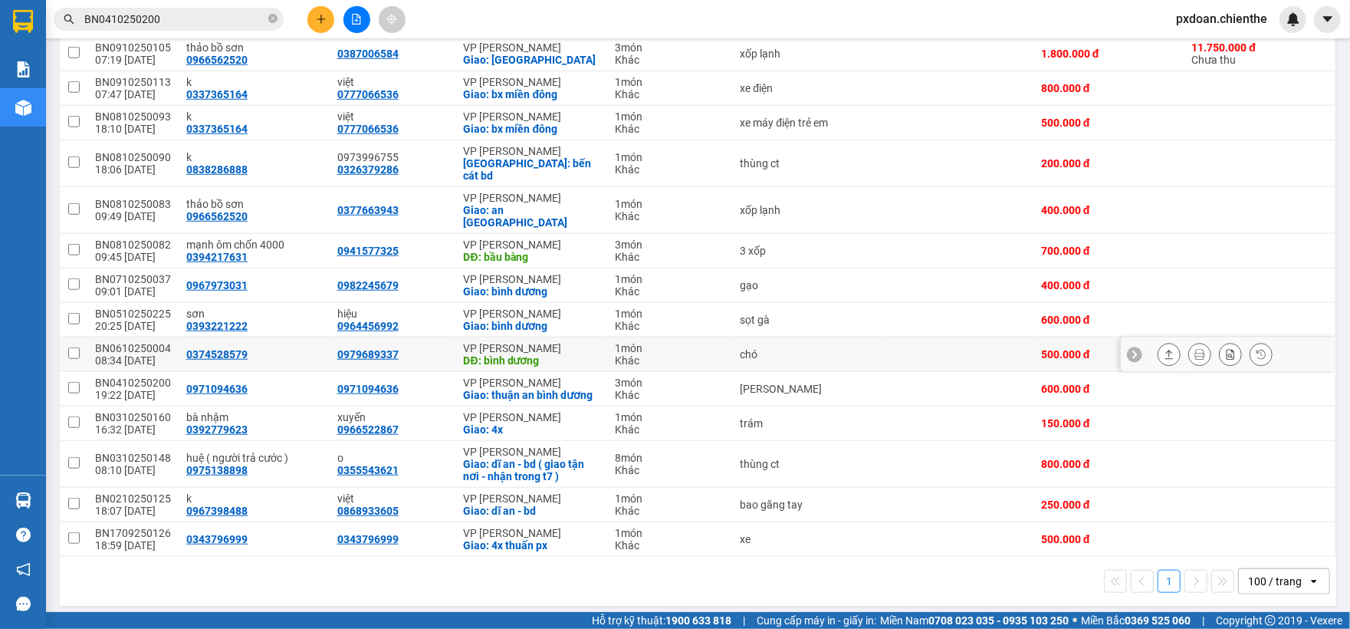
scroll to position [871, 0]
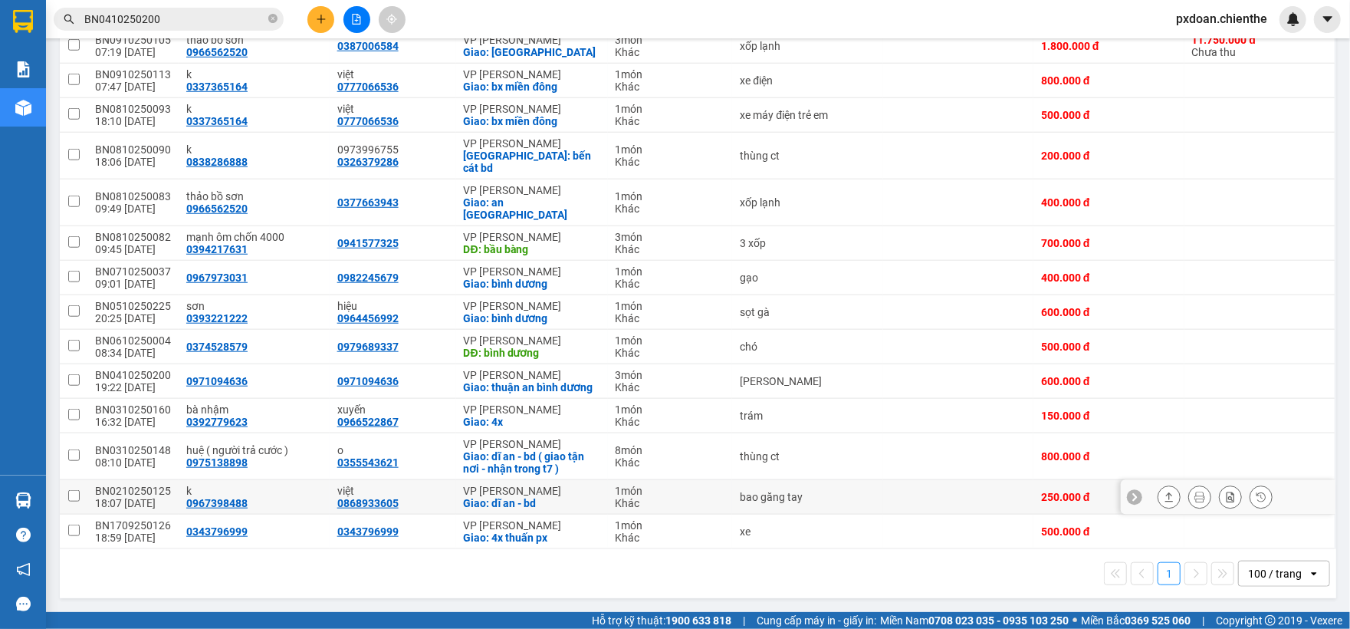
click at [568, 501] on div "Giao: dĩ an - bd" at bounding box center [532, 503] width 136 height 12
checkbox input "true"
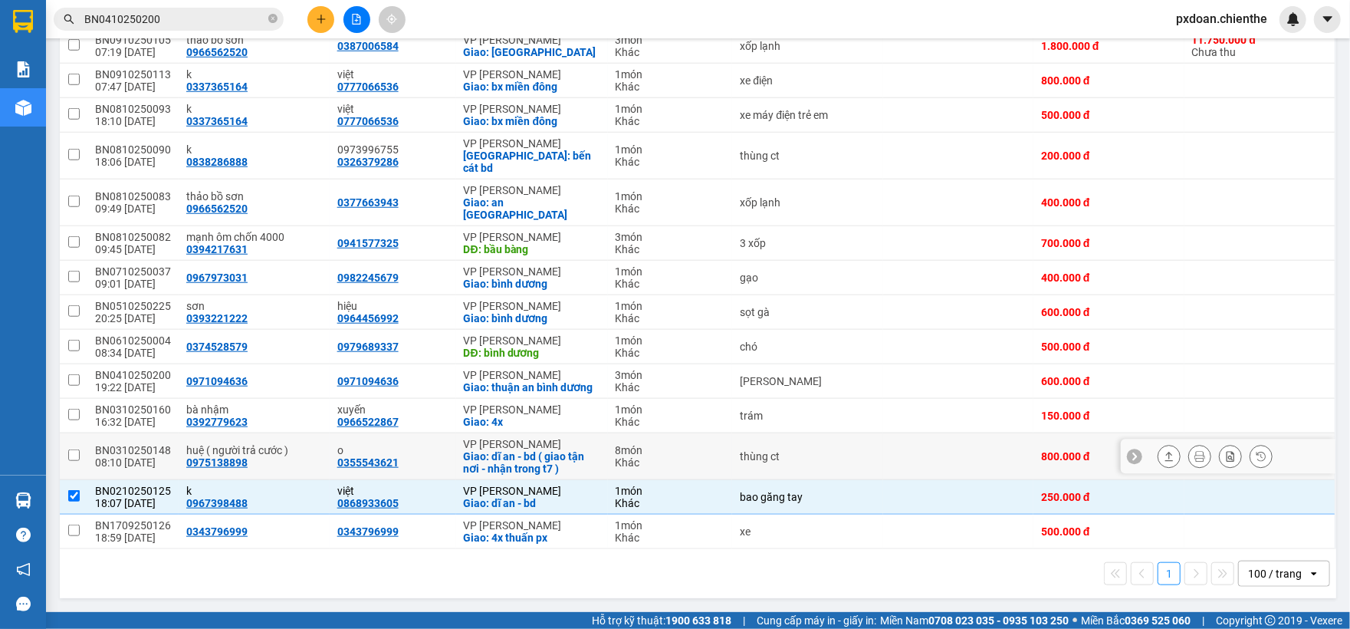
click at [572, 450] on div "Giao: dĩ an - bd ( giao tận nơi - nhận trong t7 )" at bounding box center [532, 462] width 136 height 25
checkbox input "true"
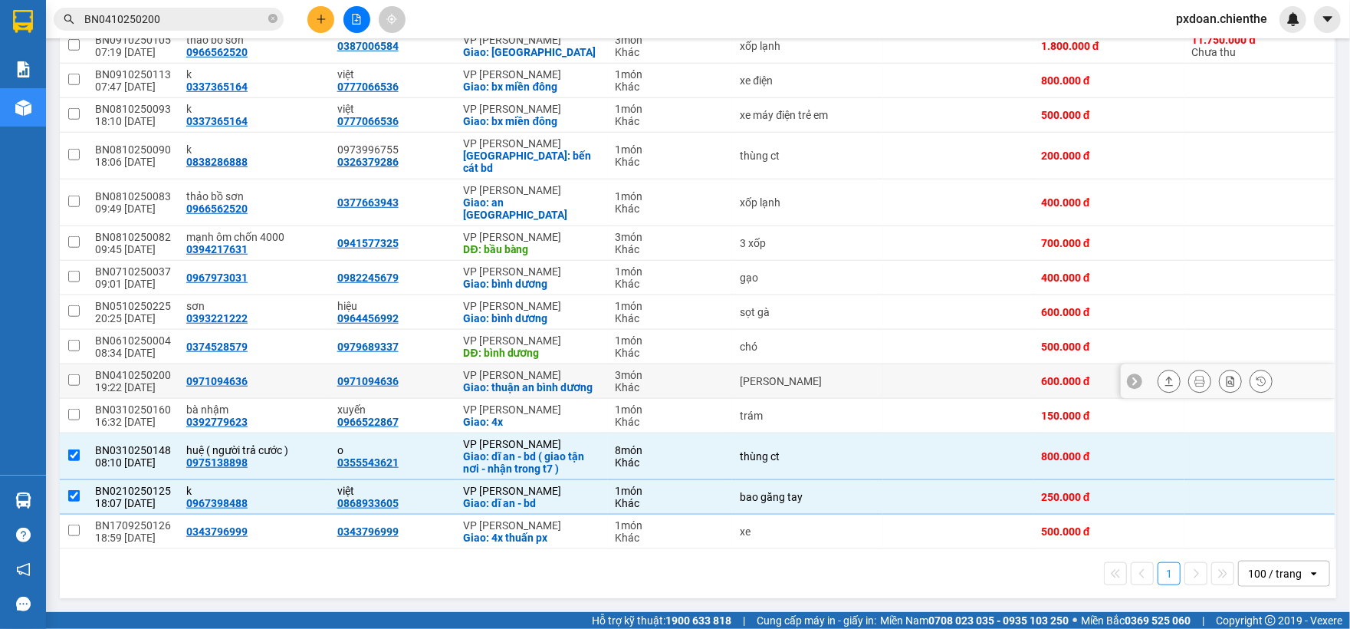
click at [572, 381] on div "Giao: thuận an bình dương" at bounding box center [532, 387] width 136 height 12
checkbox input "true"
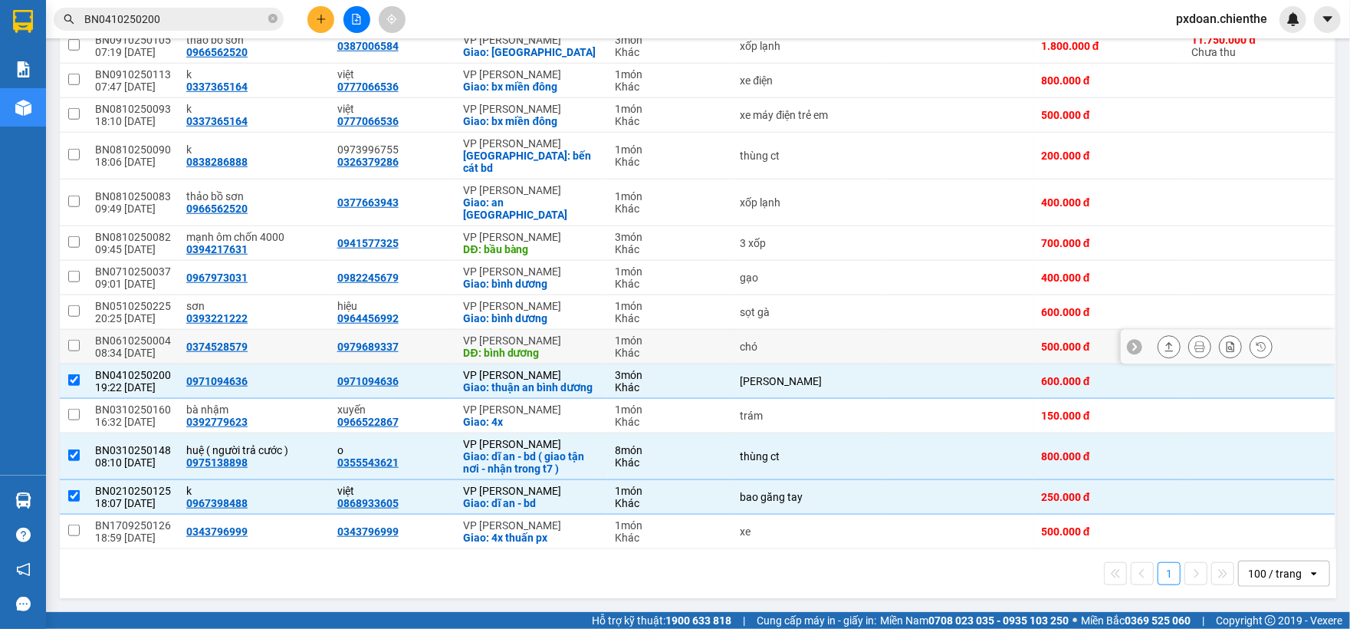
click at [566, 346] on div "DĐ: bình dương" at bounding box center [532, 352] width 136 height 12
checkbox input "true"
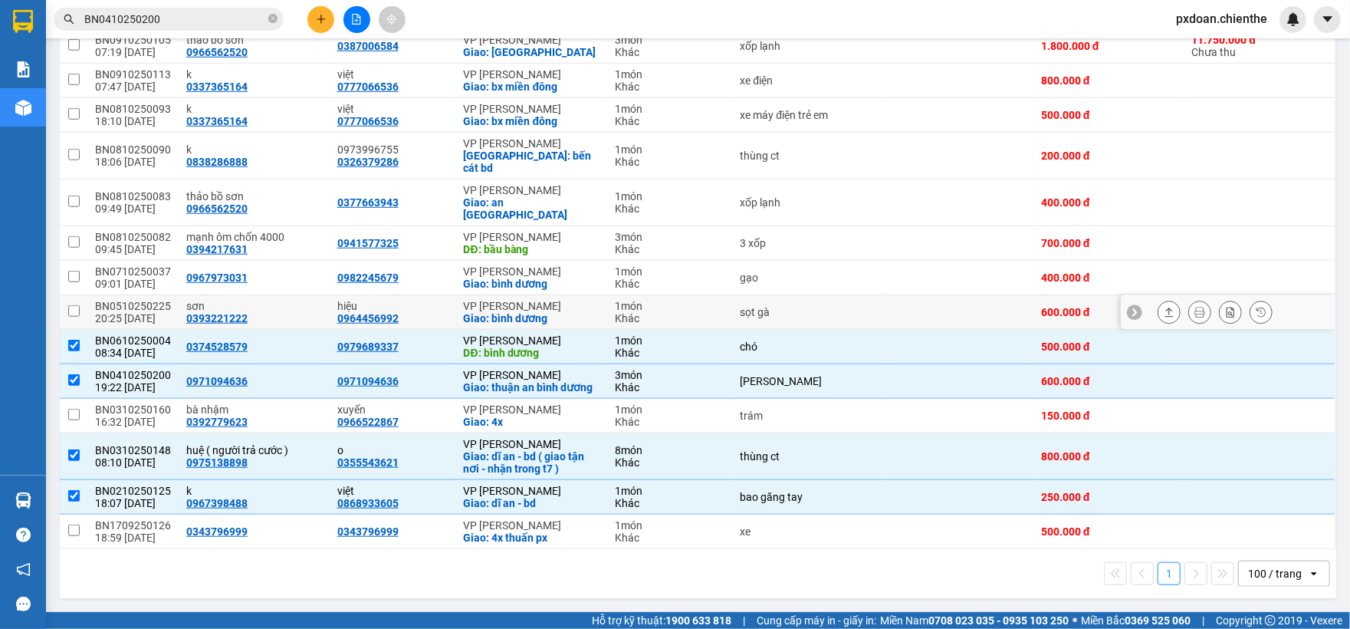
click at [564, 312] on div "Giao: bình dương" at bounding box center [532, 318] width 136 height 12
checkbox input "true"
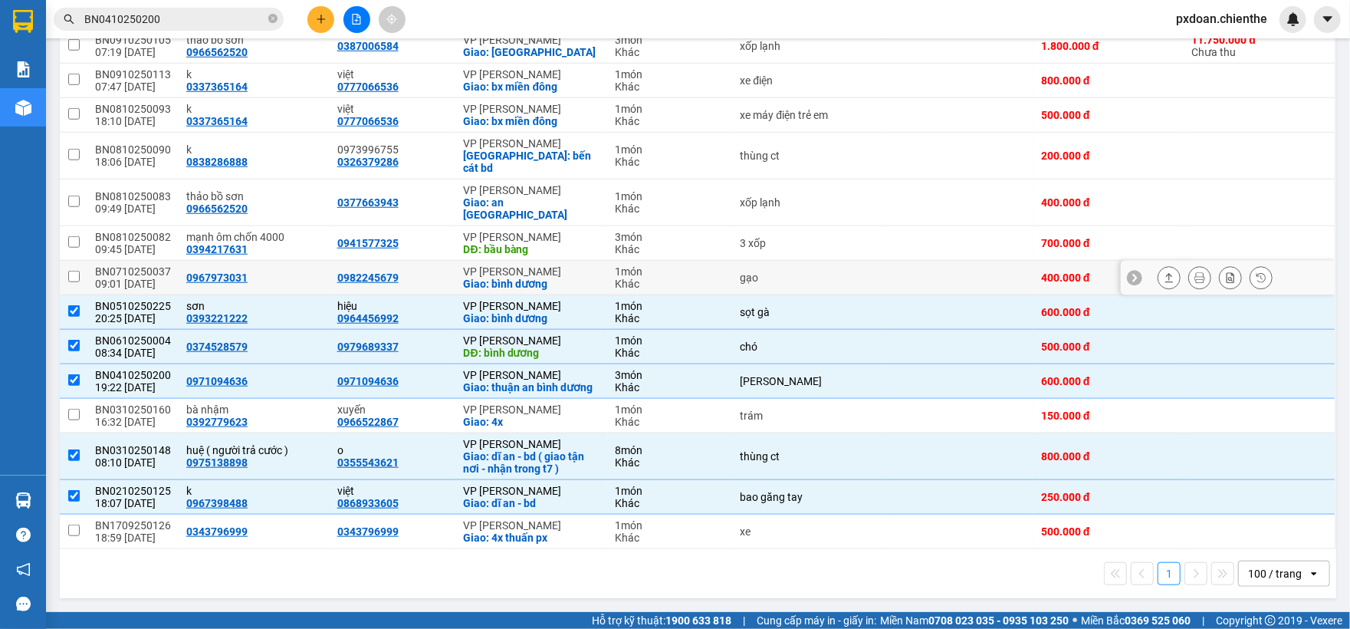
click at [556, 265] on div "VP [PERSON_NAME]" at bounding box center [532, 271] width 136 height 12
checkbox input "true"
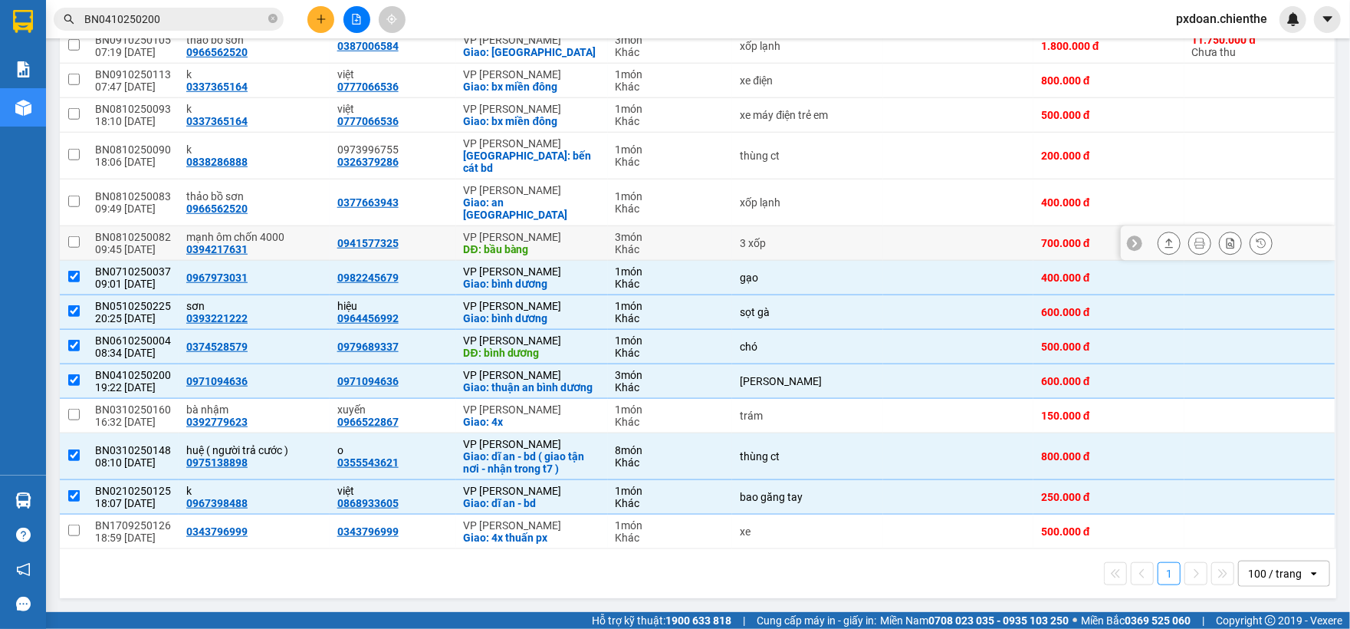
click at [560, 231] on div "VP [PERSON_NAME]" at bounding box center [532, 237] width 136 height 12
checkbox input "true"
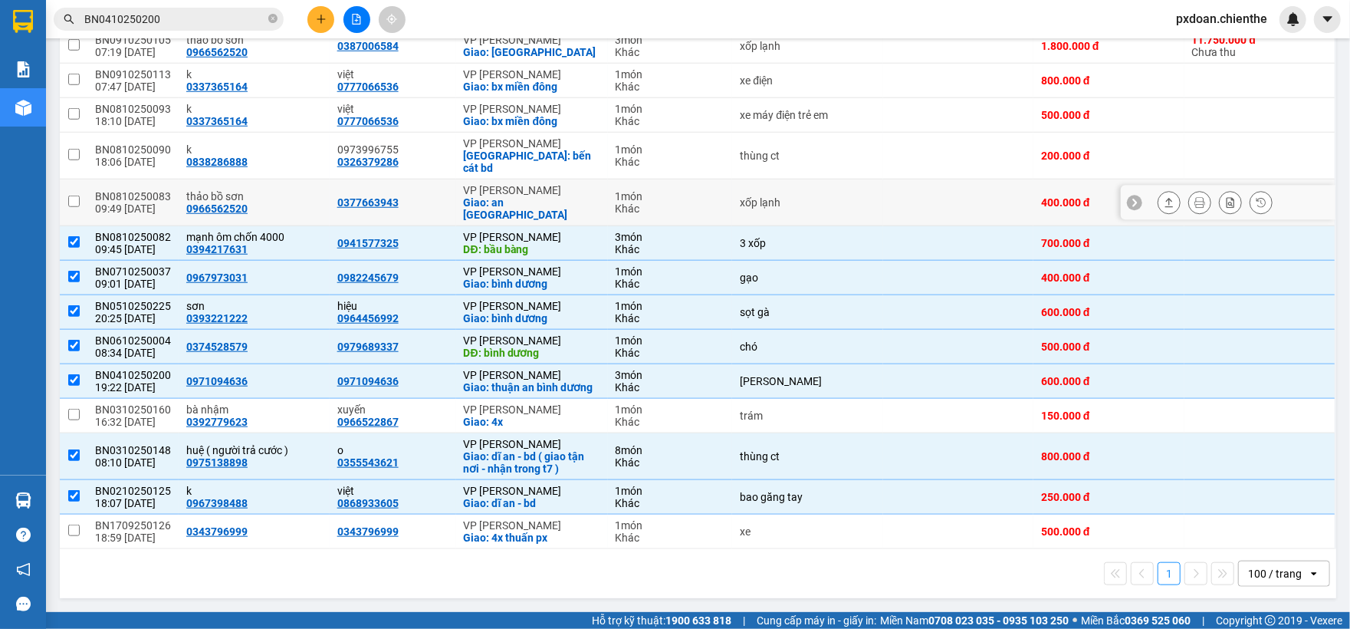
click at [555, 179] on td "VP [PERSON_NAME]: an [GEOGRAPHIC_DATA]" at bounding box center [532, 202] width 152 height 47
checkbox input "true"
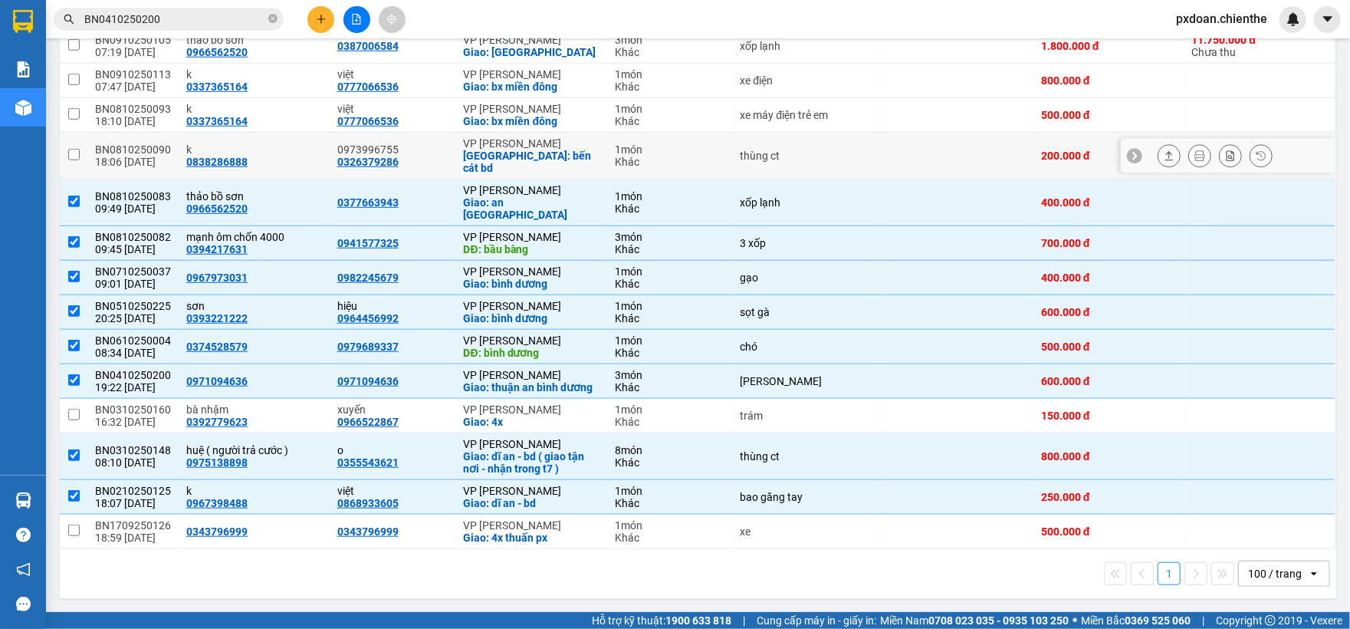
click at [558, 149] on div "VP [PERSON_NAME]" at bounding box center [532, 143] width 136 height 12
checkbox input "true"
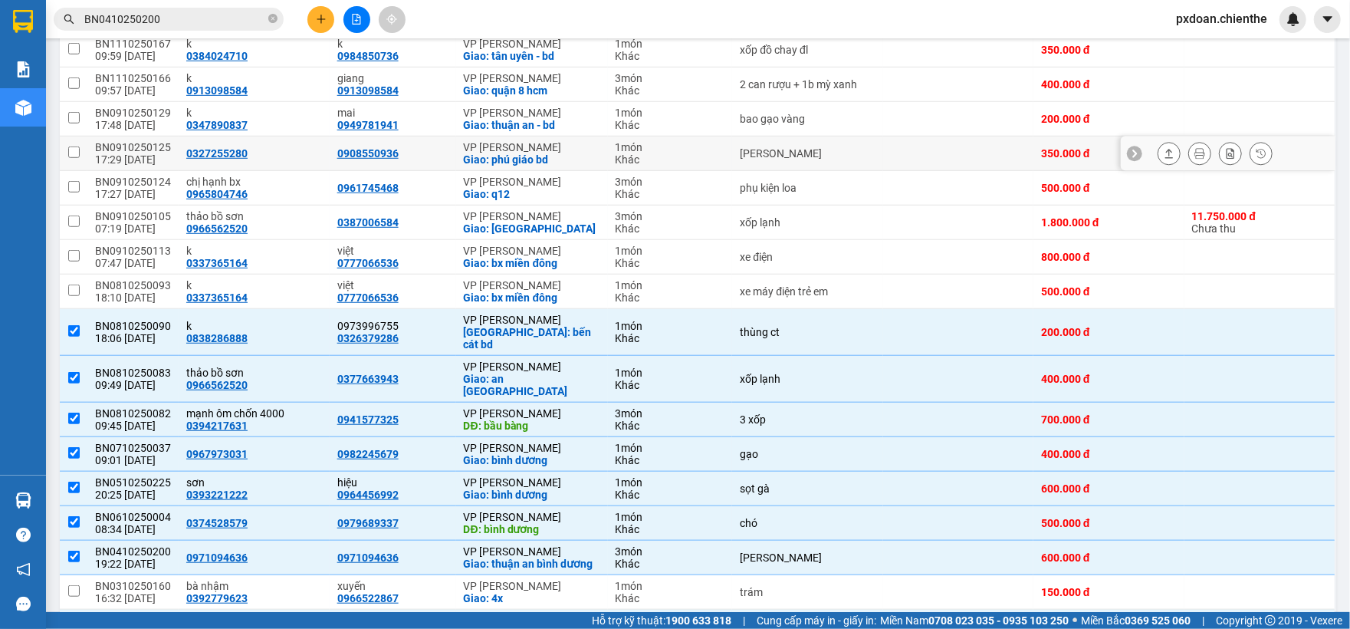
scroll to position [666, 0]
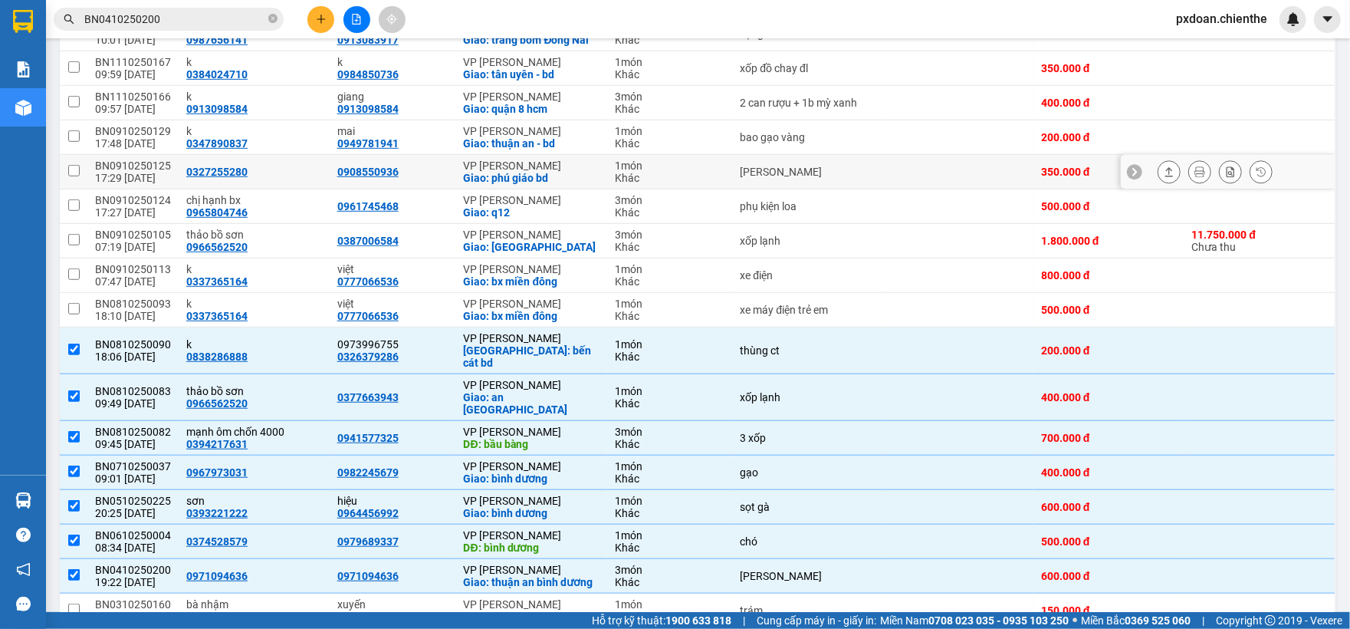
click at [559, 184] on div "Giao: phú giáo bd" at bounding box center [532, 178] width 136 height 12
checkbox input "true"
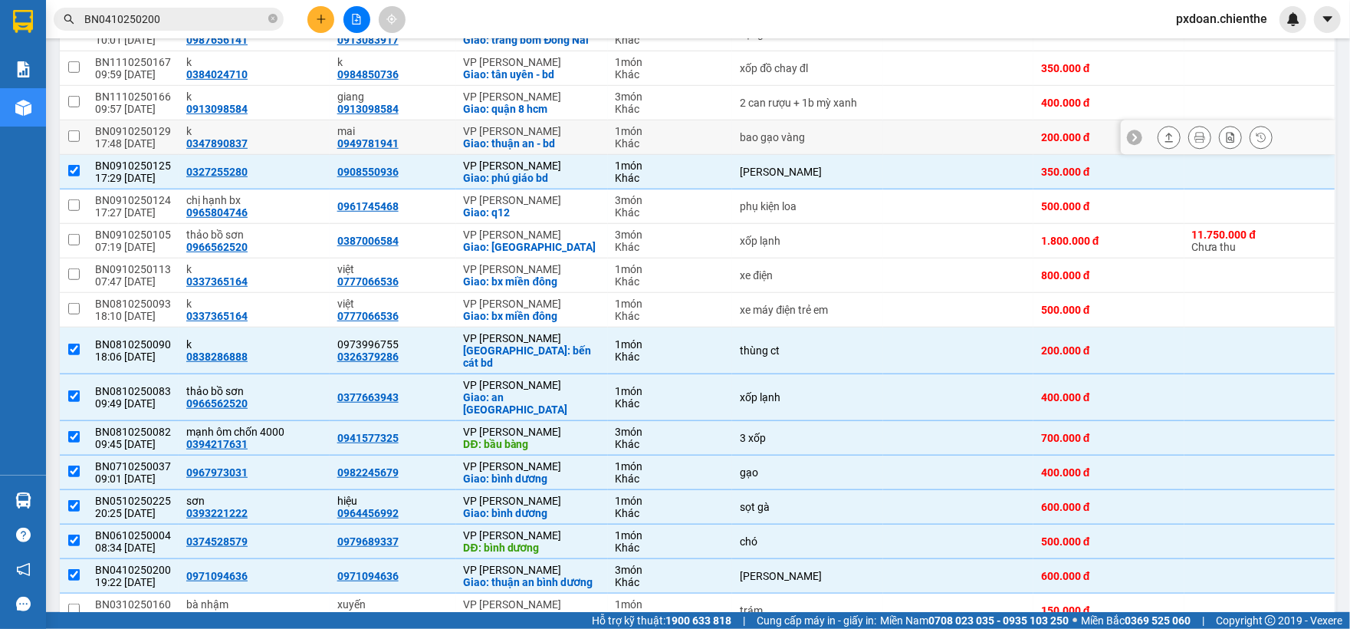
click at [559, 149] on div "Giao: thuận an - bd" at bounding box center [532, 143] width 136 height 12
checkbox input "true"
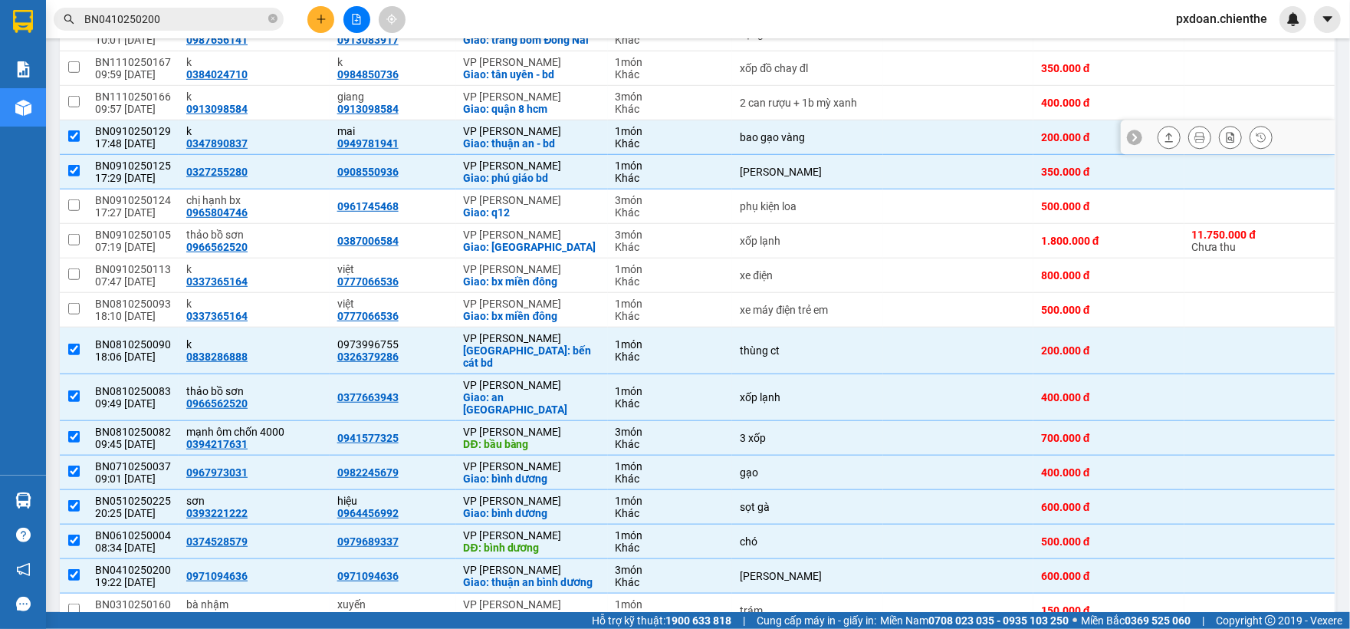
scroll to position [564, 0]
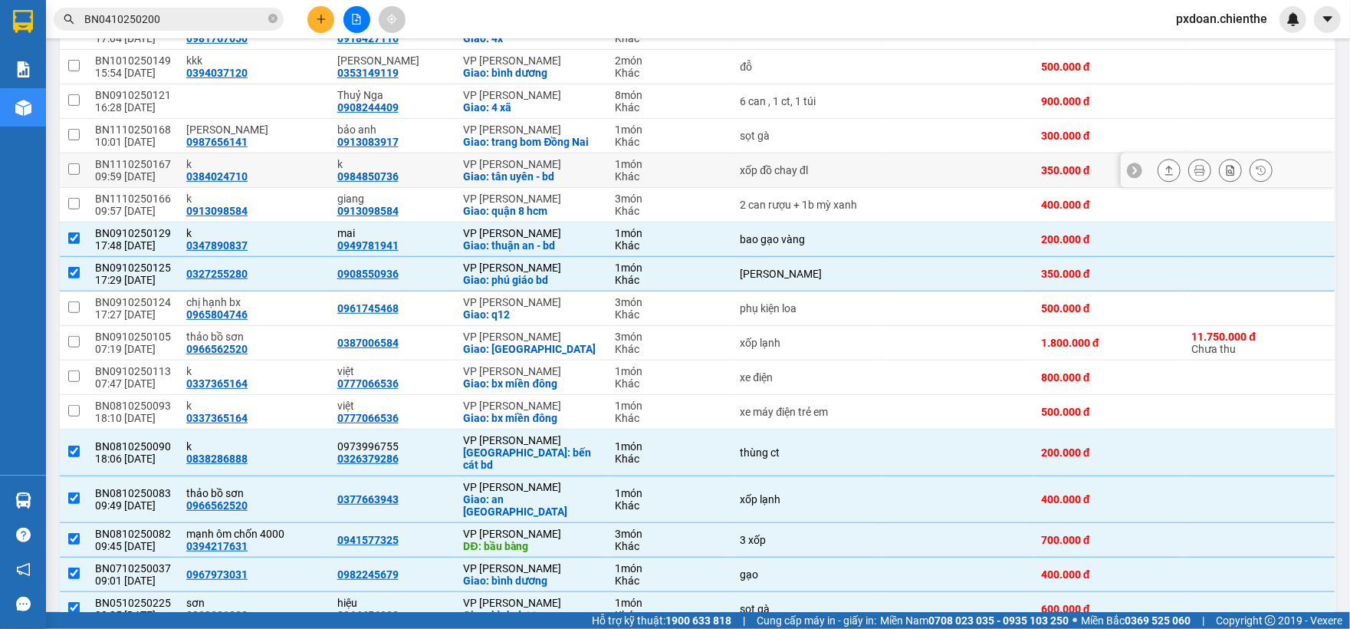
click at [562, 182] on div "Giao: tân uyên - bd" at bounding box center [532, 176] width 136 height 12
checkbox input "true"
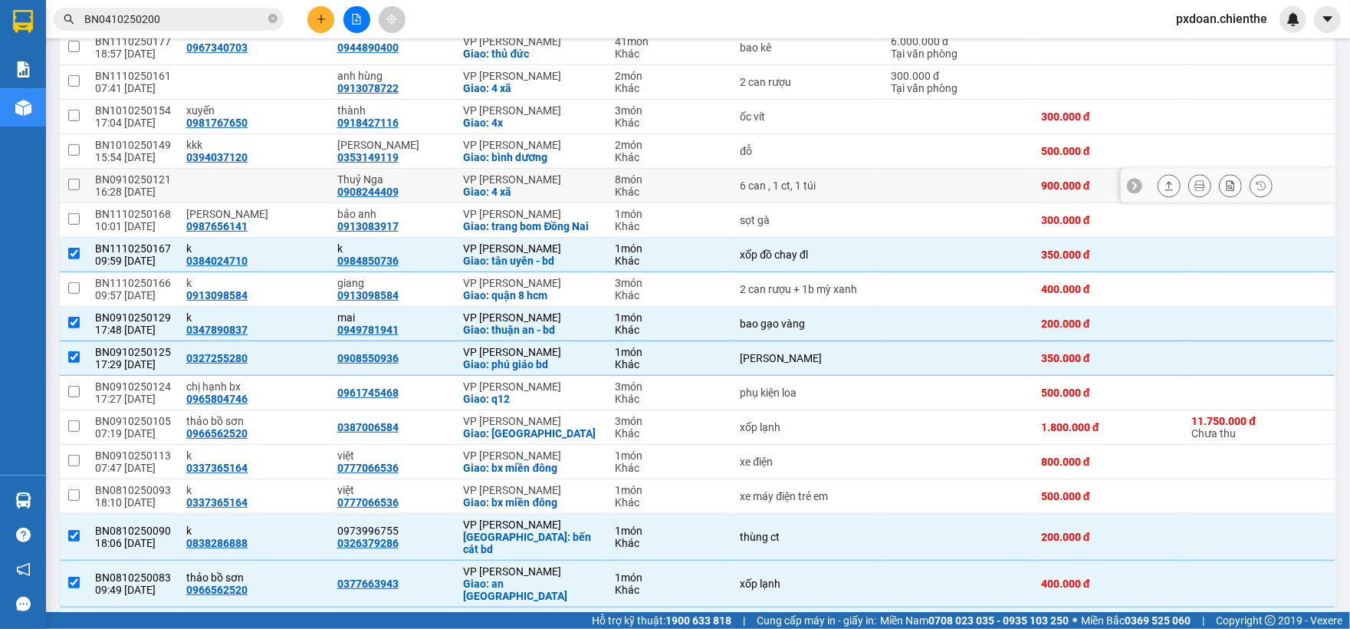
scroll to position [461, 0]
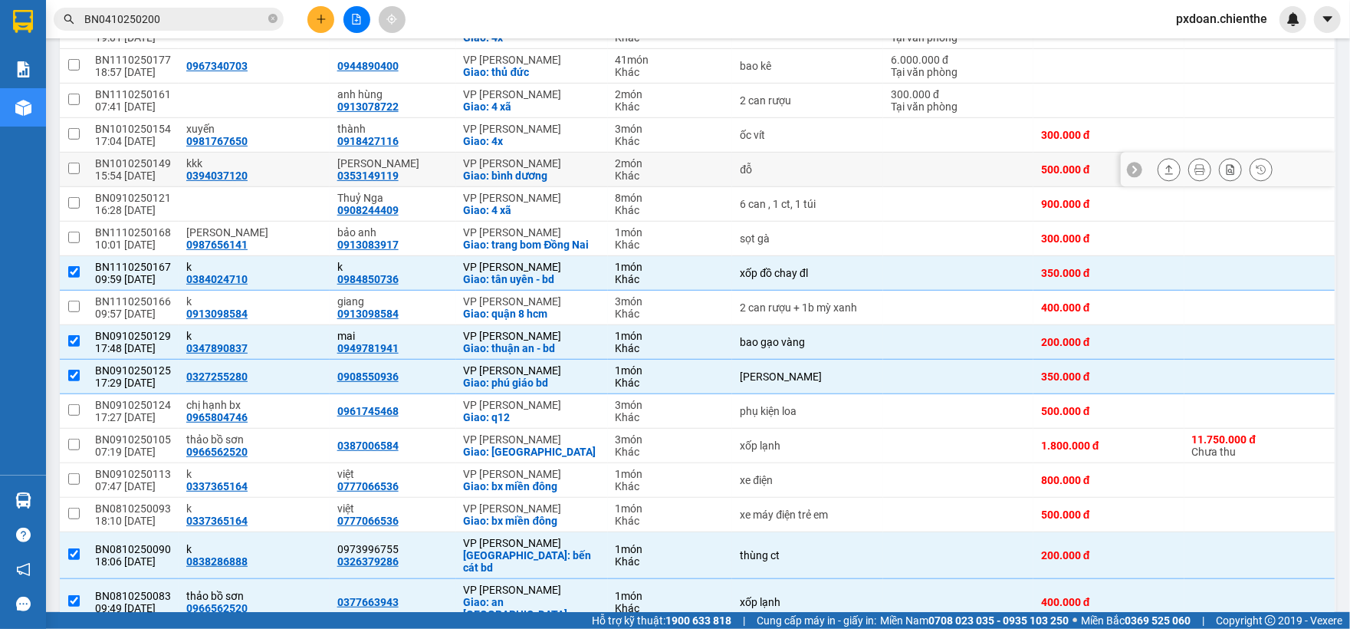
click at [559, 169] on div "VP [PERSON_NAME]" at bounding box center [532, 163] width 136 height 12
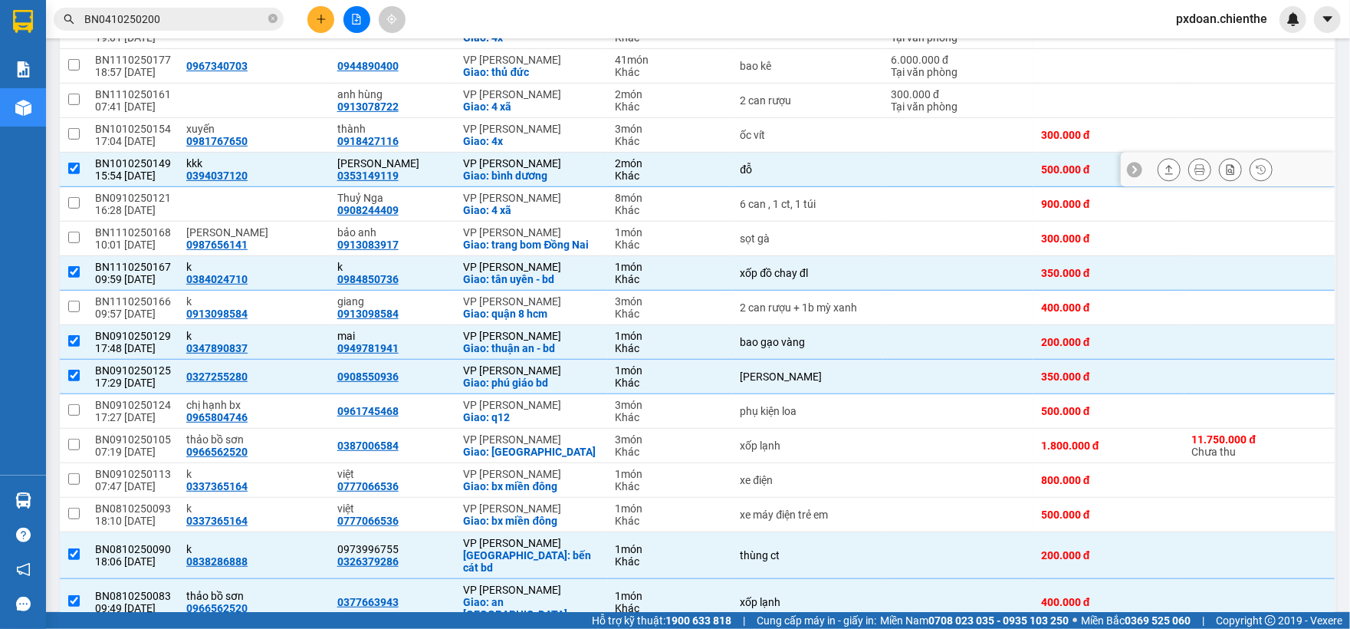
checkbox input "true"
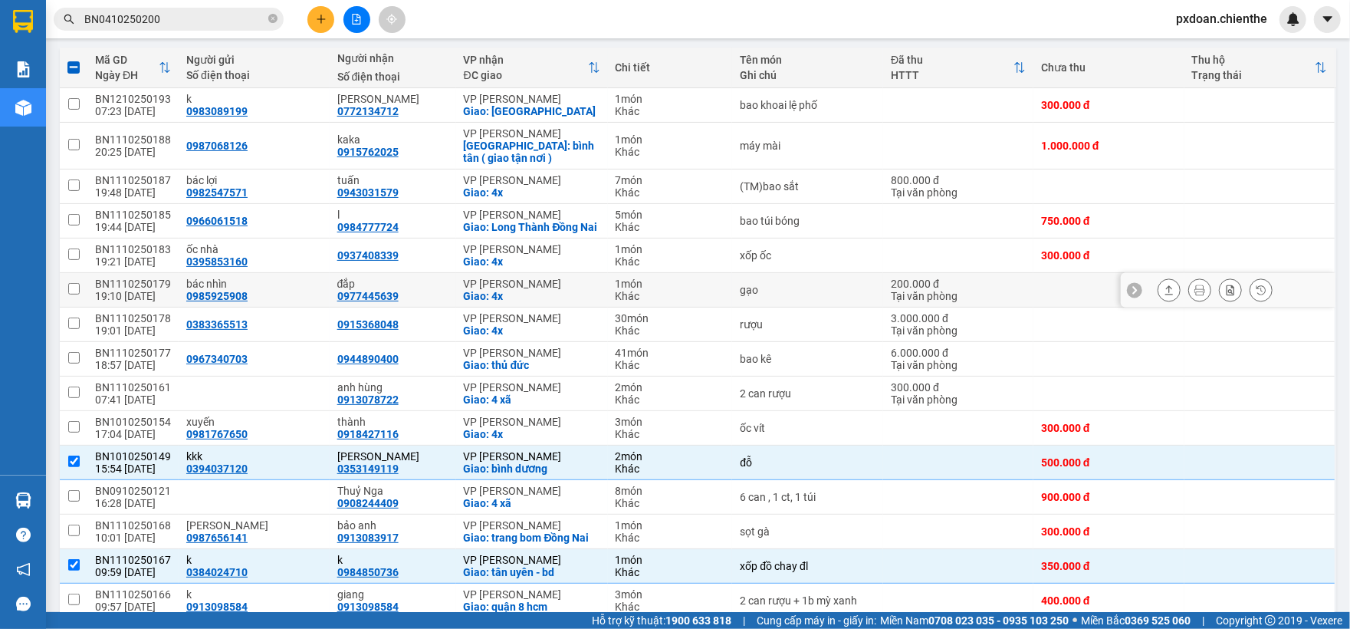
scroll to position [204, 0]
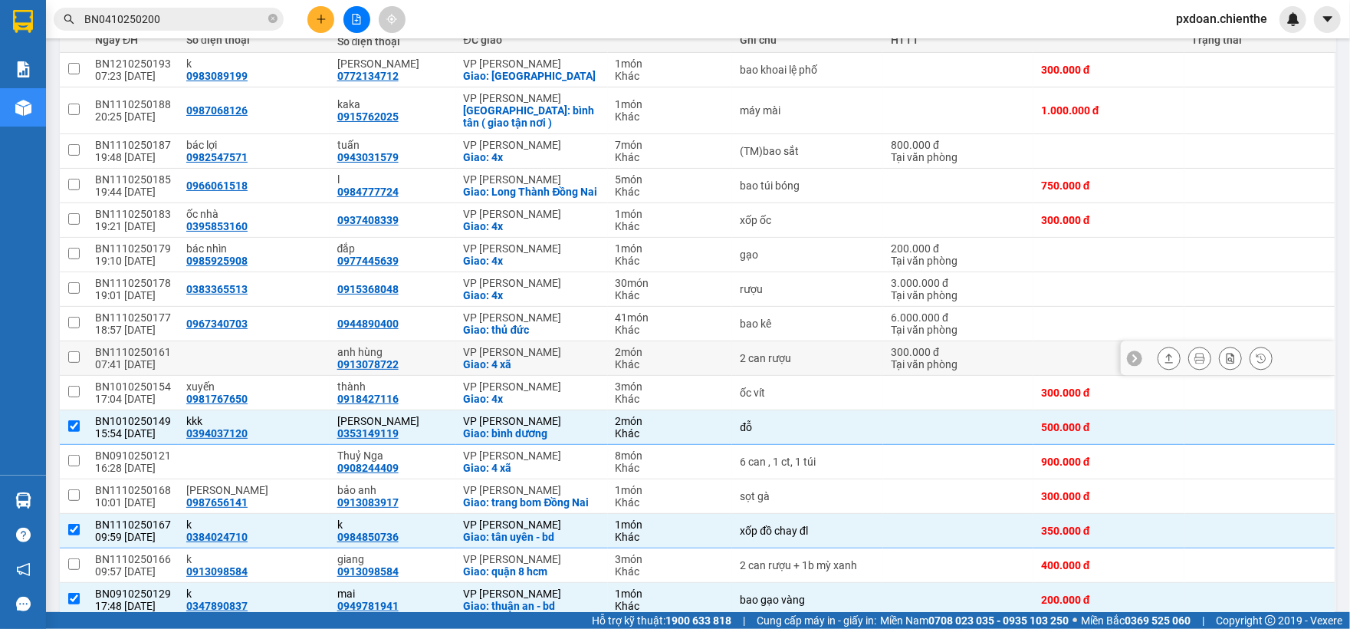
click at [1126, 258] on td at bounding box center [1108, 255] width 150 height 34
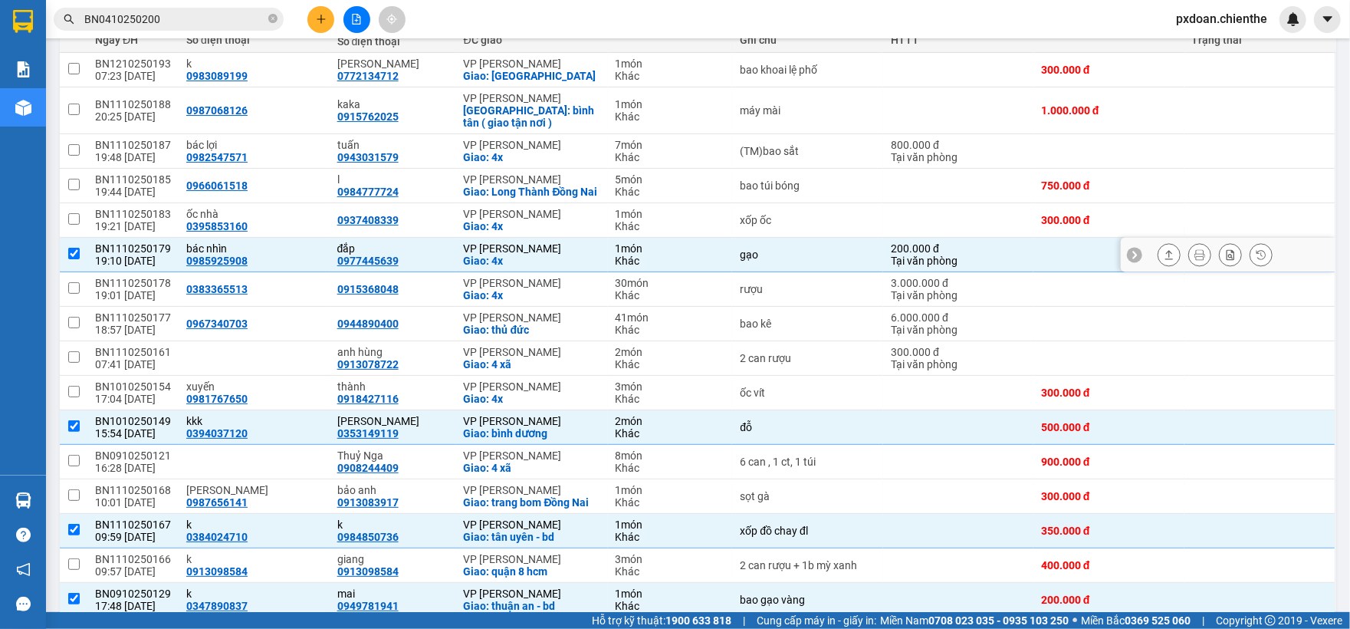
checkbox input "true"
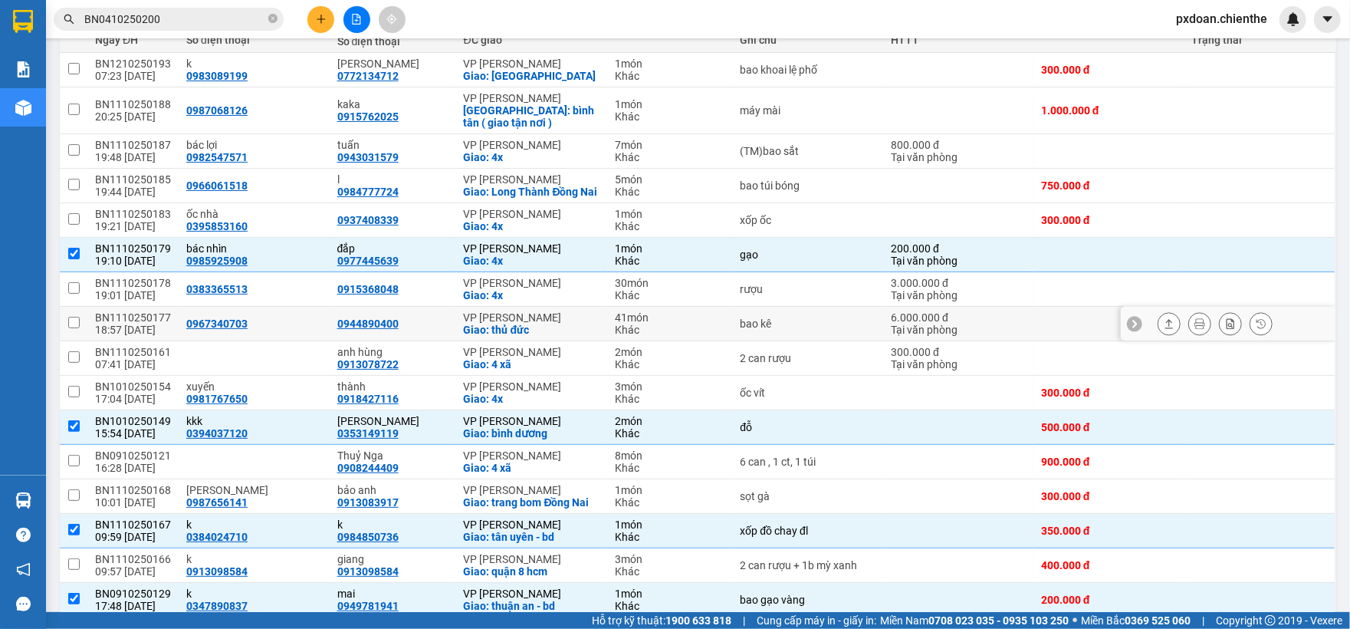
click at [1049, 329] on td at bounding box center [1108, 324] width 150 height 34
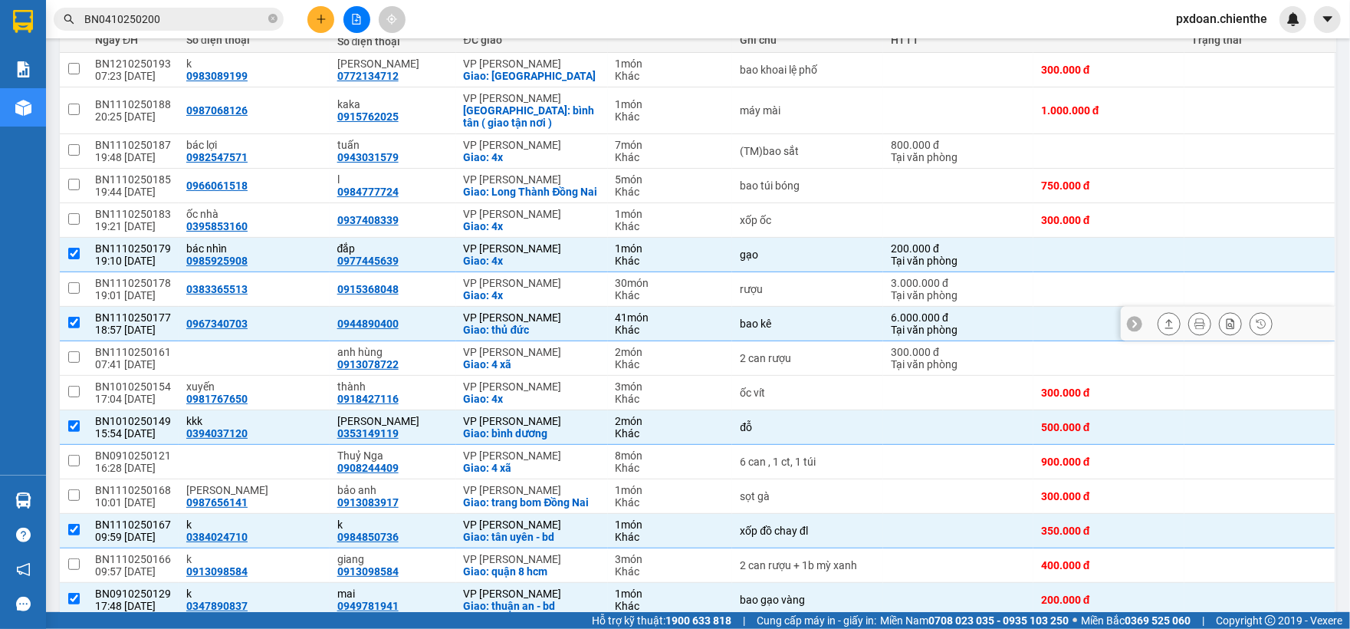
click at [964, 323] on div "6.000.000 đ" at bounding box center [958, 317] width 135 height 12
checkbox input "false"
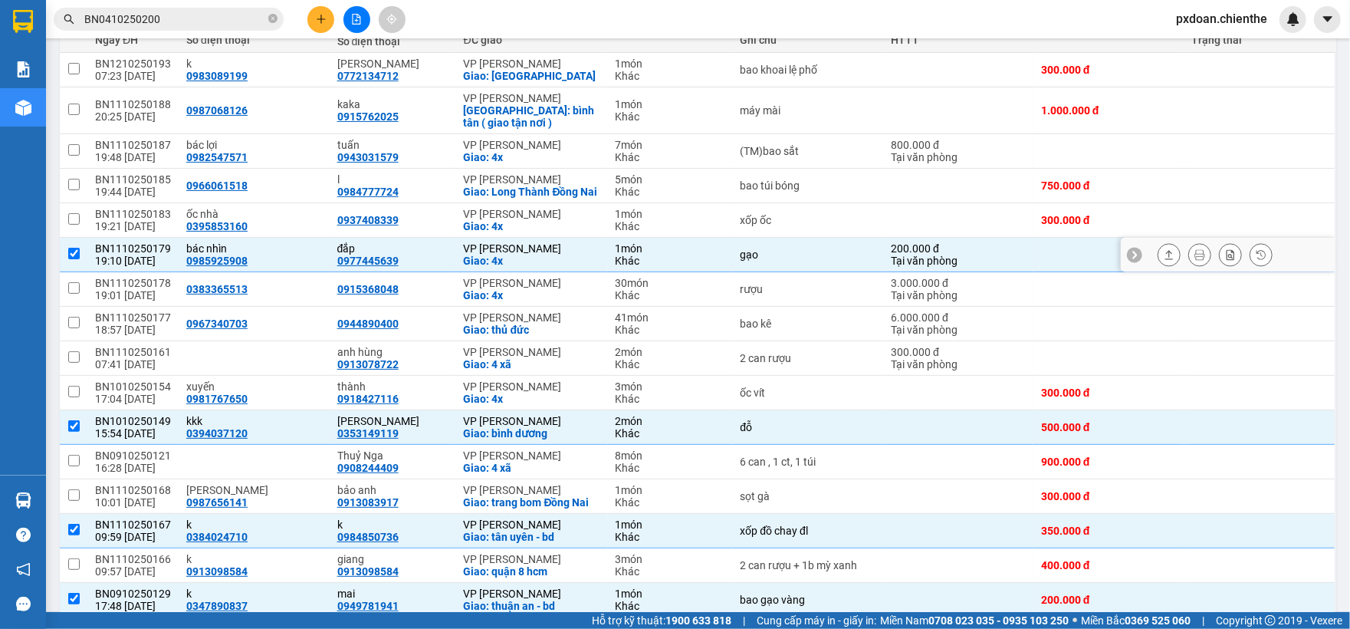
click at [1010, 254] on div "200.000 đ" at bounding box center [958, 248] width 135 height 12
checkbox input "false"
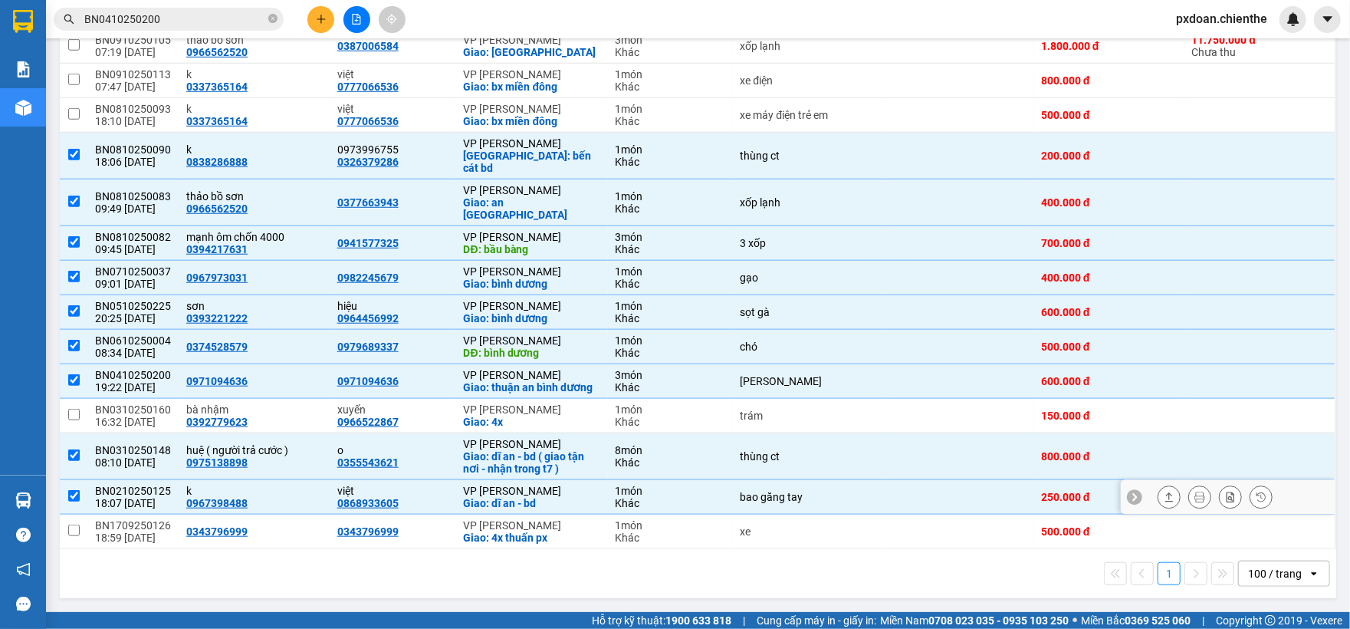
scroll to position [871, 0]
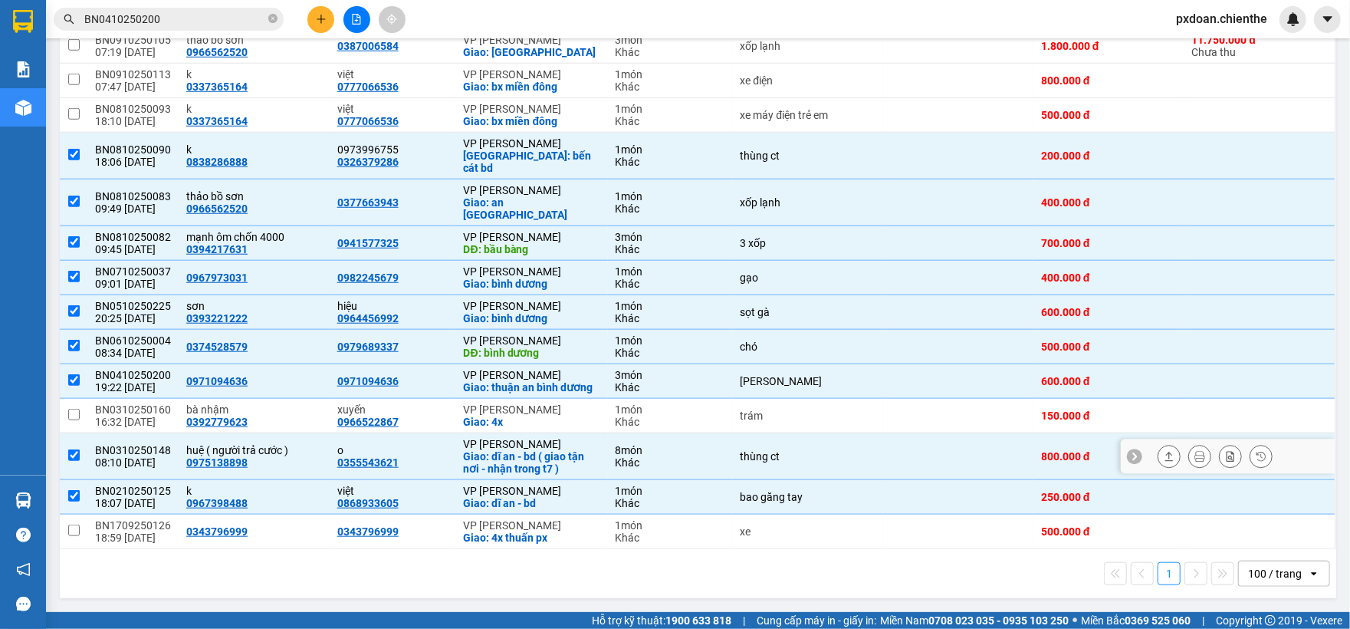
click at [130, 448] on div "BN0310250148" at bounding box center [133, 450] width 76 height 12
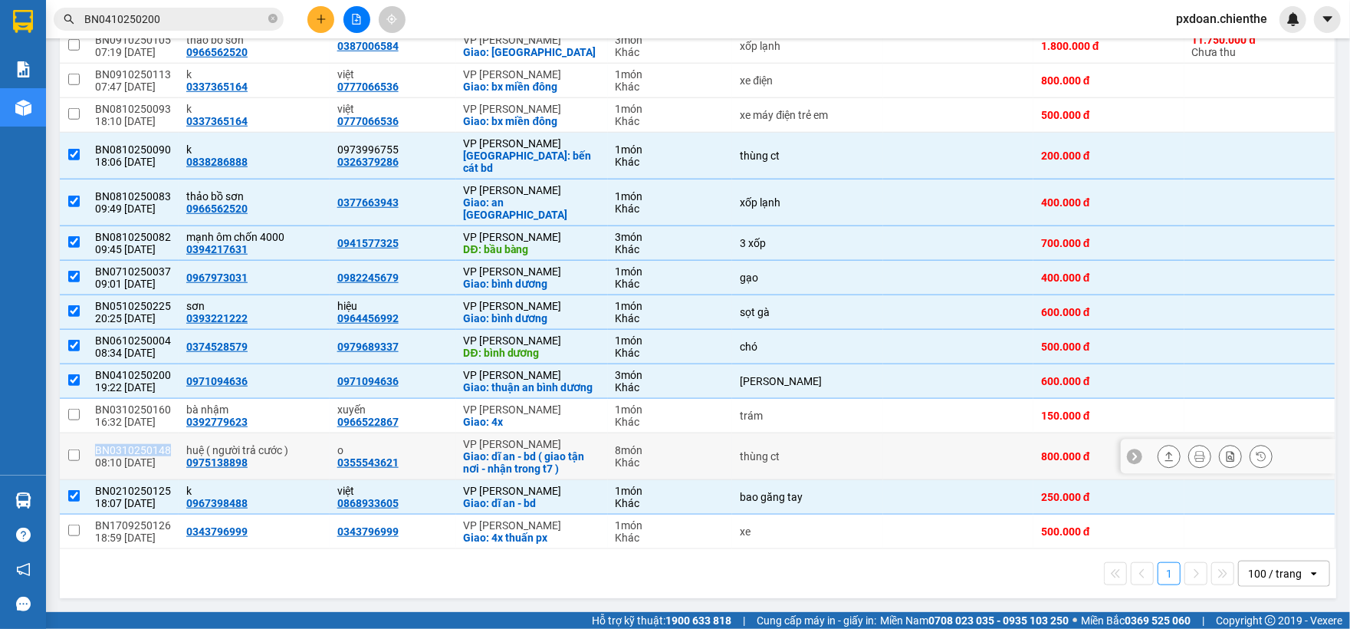
click at [130, 448] on div "BN0310250148" at bounding box center [133, 450] width 76 height 12
checkbox input "true"
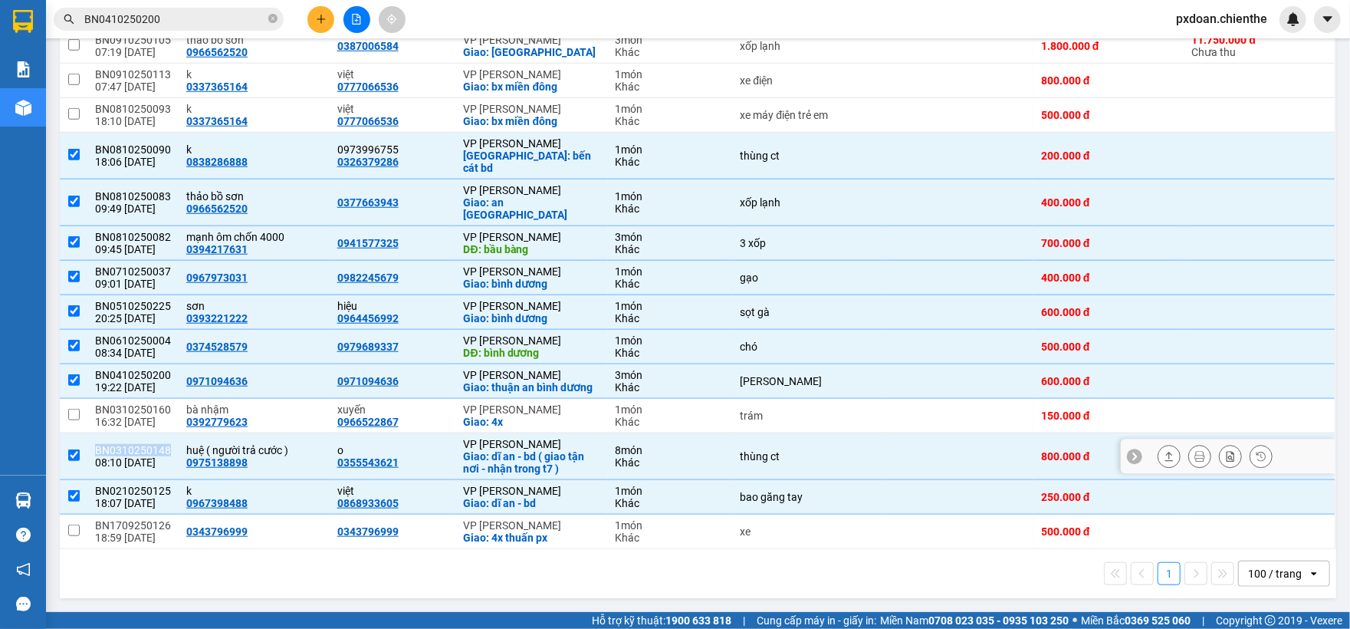
copy div "BN0310250148"
click at [172, 23] on input "BN0410250200" at bounding box center [174, 19] width 181 height 17
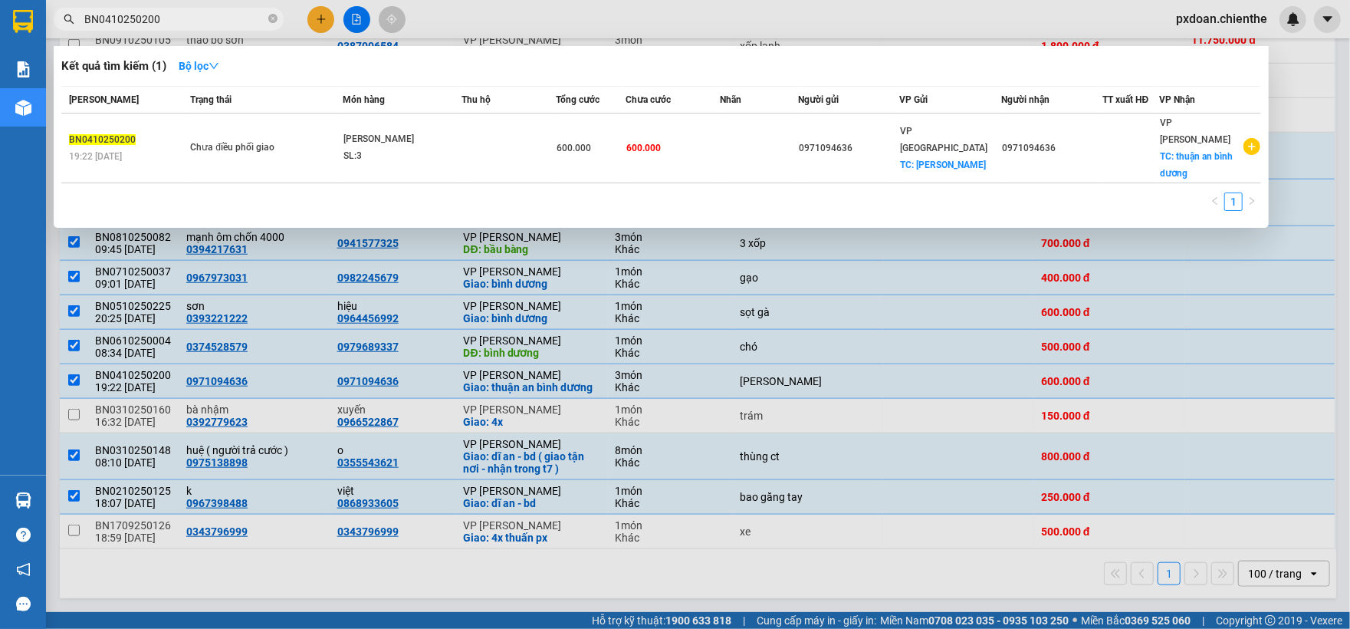
click at [172, 23] on input "BN0410250200" at bounding box center [174, 19] width 181 height 17
paste input "310250148"
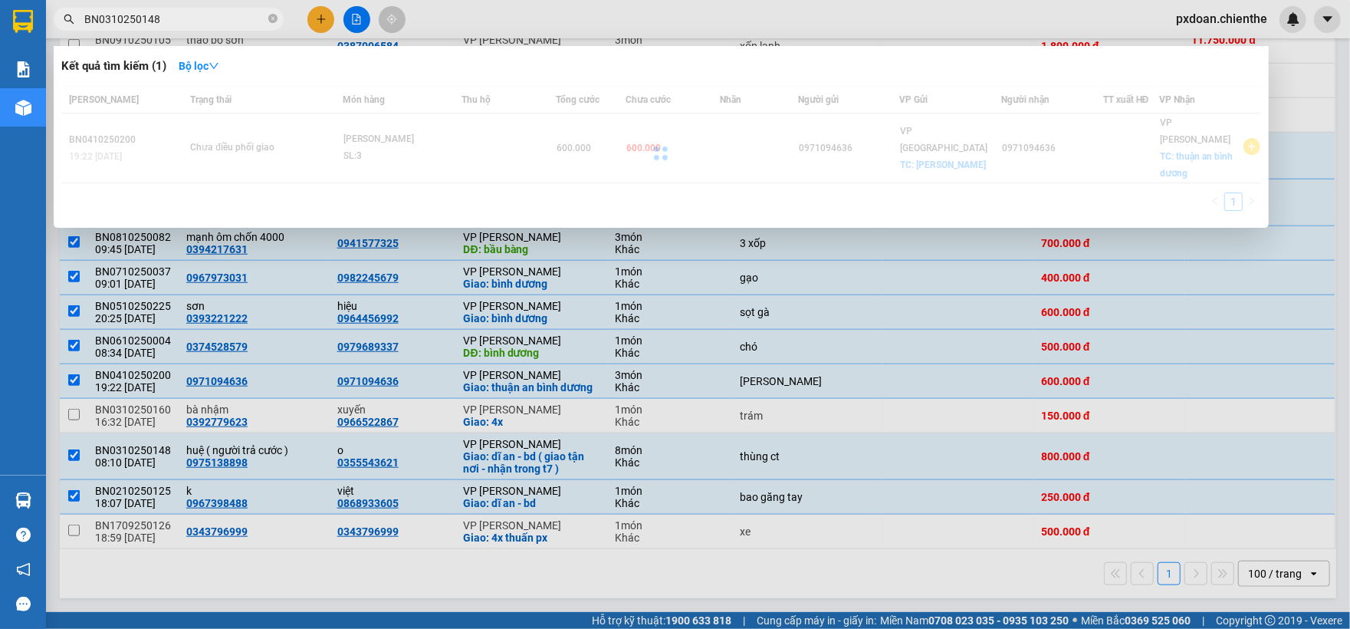
type input "BN0310250148"
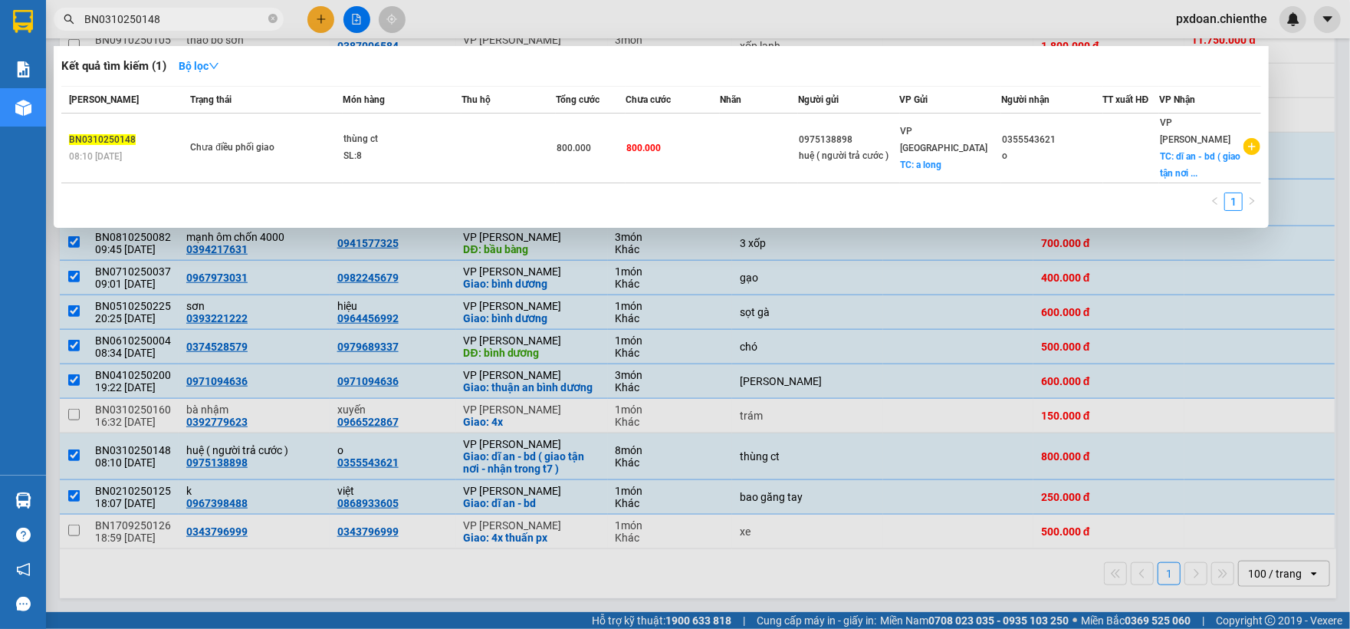
click at [421, 148] on div "SL: 8" at bounding box center [400, 156] width 115 height 17
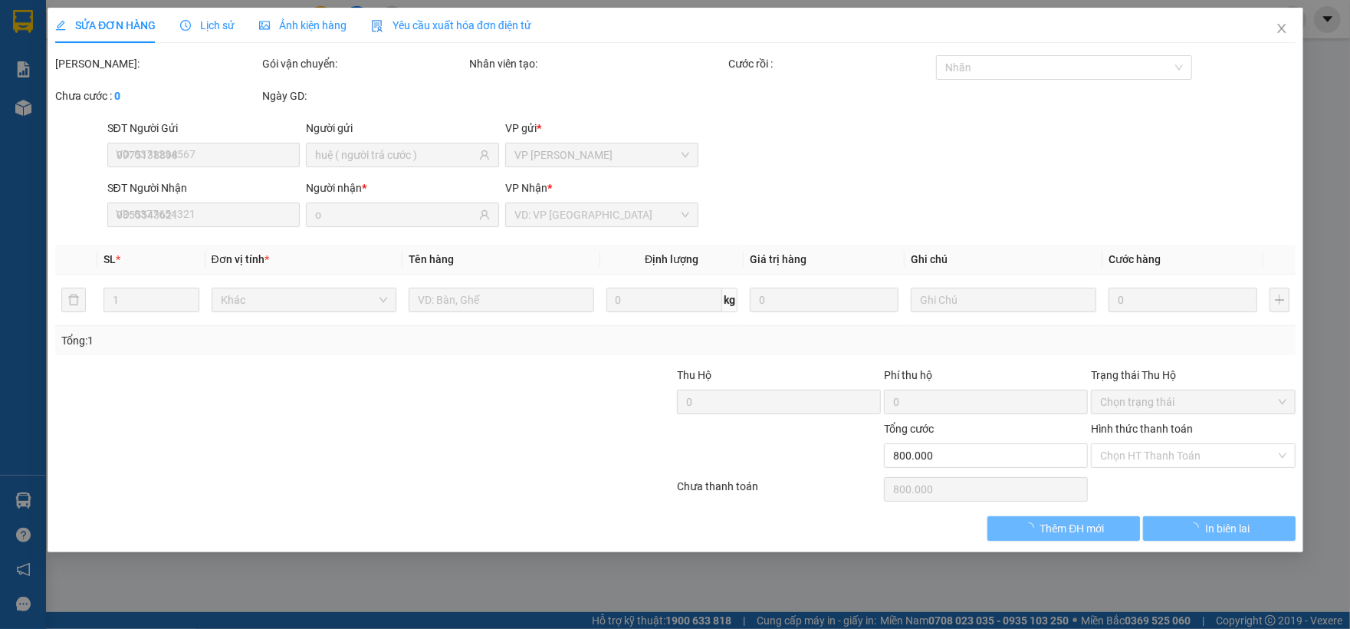
click at [317, 25] on span "Ảnh kiện hàng" at bounding box center [302, 25] width 87 height 12
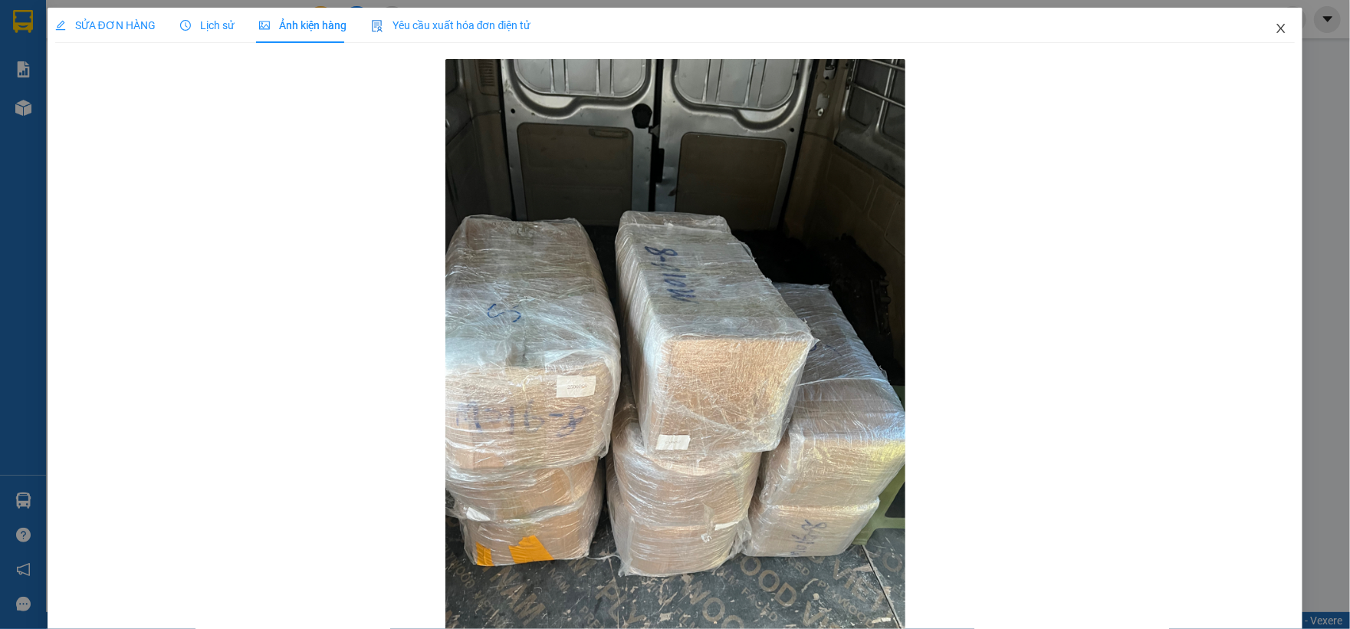
click at [1259, 29] on span "Close" at bounding box center [1280, 29] width 43 height 43
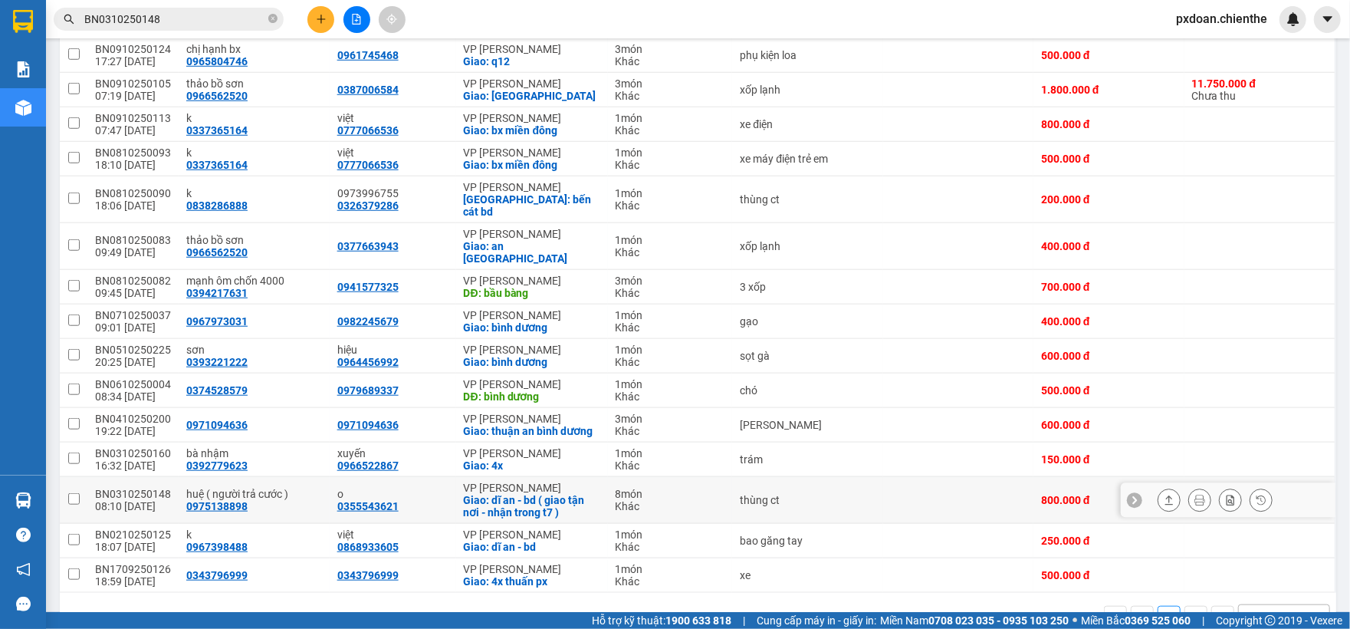
scroll to position [871, 0]
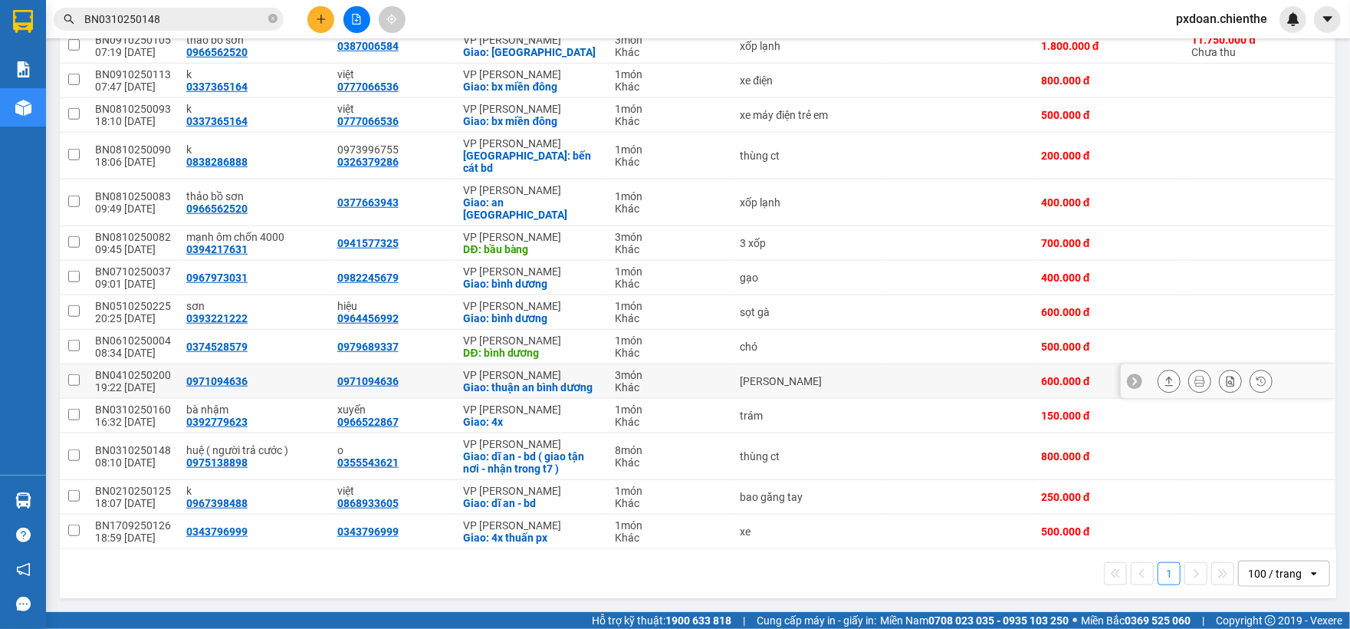
click at [112, 369] on div "BN0410250200" at bounding box center [133, 375] width 76 height 12
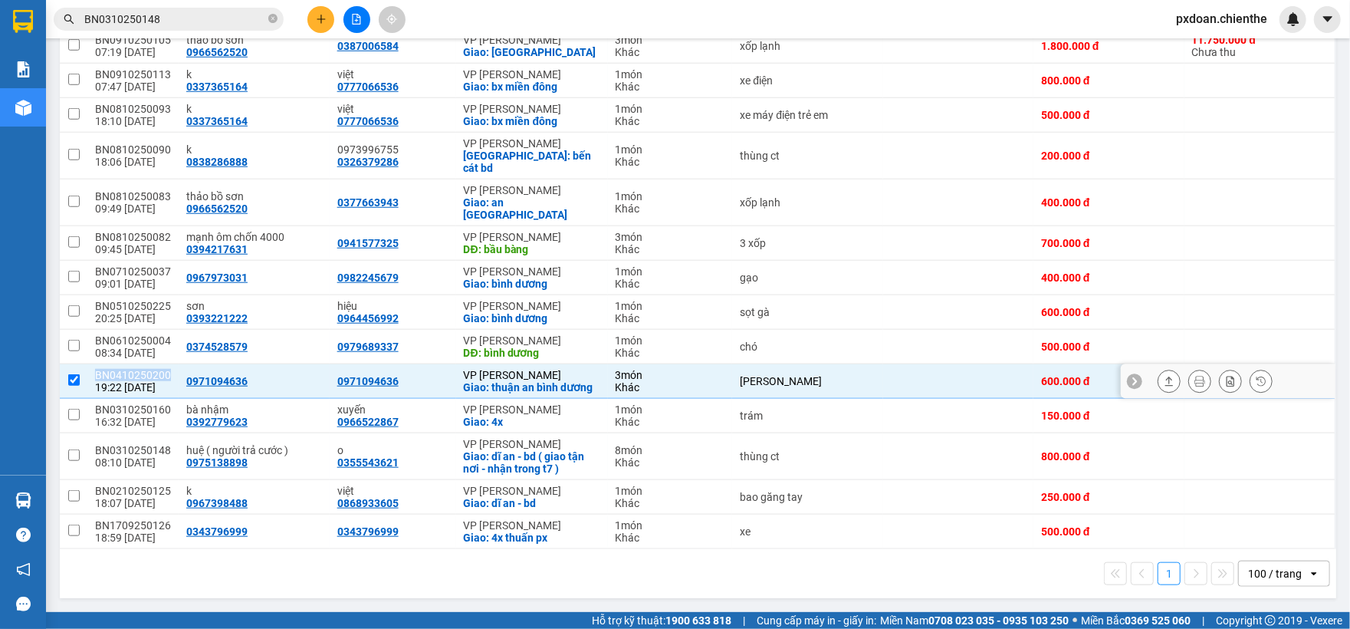
drag, startPoint x: 112, startPoint y: 360, endPoint x: 132, endPoint y: 363, distance: 20.2
click at [113, 369] on div "BN0410250200" at bounding box center [133, 375] width 76 height 12
checkbox input "false"
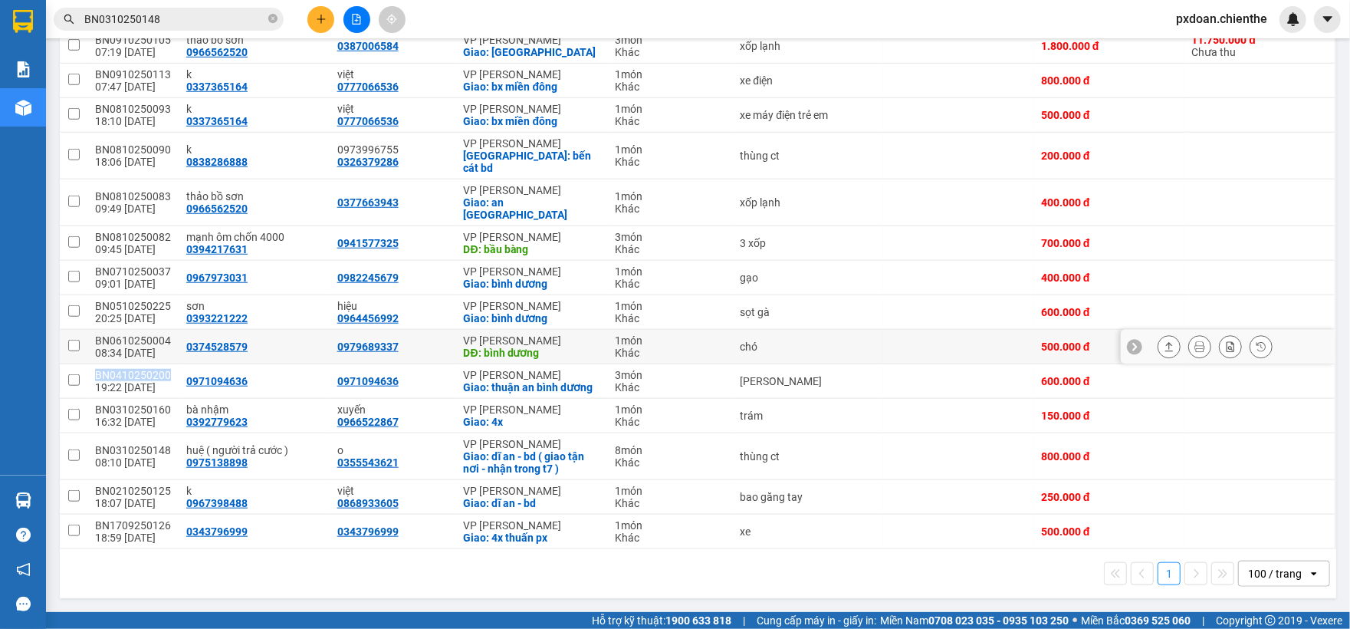
copy div "BN0410250200"
click at [197, 28] on span "BN0310250148" at bounding box center [169, 19] width 230 height 23
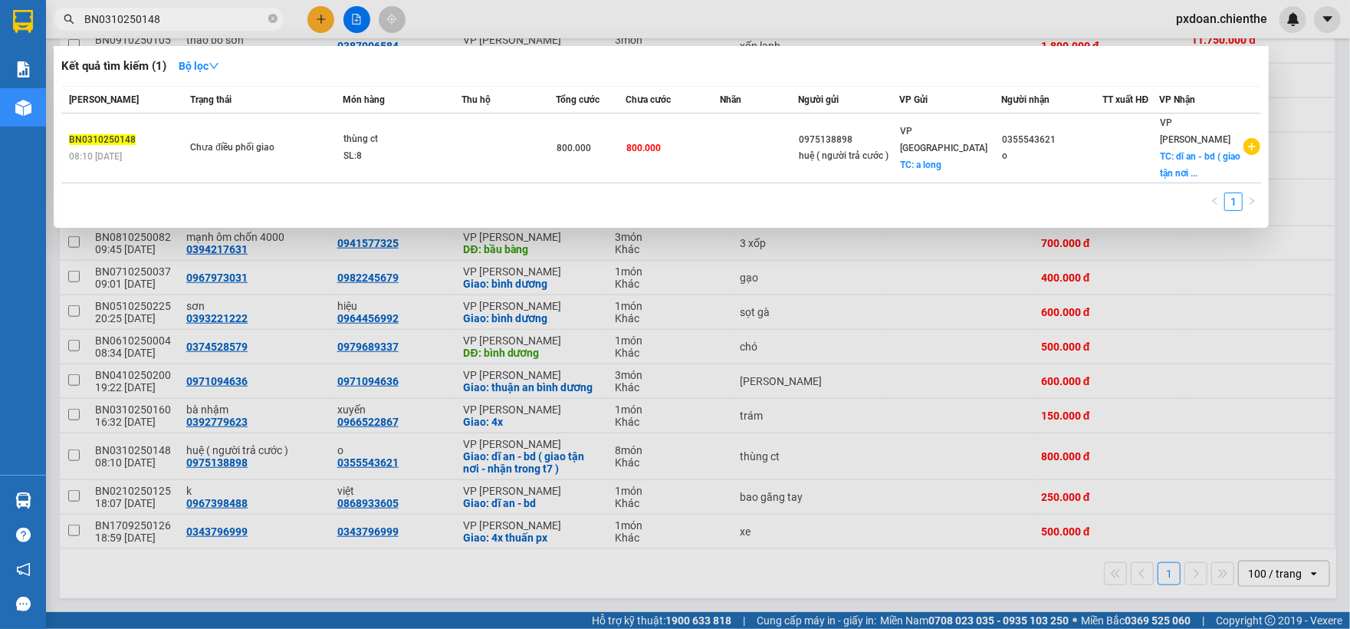
click at [193, 20] on input "BN0310250148" at bounding box center [174, 19] width 181 height 17
paste input "410250200"
click at [193, 20] on input "BN0410250200" at bounding box center [174, 19] width 181 height 17
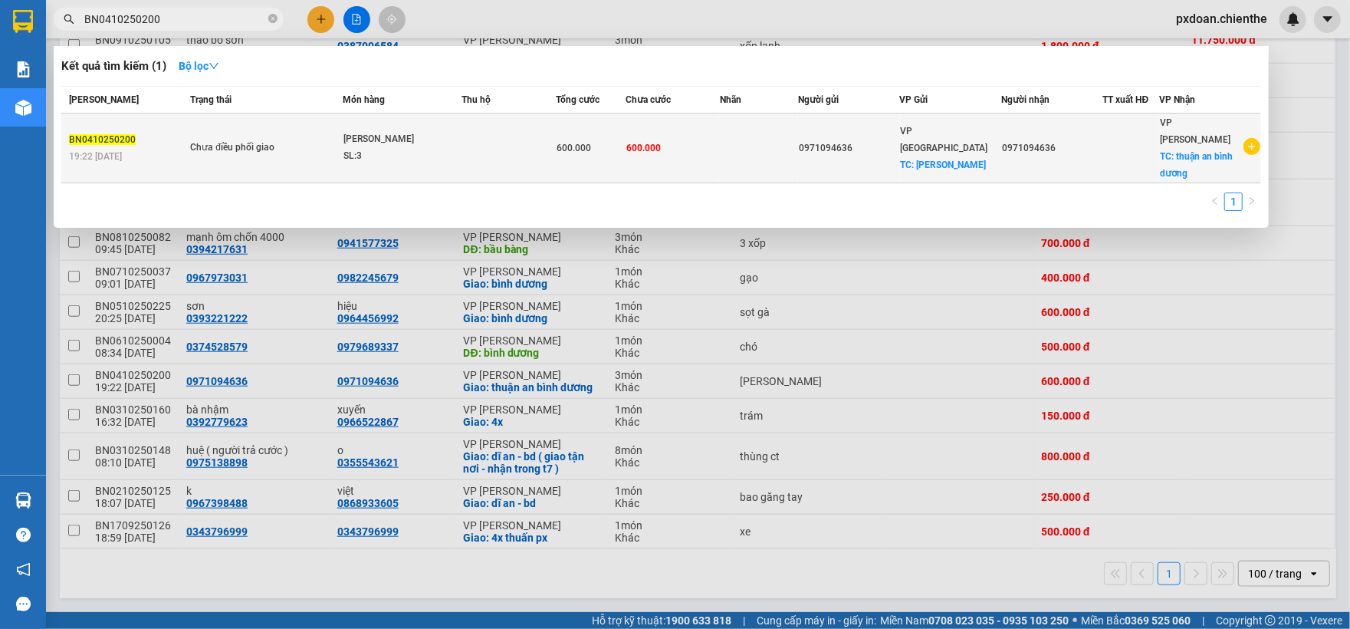
type input "BN0410250200"
click at [512, 136] on td at bounding box center [508, 148] width 94 height 70
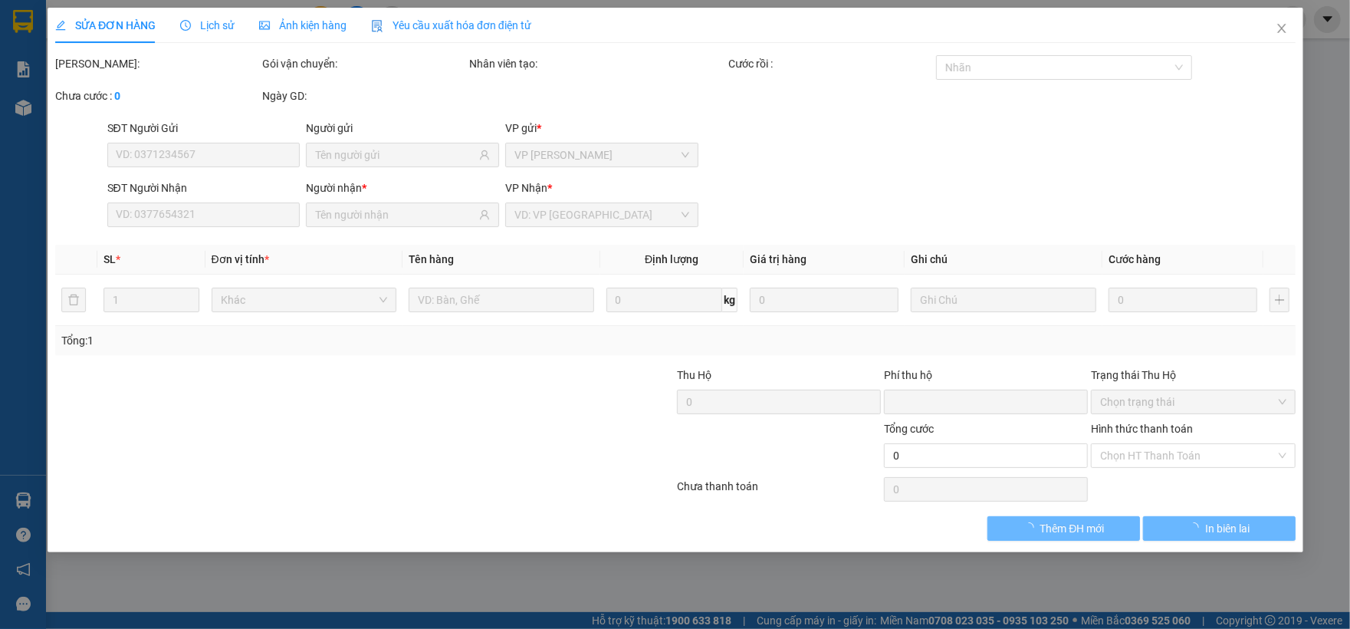
type input "0971094636"
type input "0"
type input "600.000"
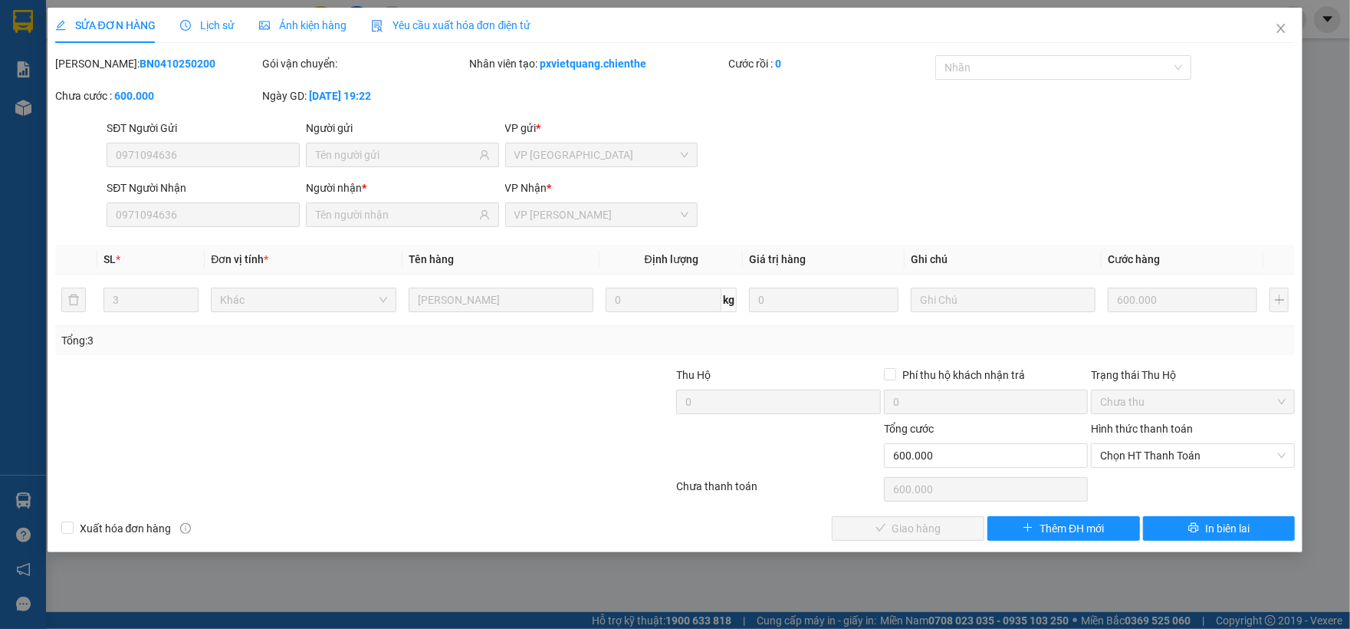
click at [301, 26] on span "Ảnh kiện hàng" at bounding box center [302, 25] width 87 height 12
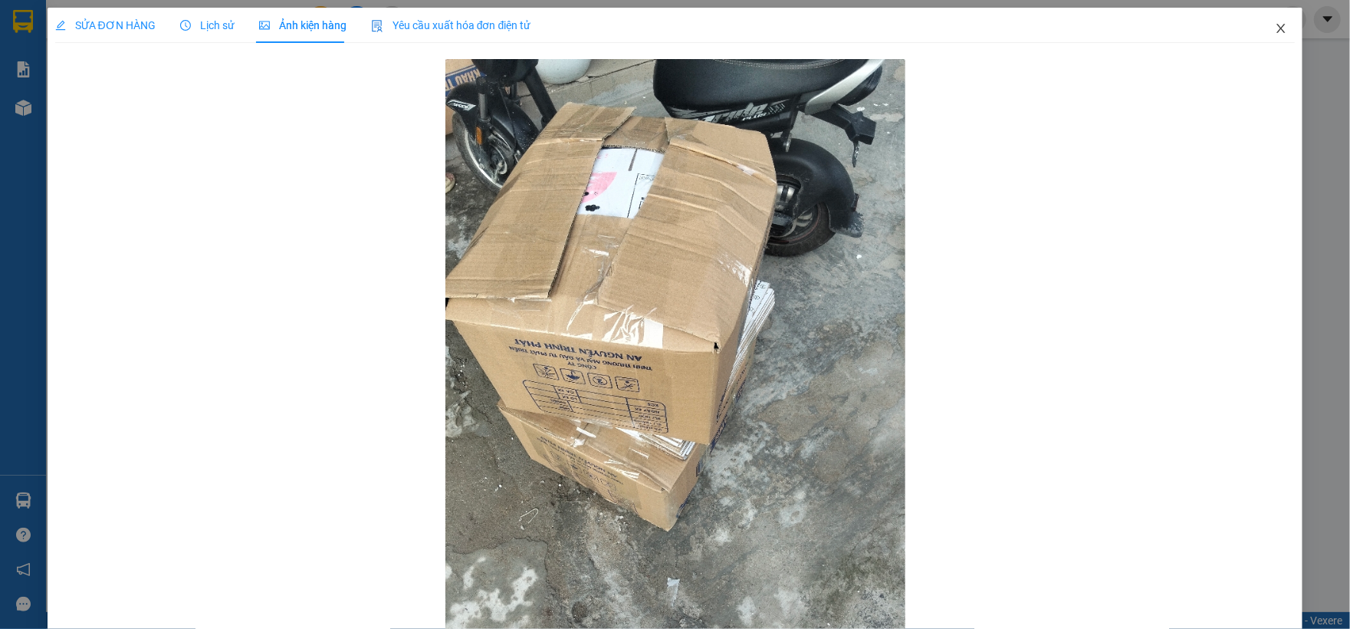
click at [1259, 28] on span "Close" at bounding box center [1280, 29] width 43 height 43
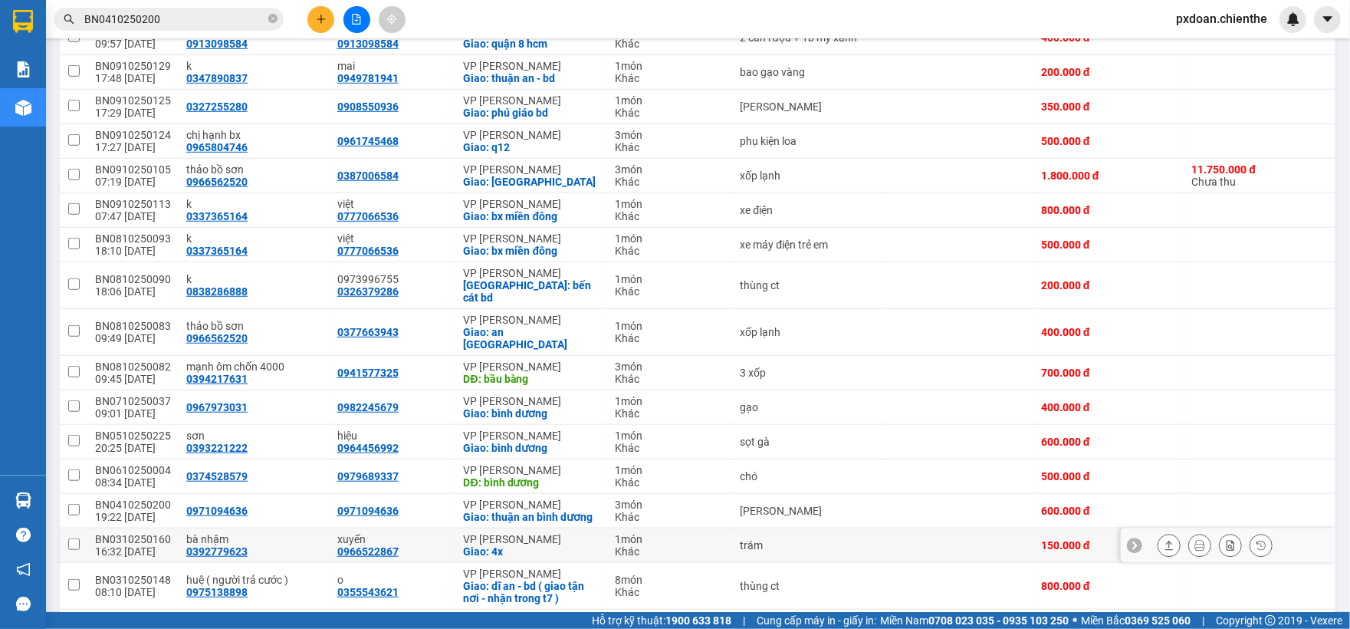
scroll to position [871, 0]
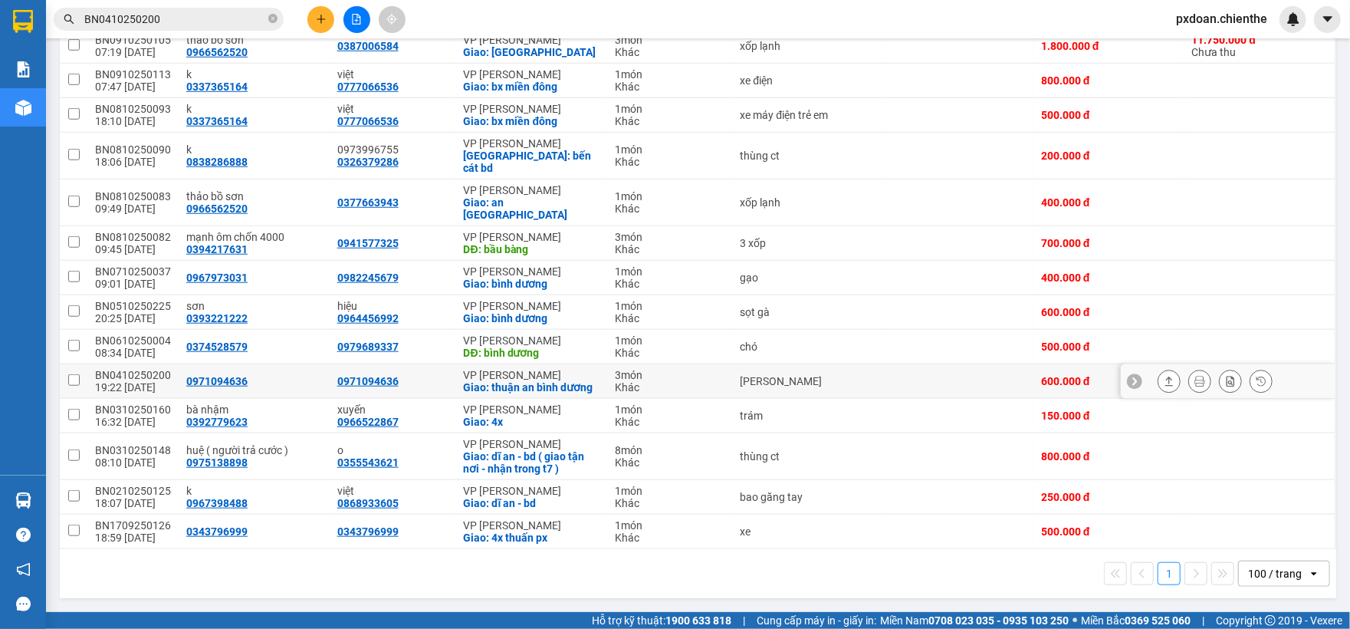
click at [155, 371] on div "BN0410250200" at bounding box center [133, 375] width 76 height 12
checkbox input "false"
copy div "BN0410250200"
click at [185, 18] on input "BN0410250200" at bounding box center [174, 19] width 181 height 17
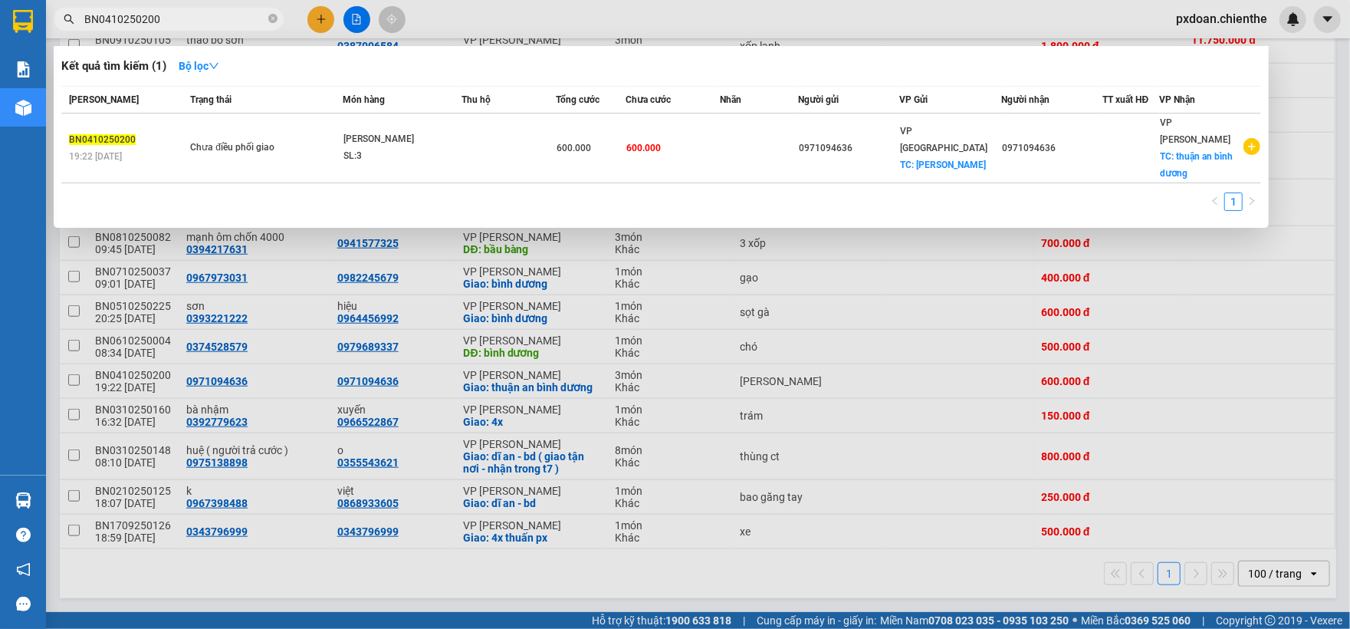
click at [185, 18] on input "BN0410250200" at bounding box center [174, 19] width 181 height 17
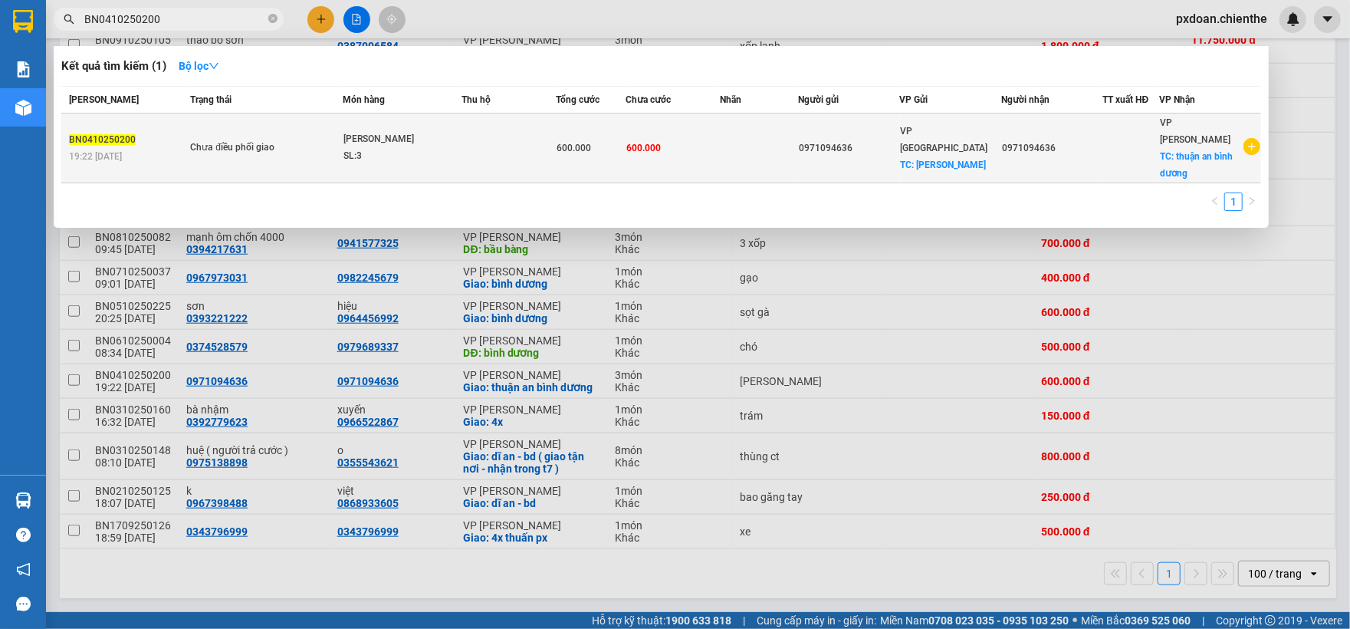
click at [506, 136] on td at bounding box center [508, 148] width 94 height 70
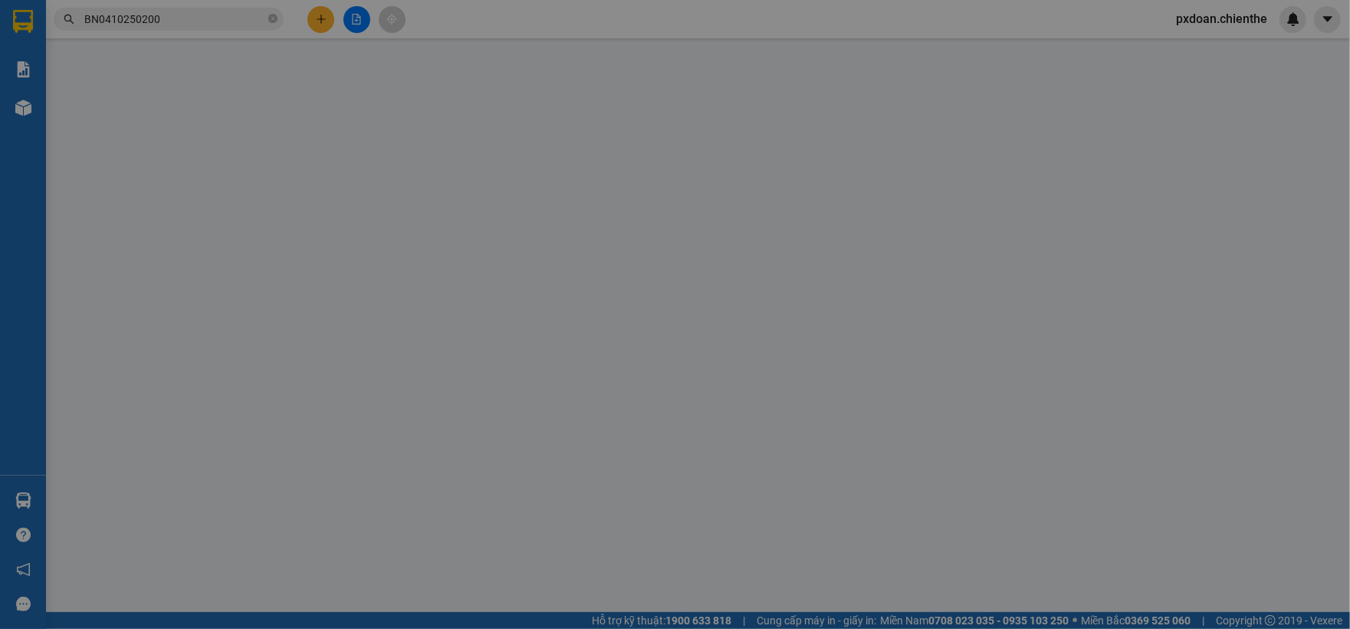
type input "0971094636"
type input "0"
type input "600.000"
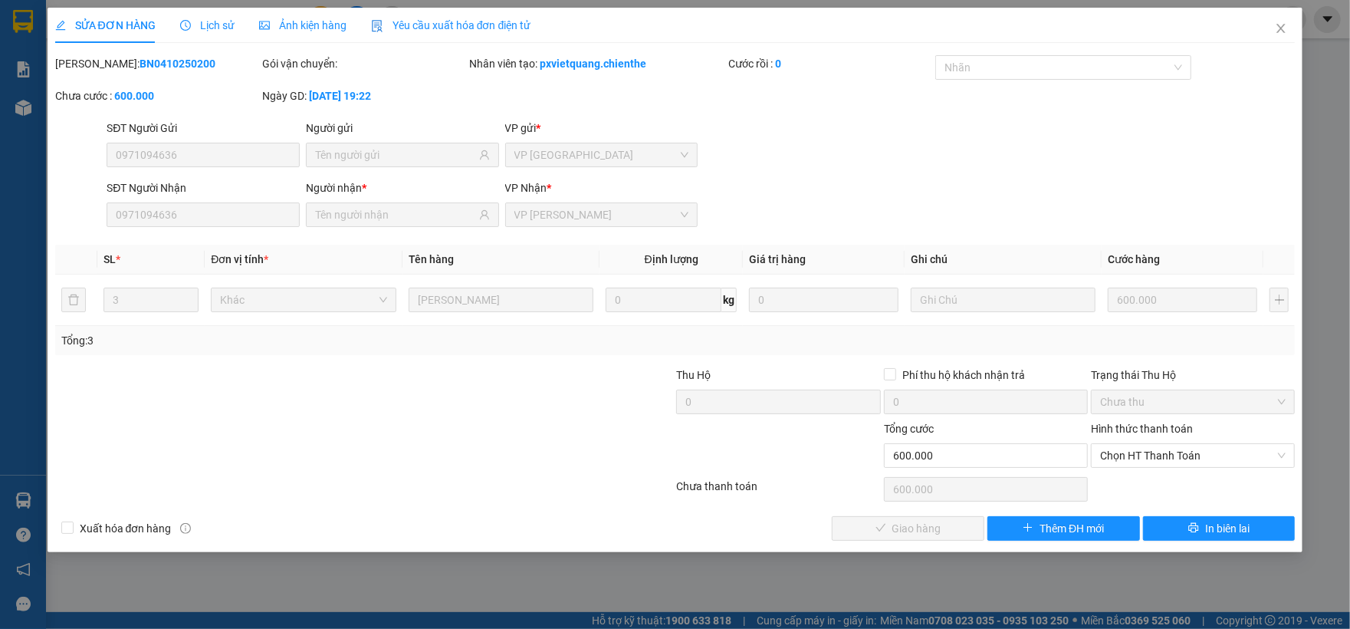
drag, startPoint x: 350, startPoint y: 26, endPoint x: 330, endPoint y: 26, distance: 19.9
click at [346, 26] on div "SỬA ĐƠN HÀNG Lịch sử Ảnh kiện hàng Yêu cầu xuất hóa đơn điện tử" at bounding box center [293, 25] width 476 height 35
click at [320, 25] on span "Ảnh kiện hàng" at bounding box center [302, 25] width 87 height 12
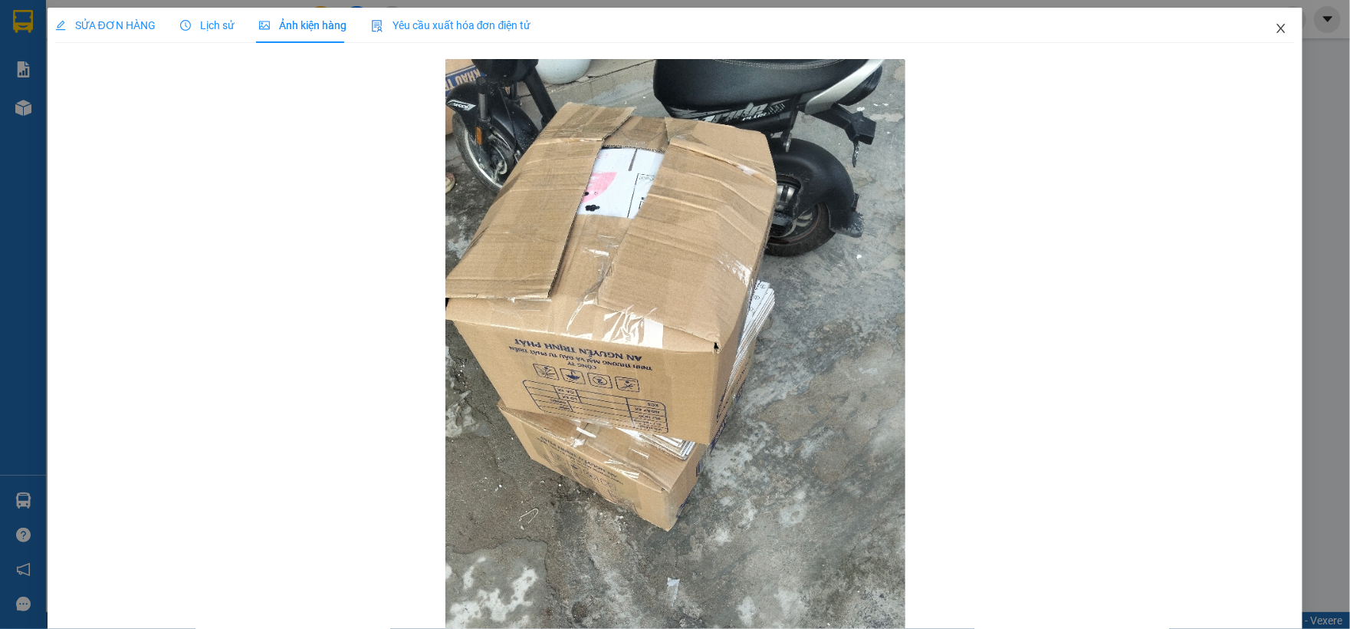
click at [1259, 32] on span "Close" at bounding box center [1280, 29] width 43 height 43
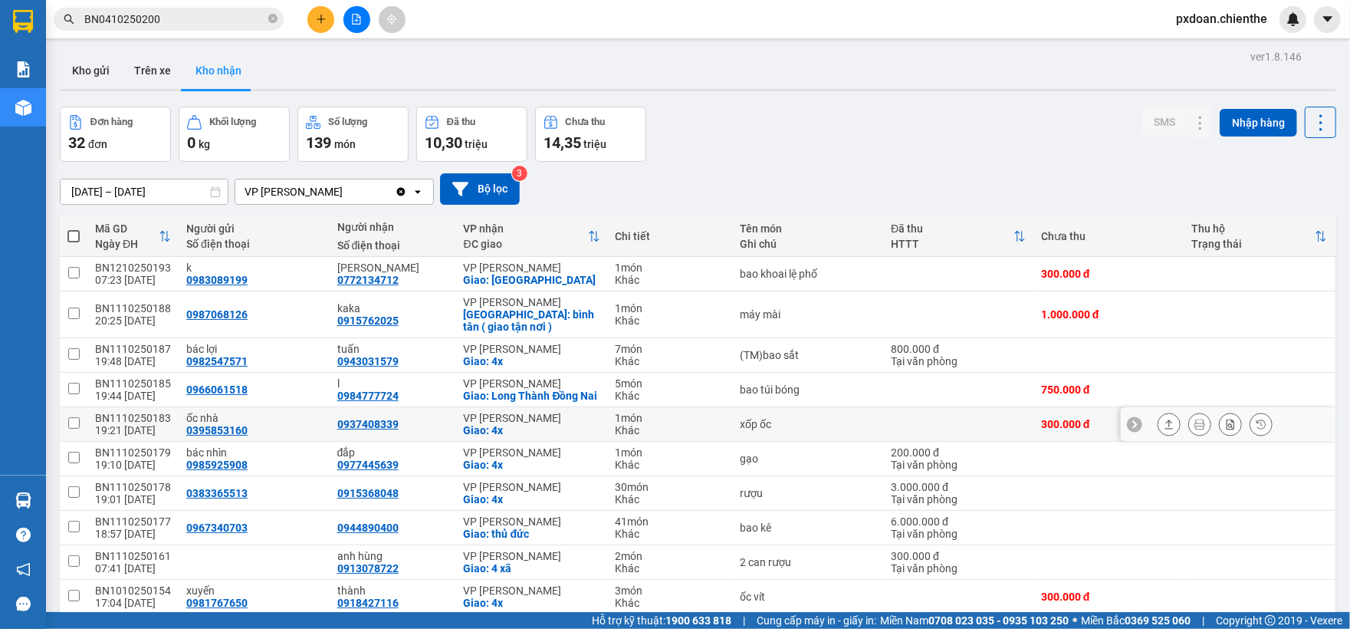
click at [1158, 431] on button at bounding box center [1168, 424] width 21 height 27
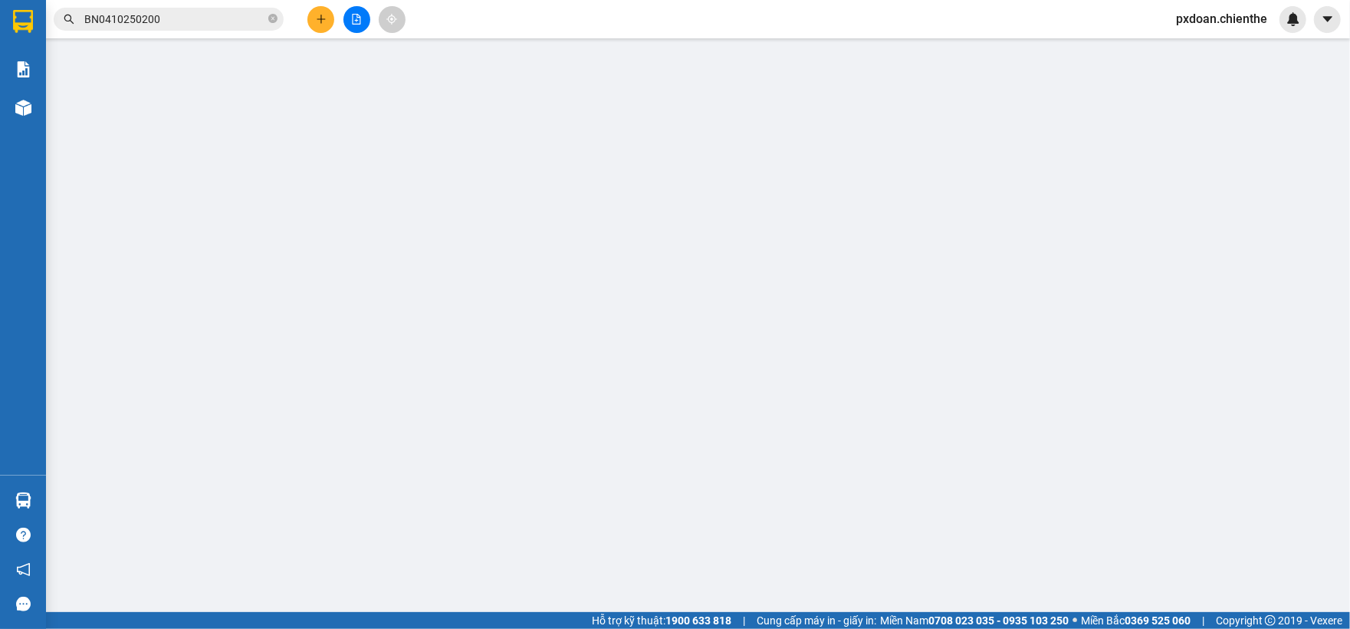
type input "0395853160"
type input "ốc nhà"
type input "0937408339"
type input "0"
type input "300.000"
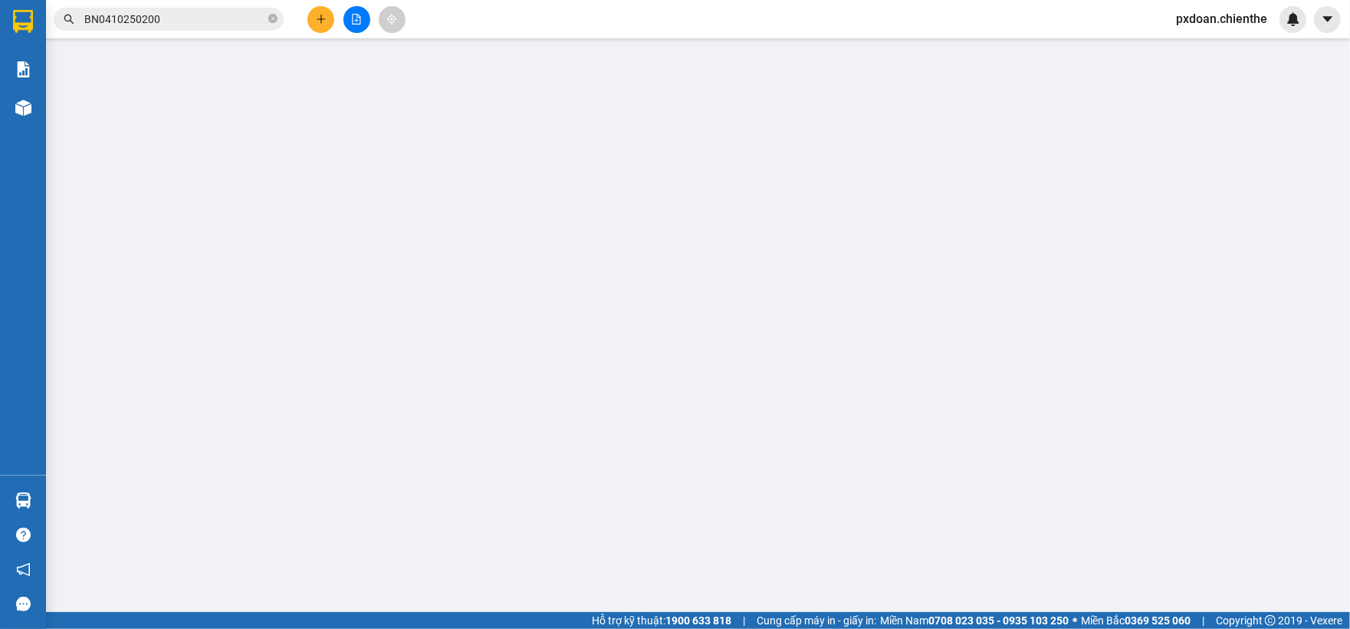
type input "300.000"
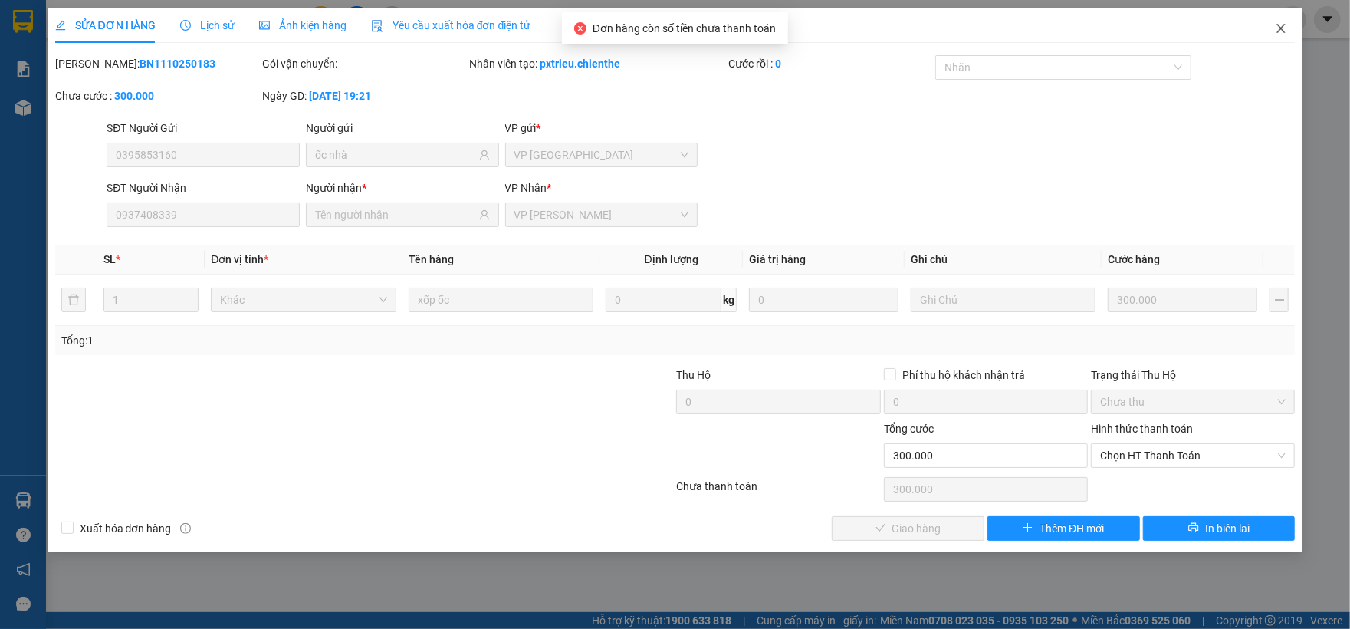
click at [1280, 29] on icon "close" at bounding box center [1281, 28] width 12 height 12
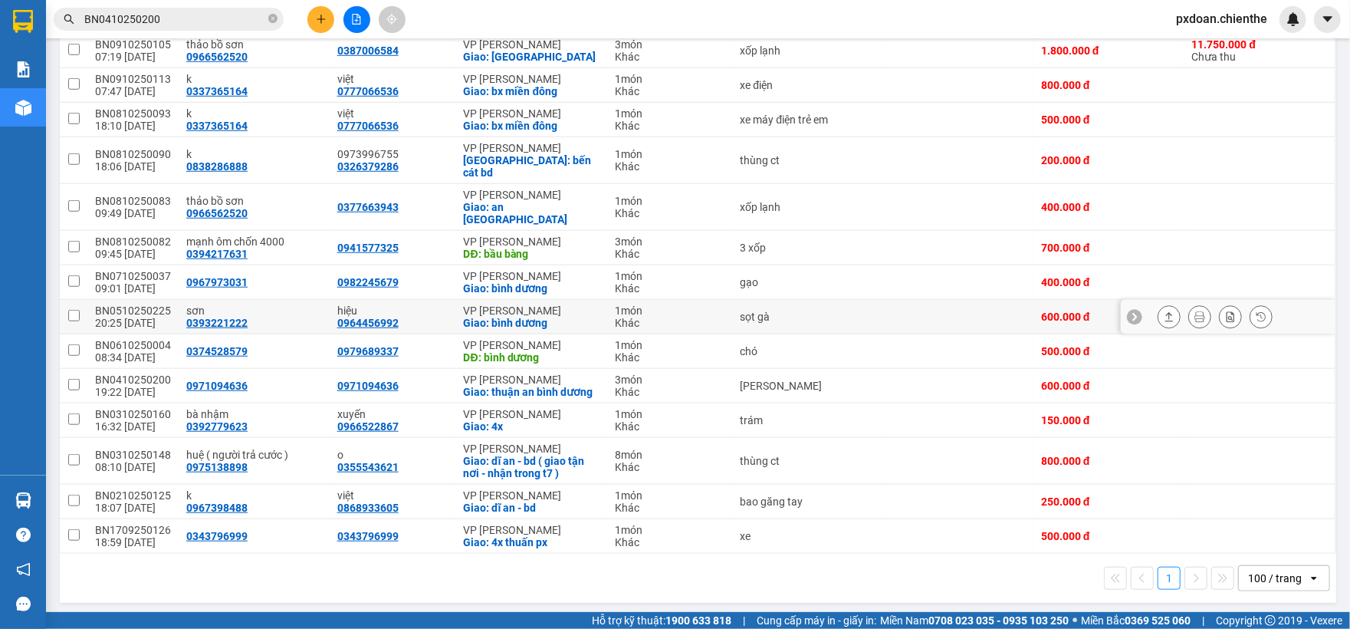
scroll to position [871, 0]
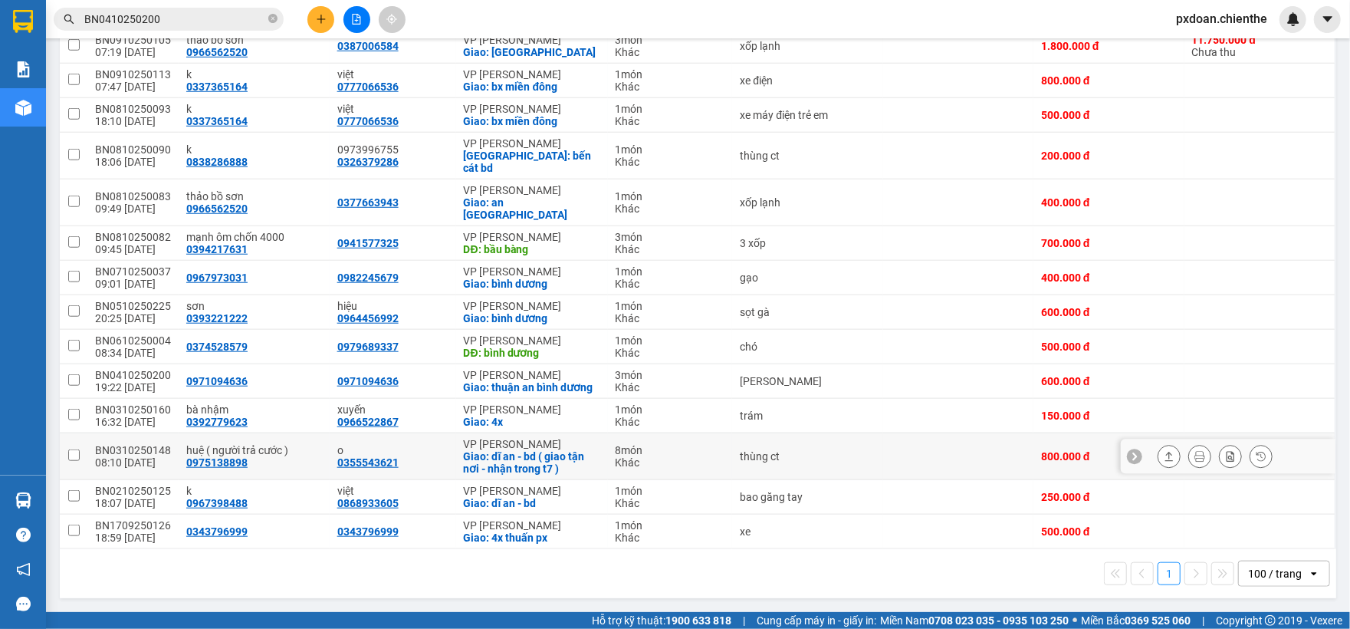
click at [135, 449] on div "BN0310250148" at bounding box center [133, 450] width 76 height 12
drag, startPoint x: 135, startPoint y: 449, endPoint x: 154, endPoint y: 449, distance: 19.2
click at [136, 449] on div "BN0310250148" at bounding box center [133, 450] width 76 height 12
checkbox input "false"
copy div "BN0310250148"
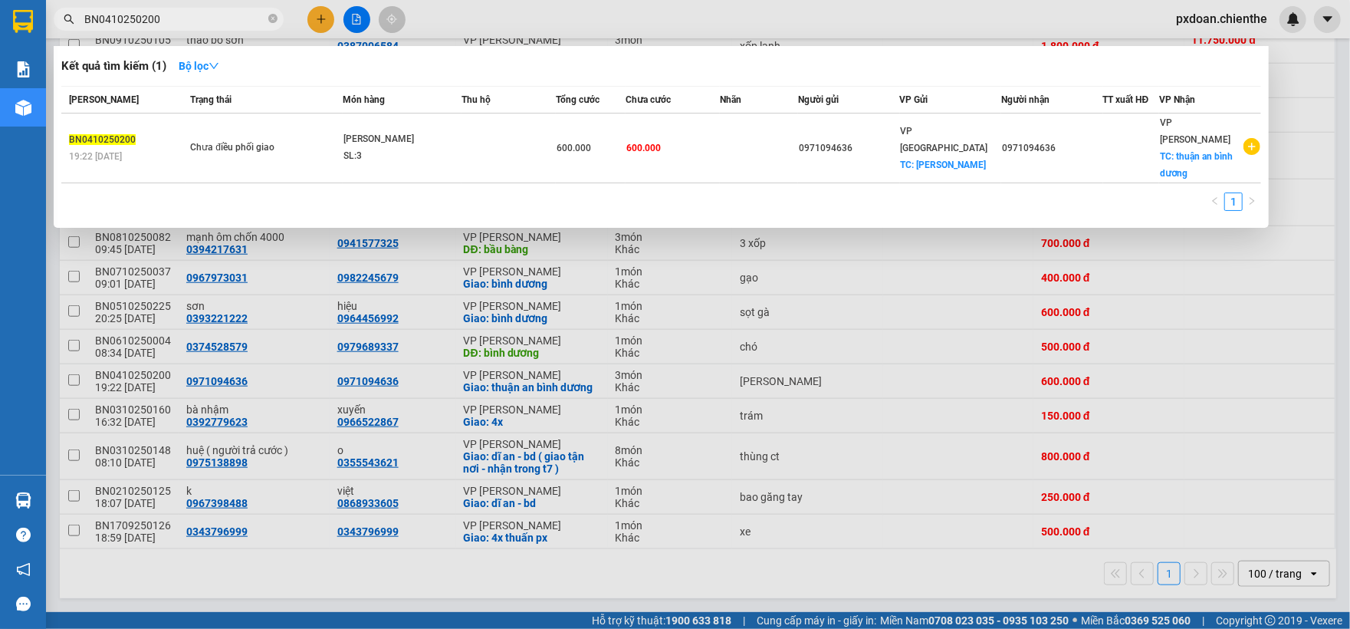
click at [184, 25] on input "BN0410250200" at bounding box center [174, 19] width 181 height 17
paste input "BN0310250148"
type input "BN0410250200BN0310250148"
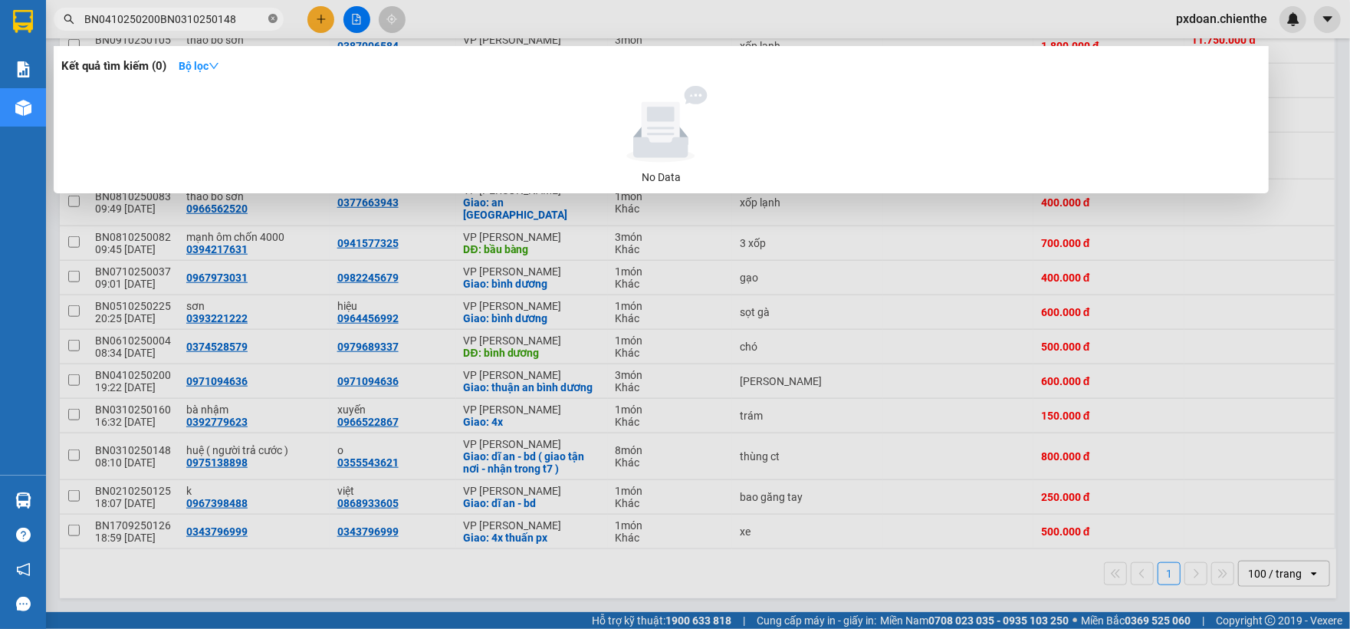
click at [270, 16] on icon "close-circle" at bounding box center [272, 18] width 9 height 9
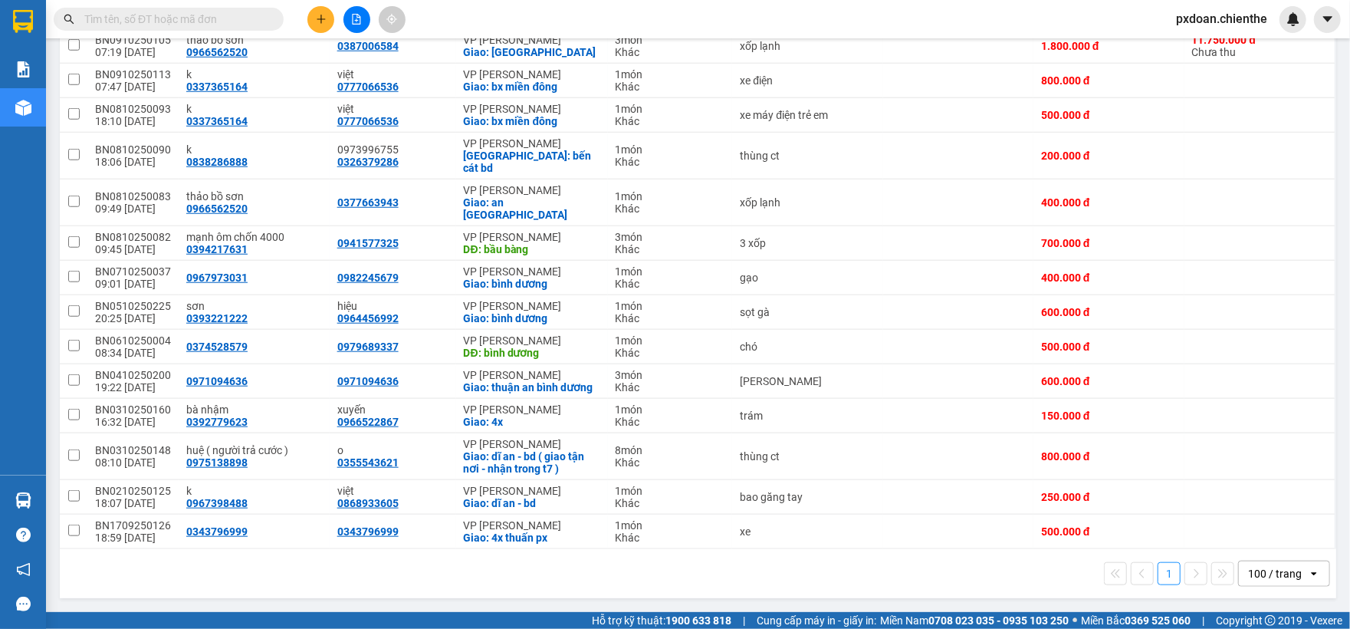
paste input "BN0310250148"
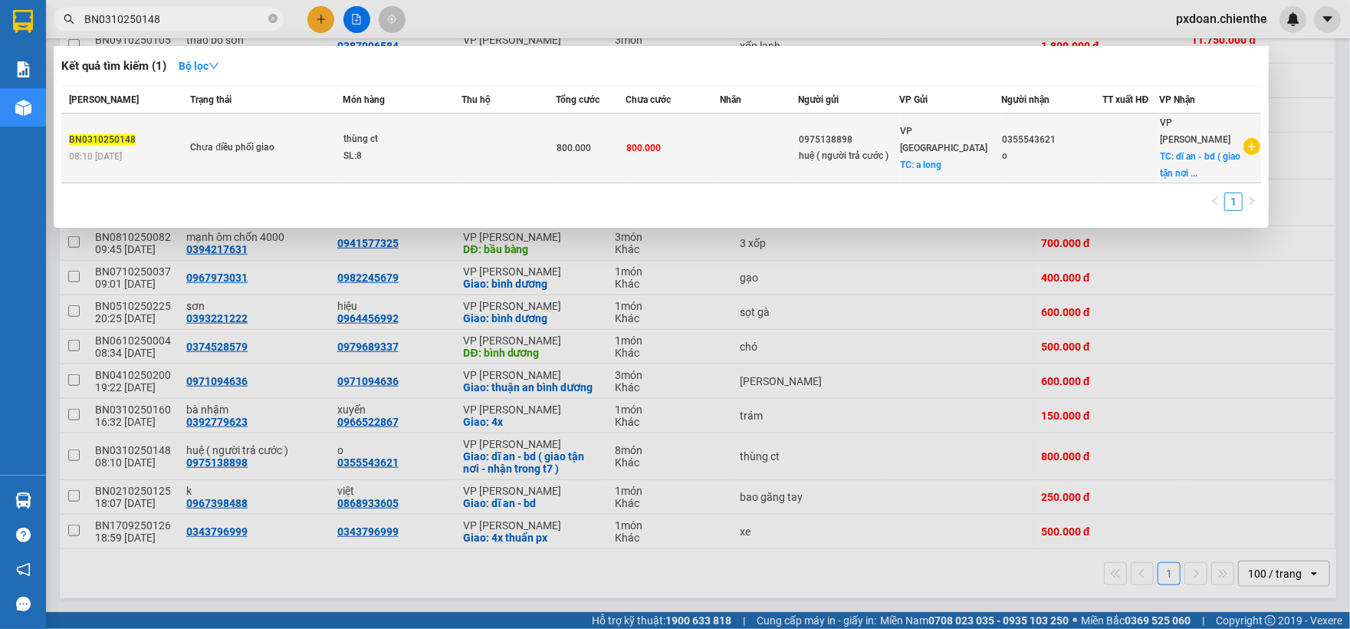
type input "BN0310250148"
click at [363, 131] on div "thùng ct" at bounding box center [400, 139] width 115 height 17
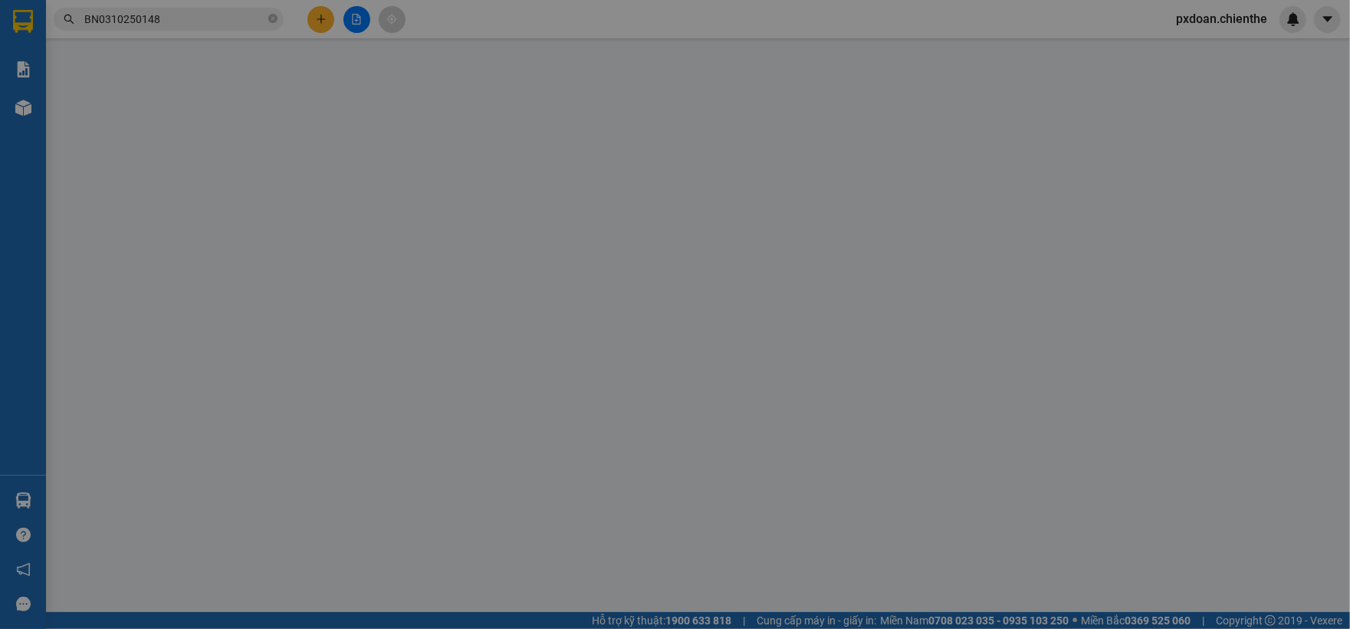
type input "0975138898"
type input "huệ ( người trả cước )"
type input "0355543621"
type input "o"
type input "0"
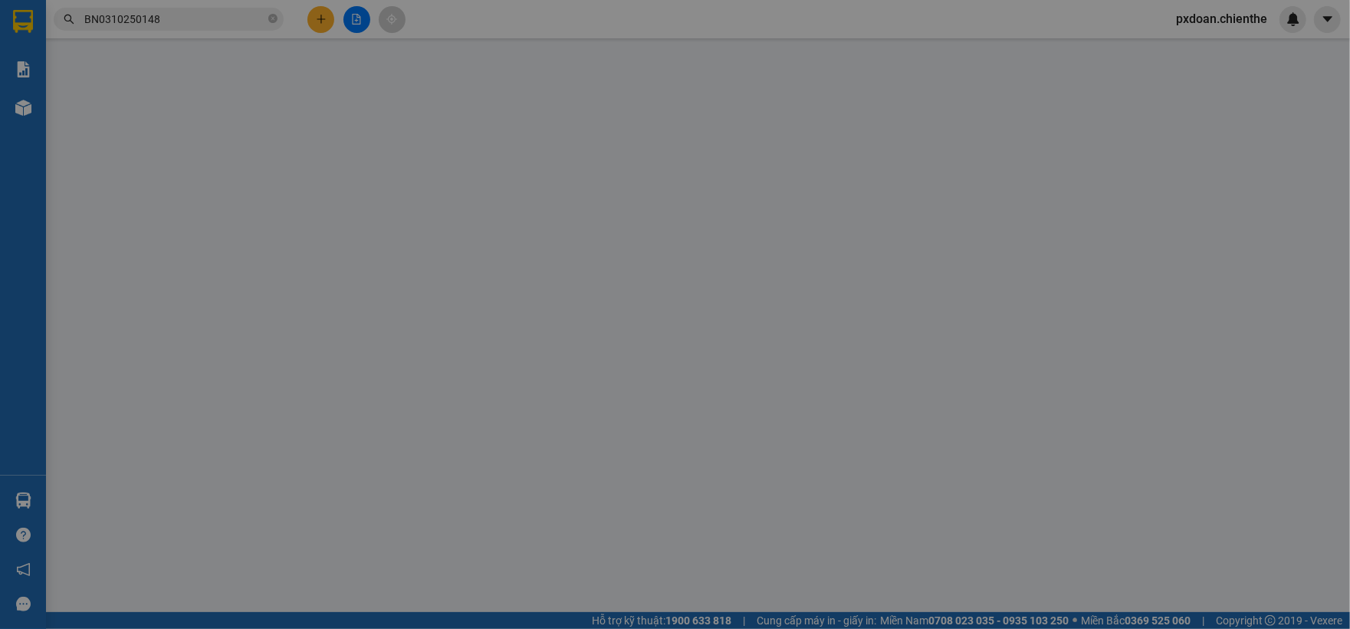
type input "800.000"
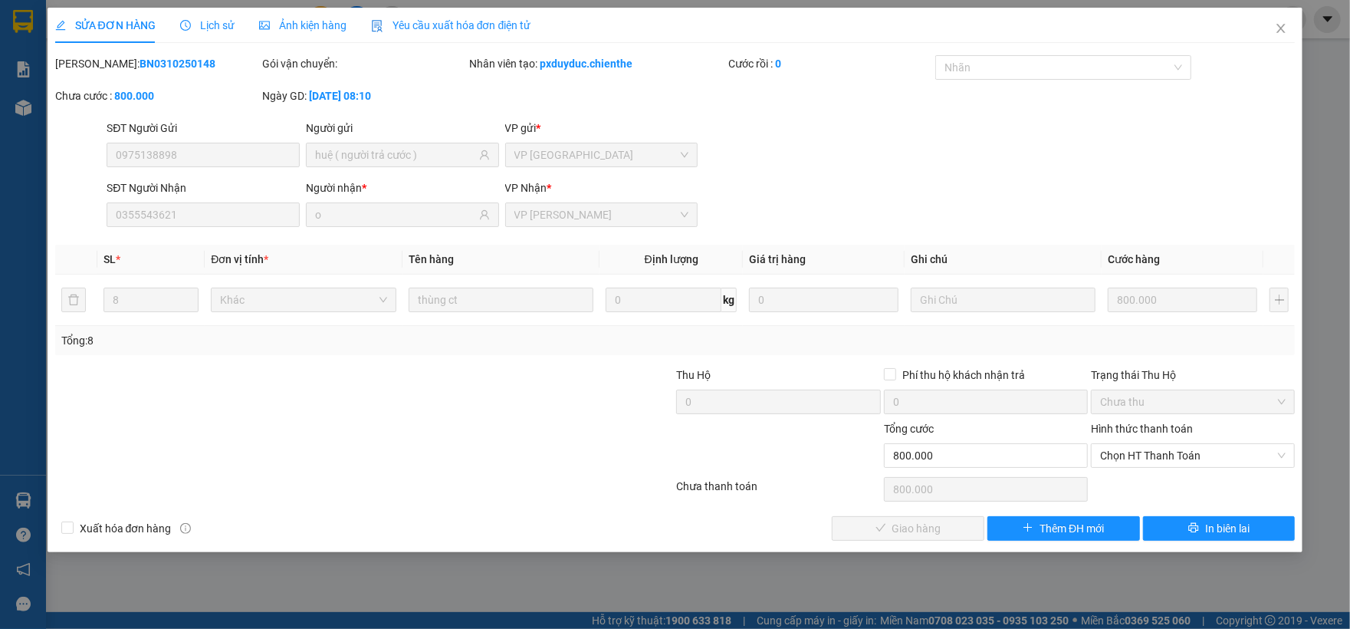
click at [218, 21] on span "Lịch sử" at bounding box center [207, 25] width 54 height 12
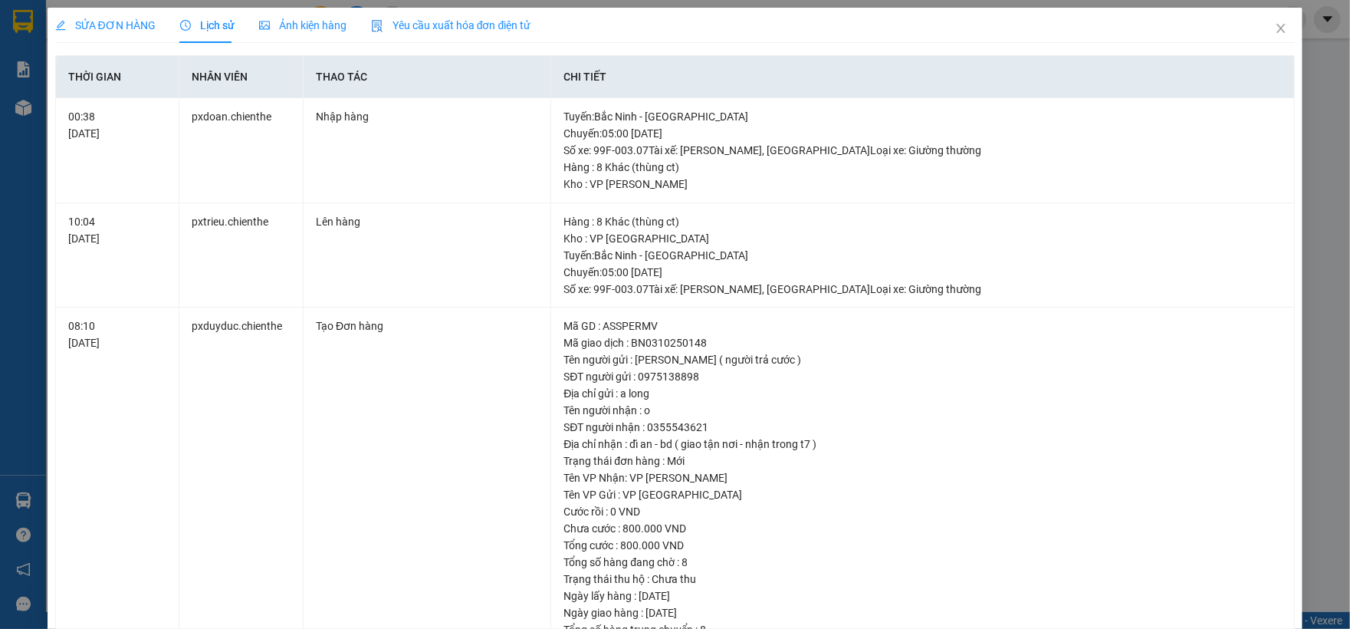
click at [141, 23] on span "SỬA ĐƠN HÀNG" at bounding box center [105, 25] width 100 height 12
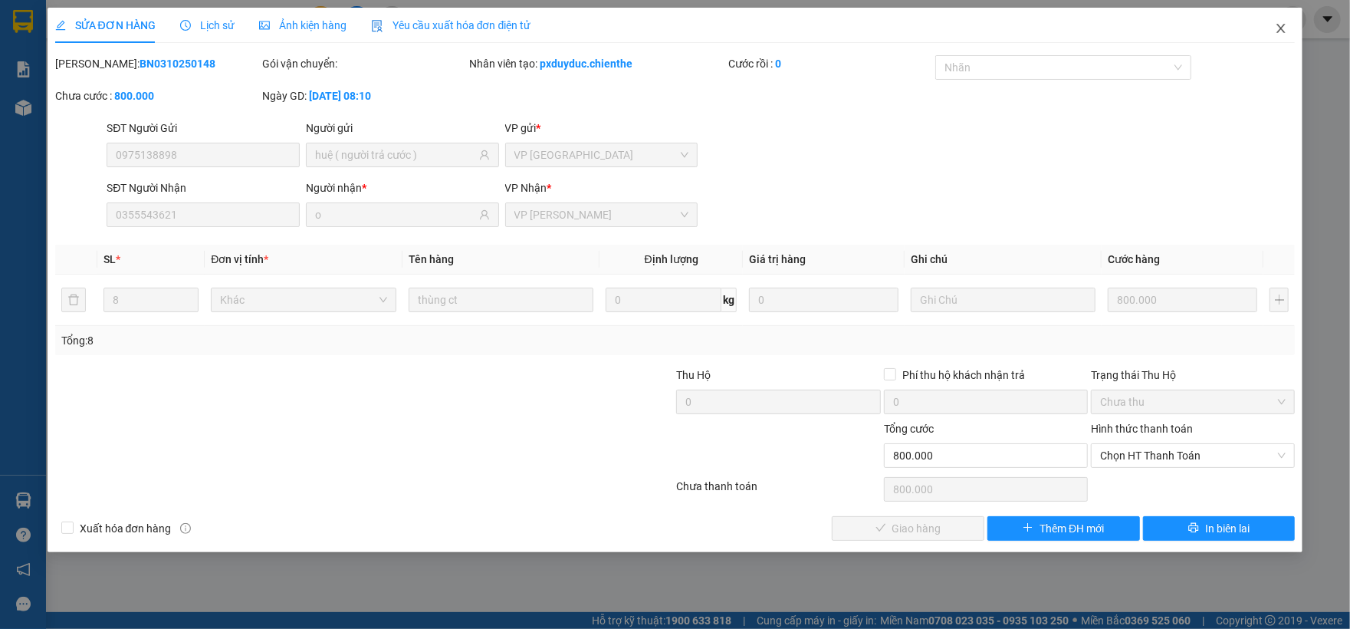
click at [1282, 28] on icon "close" at bounding box center [1281, 28] width 12 height 12
